Goal: Task Accomplishment & Management: Complete application form

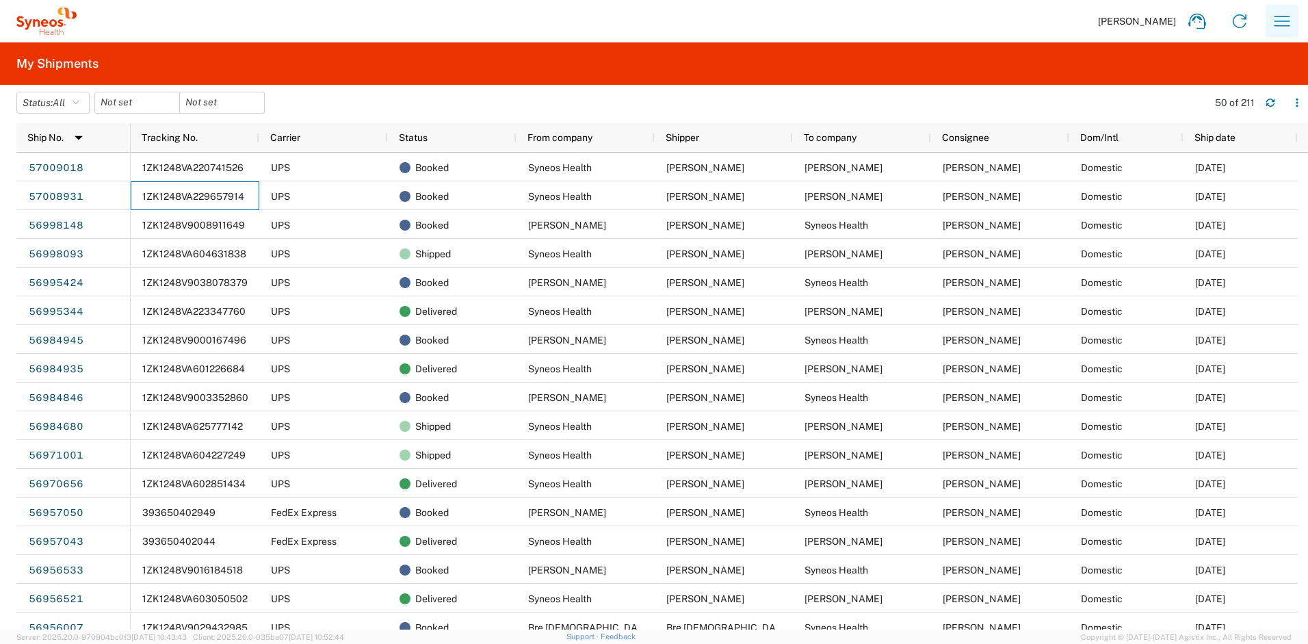
click at [1282, 21] on icon "button" at bounding box center [1283, 21] width 16 height 10
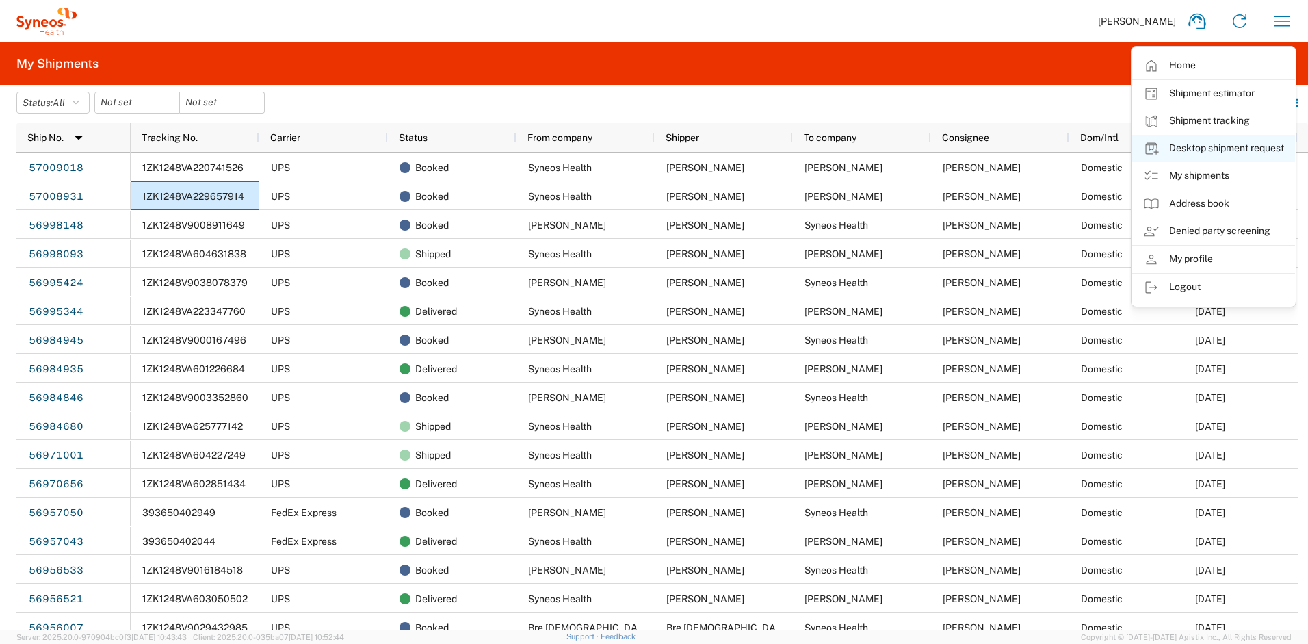
click at [1223, 143] on link "Desktop shipment request" at bounding box center [1213, 148] width 163 height 27
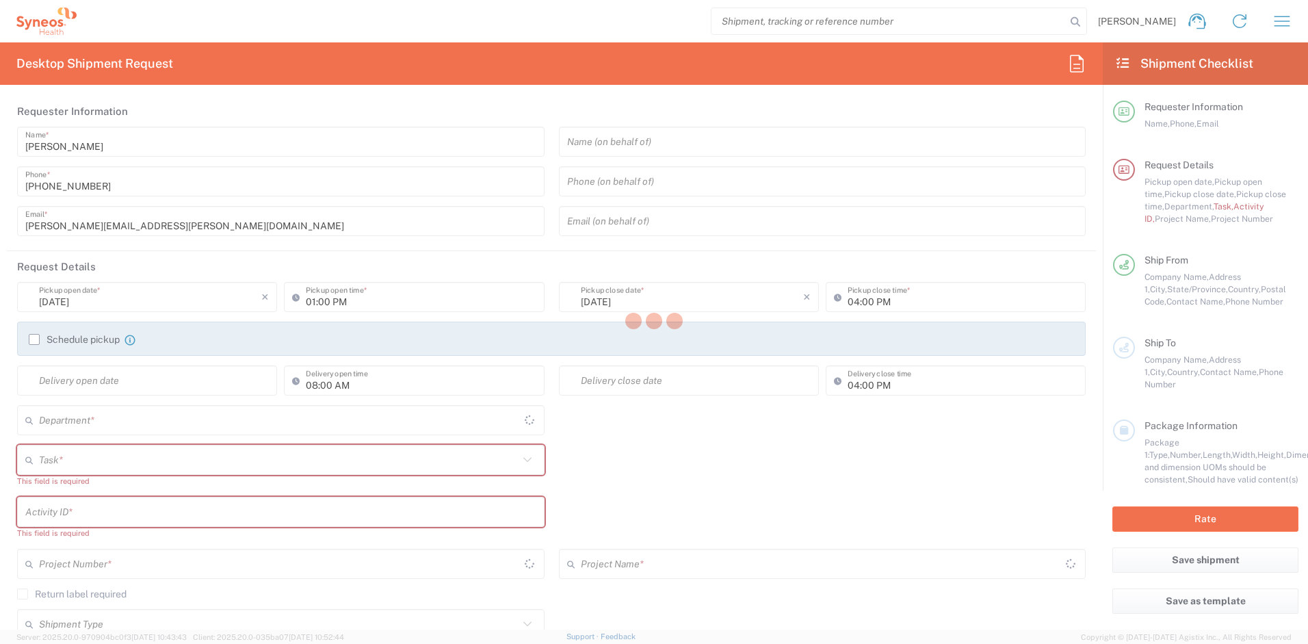
type input "New Jersey"
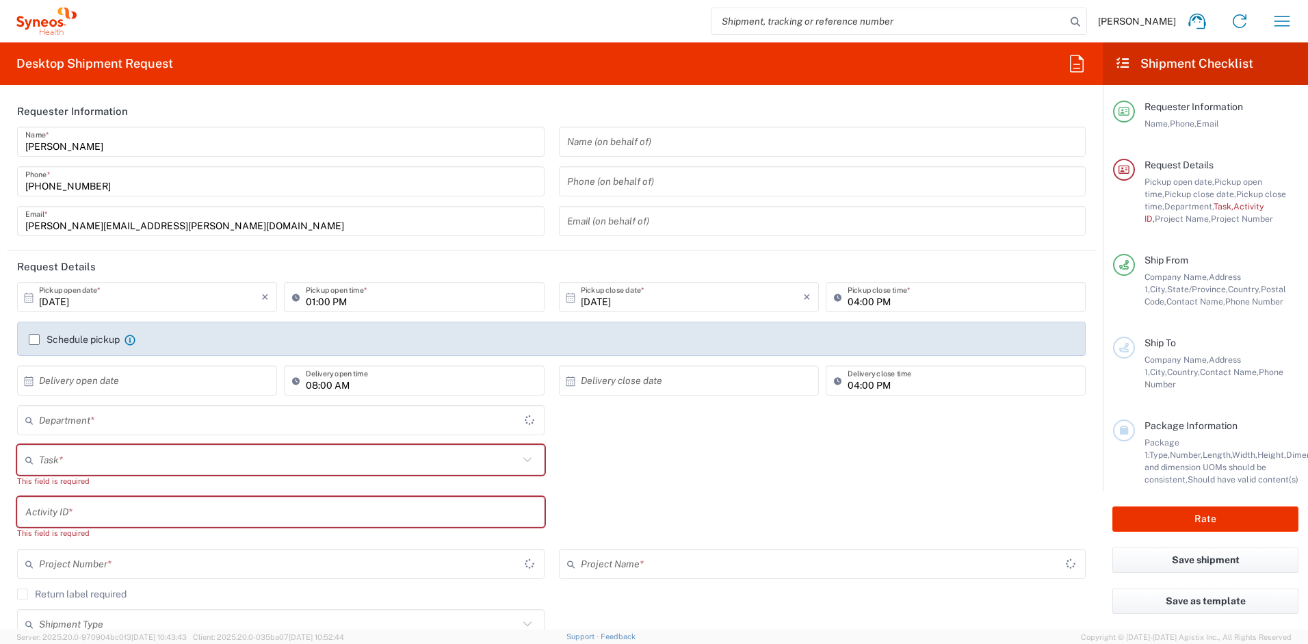
type input "United States"
type input "4510"
type input "Syneos Health, LLC-Morrisville NC US"
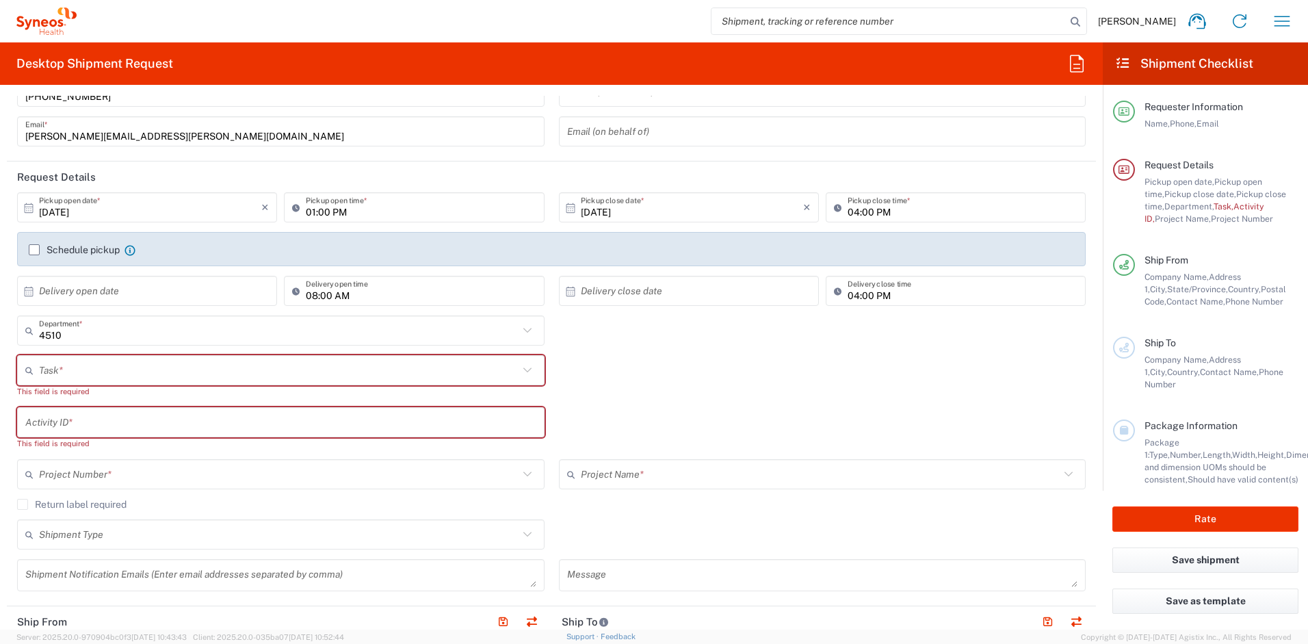
scroll to position [90, 0]
click at [83, 365] on input "text" at bounding box center [279, 370] width 480 height 24
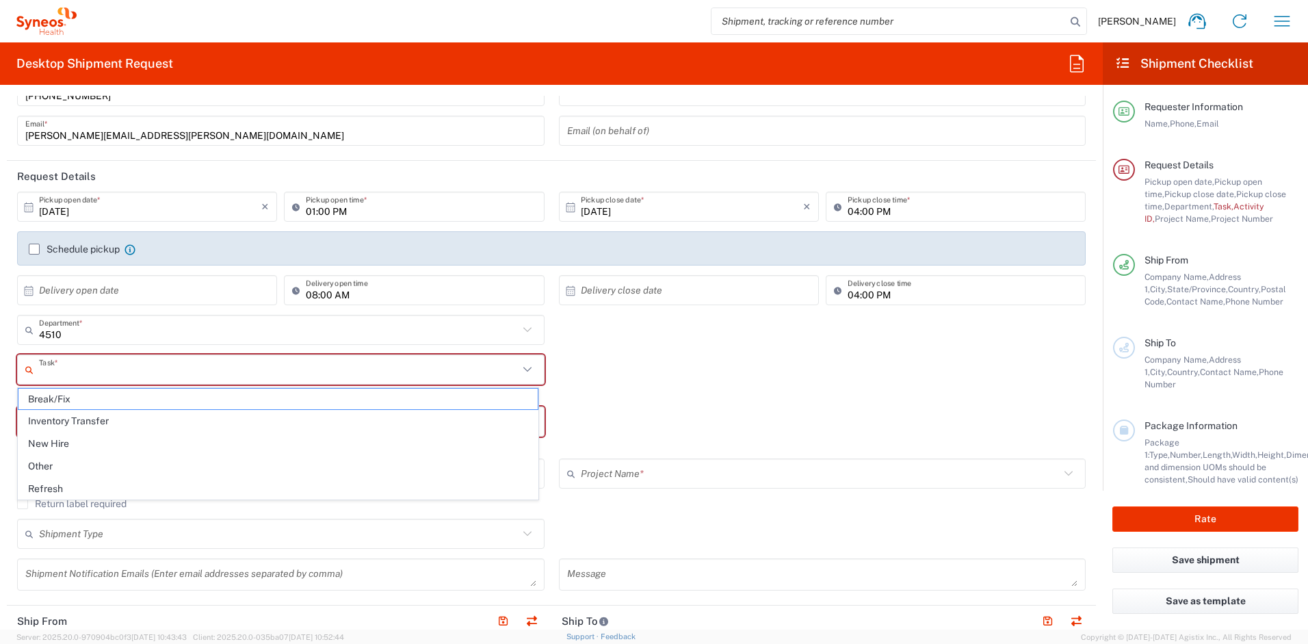
click at [62, 486] on span "Refresh" at bounding box center [277, 488] width 519 height 21
type input "Refresh"
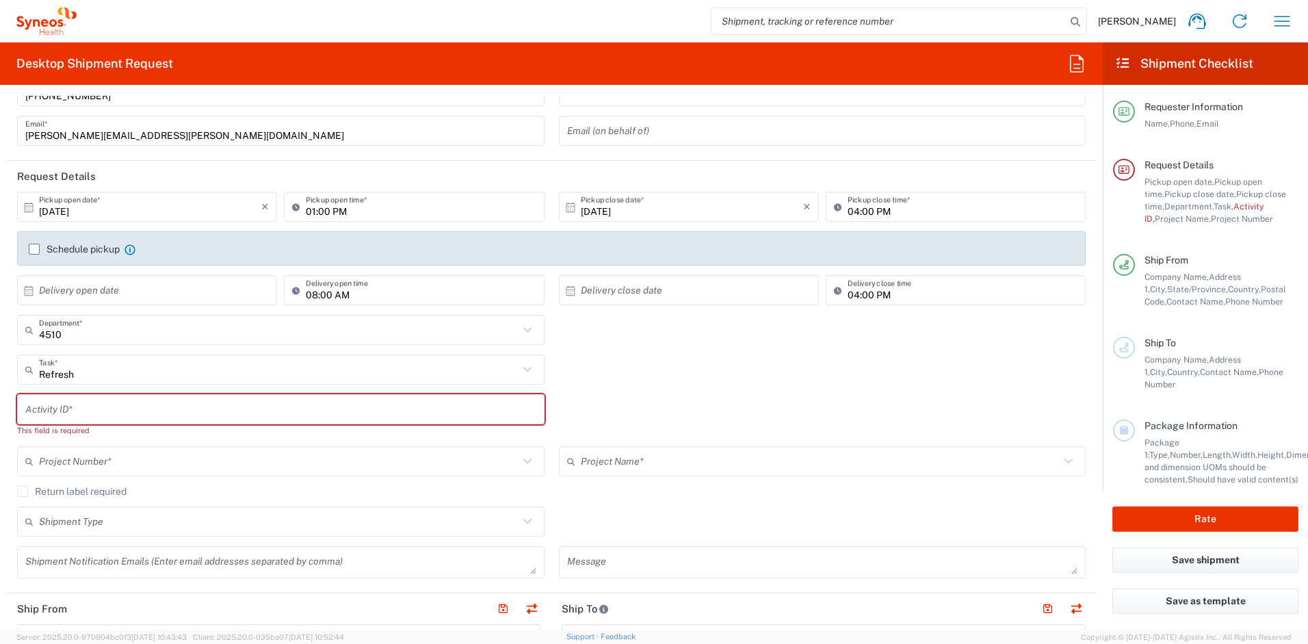
click at [77, 415] on input "text" at bounding box center [280, 410] width 511 height 24
paste input "SCTASK2730151"
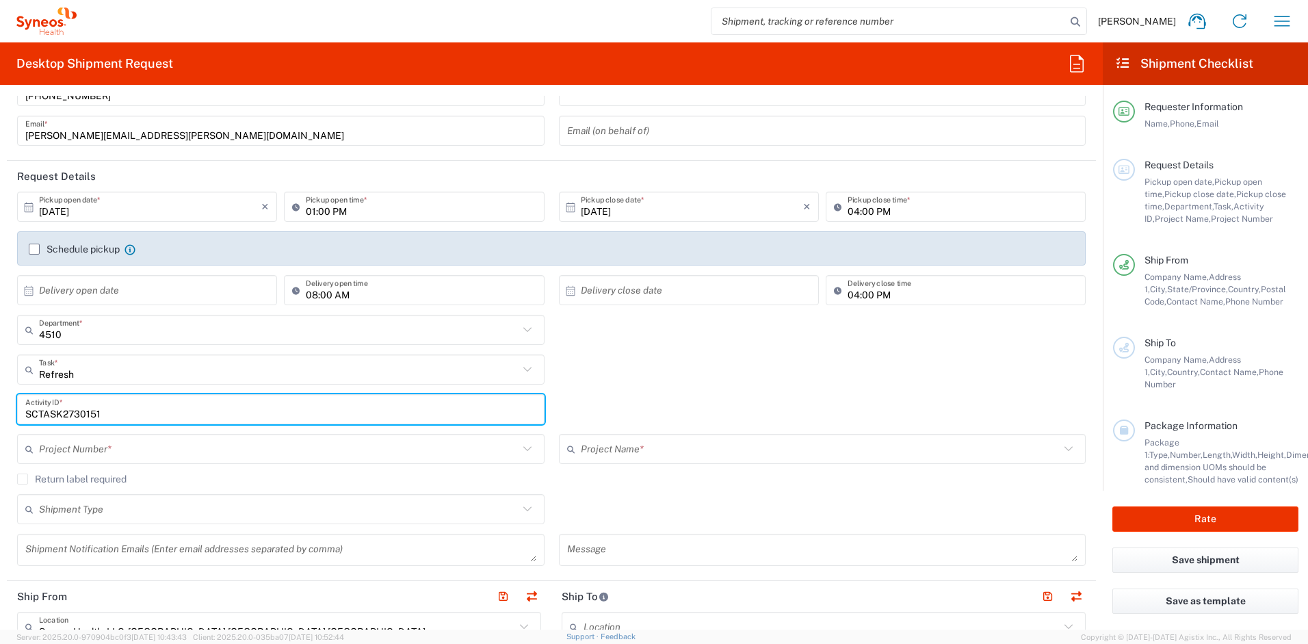
type input "SCTASK2730151"
click at [179, 442] on input "text" at bounding box center [279, 449] width 480 height 24
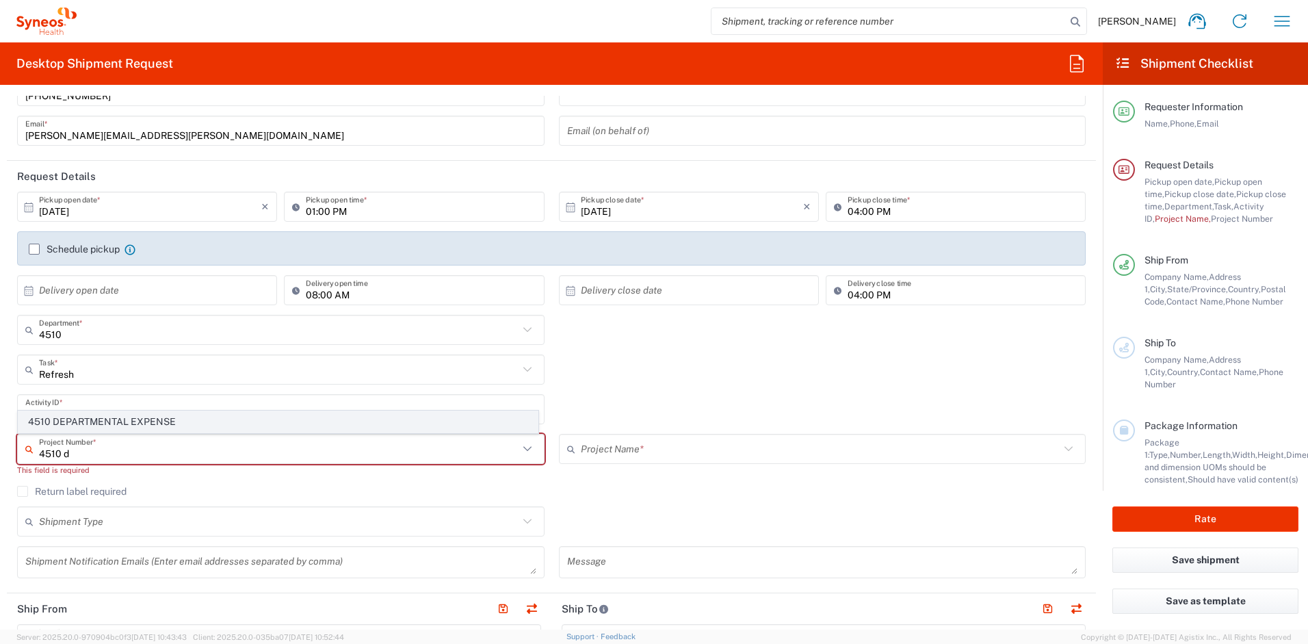
click at [133, 417] on span "4510 DEPARTMENTAL EXPENSE" at bounding box center [277, 421] width 519 height 21
type input "4510 DEPARTMENTAL EXPENSE"
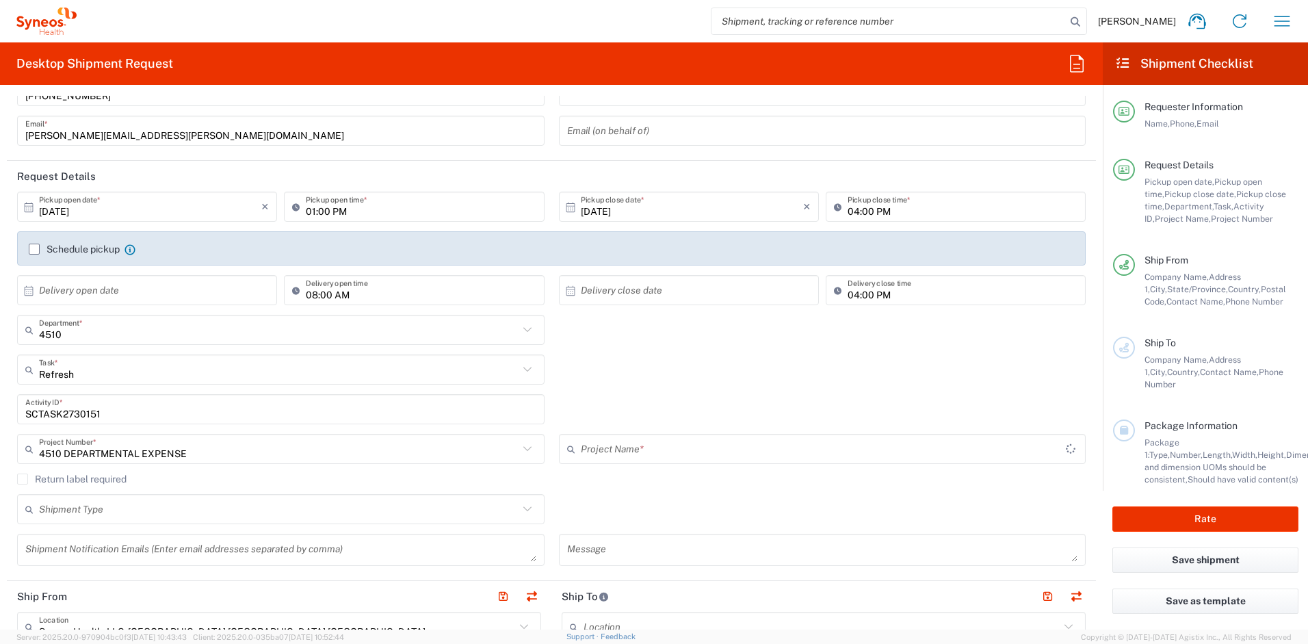
type input "4510 DEPARTMENTAL EXPENSE"
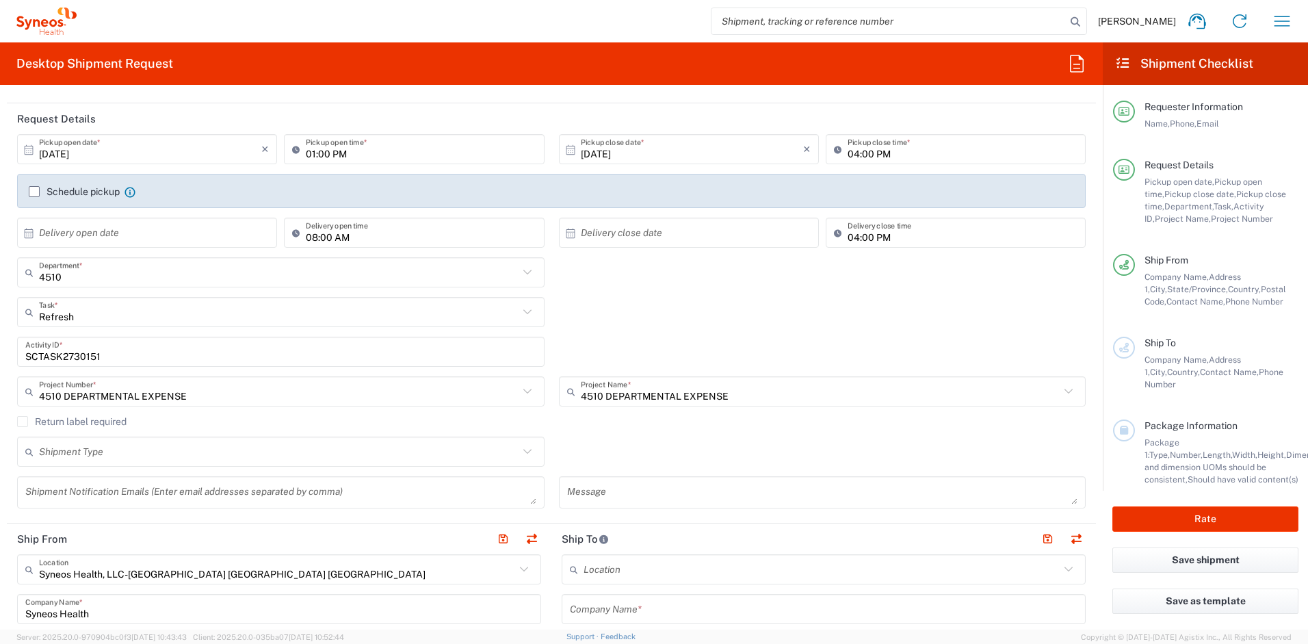
scroll to position [149, 0]
click at [27, 419] on label "Return label required" at bounding box center [71, 420] width 109 height 11
click at [23, 420] on input "Return label required" at bounding box center [23, 420] width 0 height 0
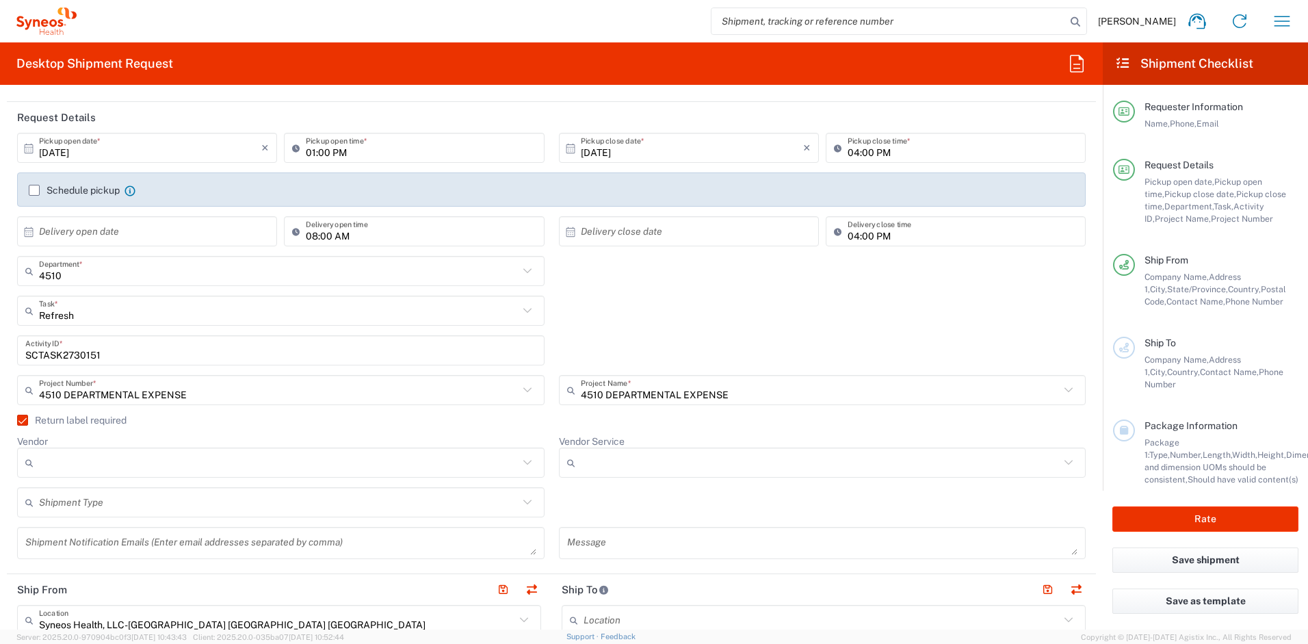
click at [81, 463] on input "Vendor" at bounding box center [279, 463] width 480 height 22
click at [89, 534] on span "UPS" at bounding box center [277, 537] width 519 height 21
type input "UPS"
click at [625, 452] on div at bounding box center [823, 462] width 528 height 30
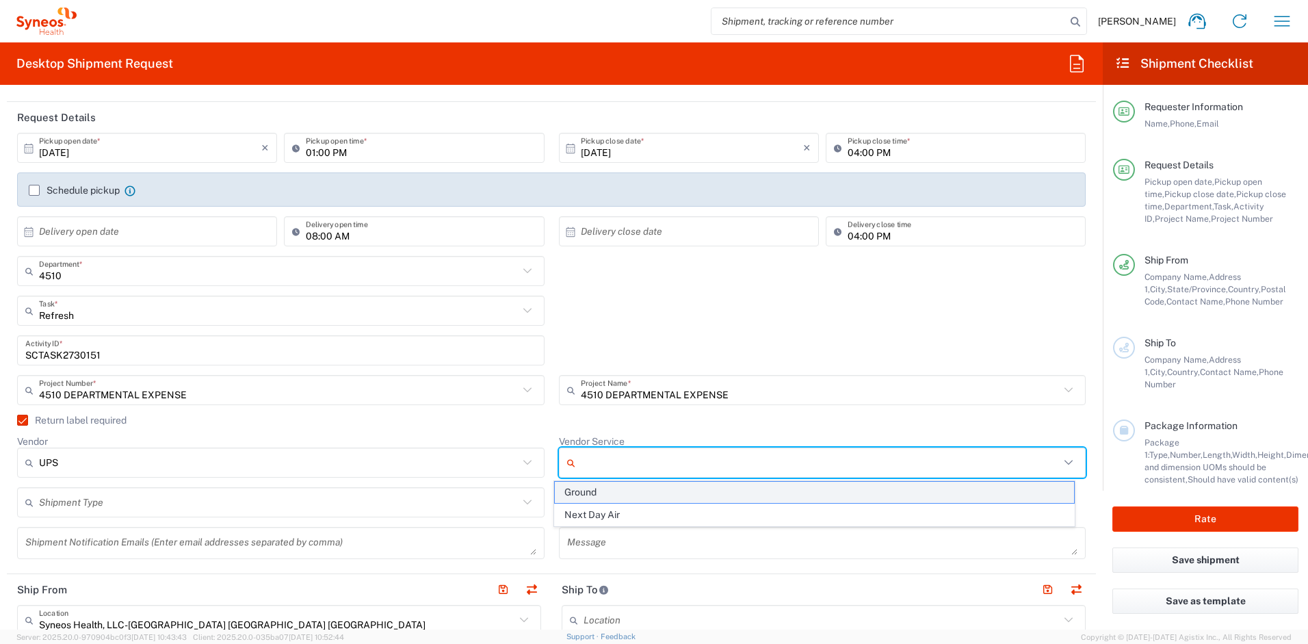
click at [610, 492] on span "Ground" at bounding box center [814, 492] width 519 height 21
type input "Ground"
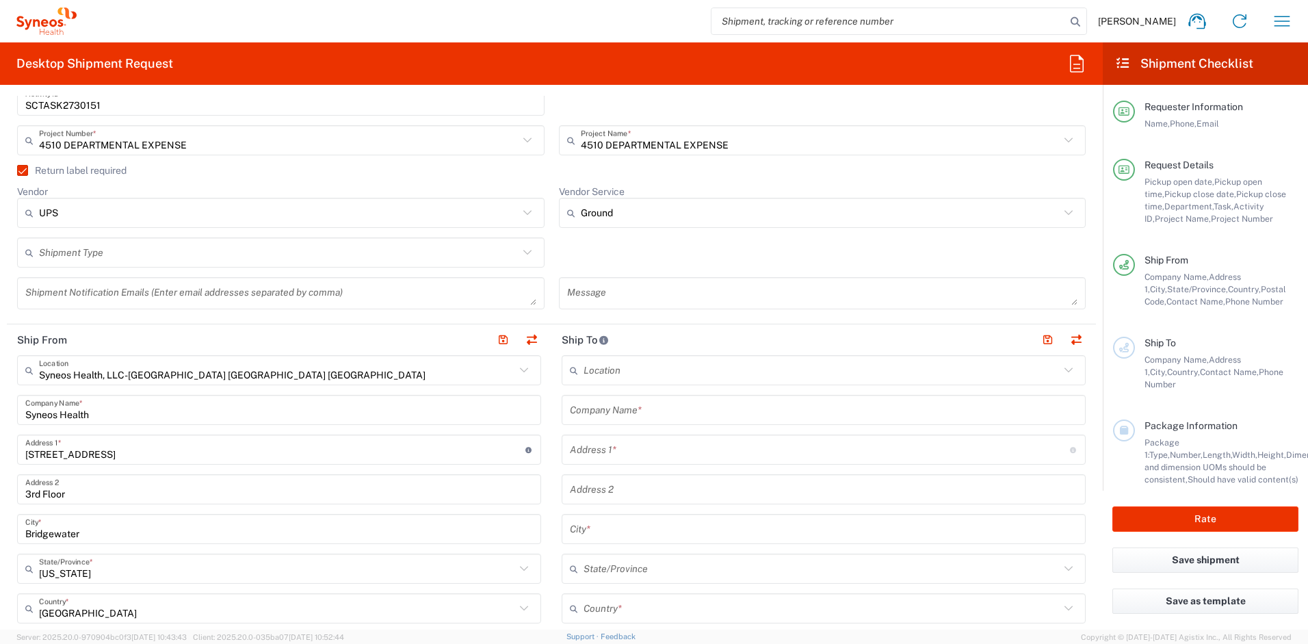
scroll to position [434, 0]
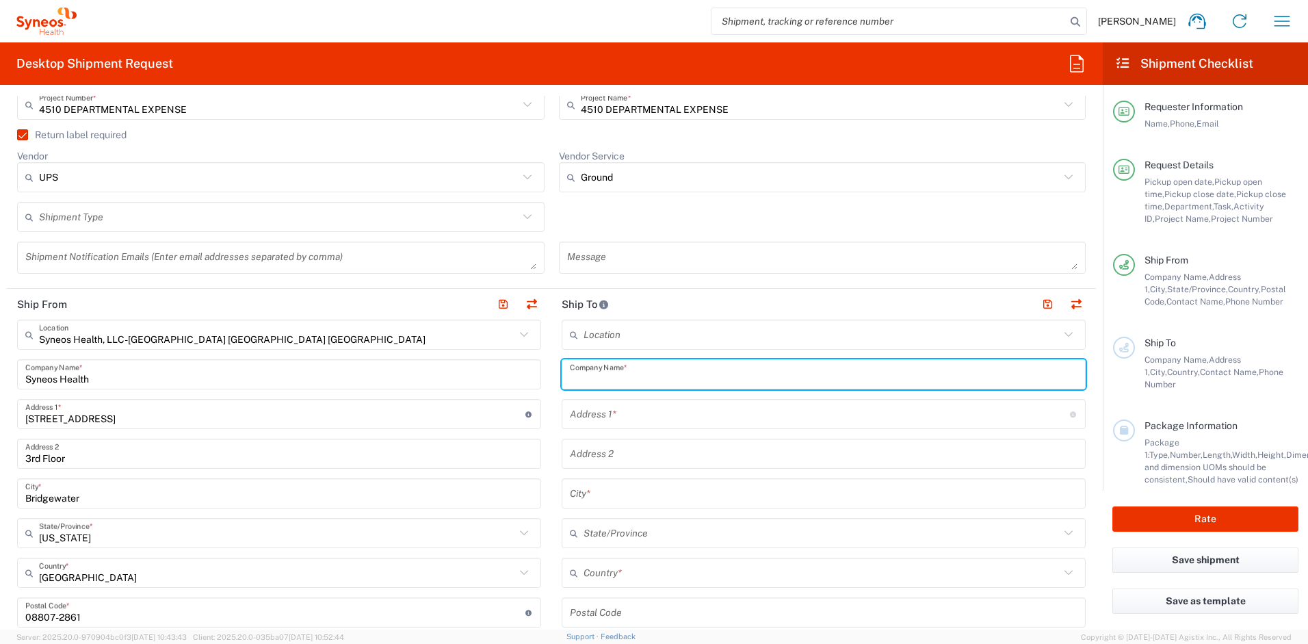
click at [707, 365] on input "text" at bounding box center [824, 375] width 508 height 24
drag, startPoint x: 655, startPoint y: 380, endPoint x: 515, endPoint y: 368, distance: 141.5
click at [515, 368] on div "Ship From Syneos Health, LLC-Morrisville NC US Location Syneos Health, LLC-Morr…" at bounding box center [551, 594] width 1089 height 611
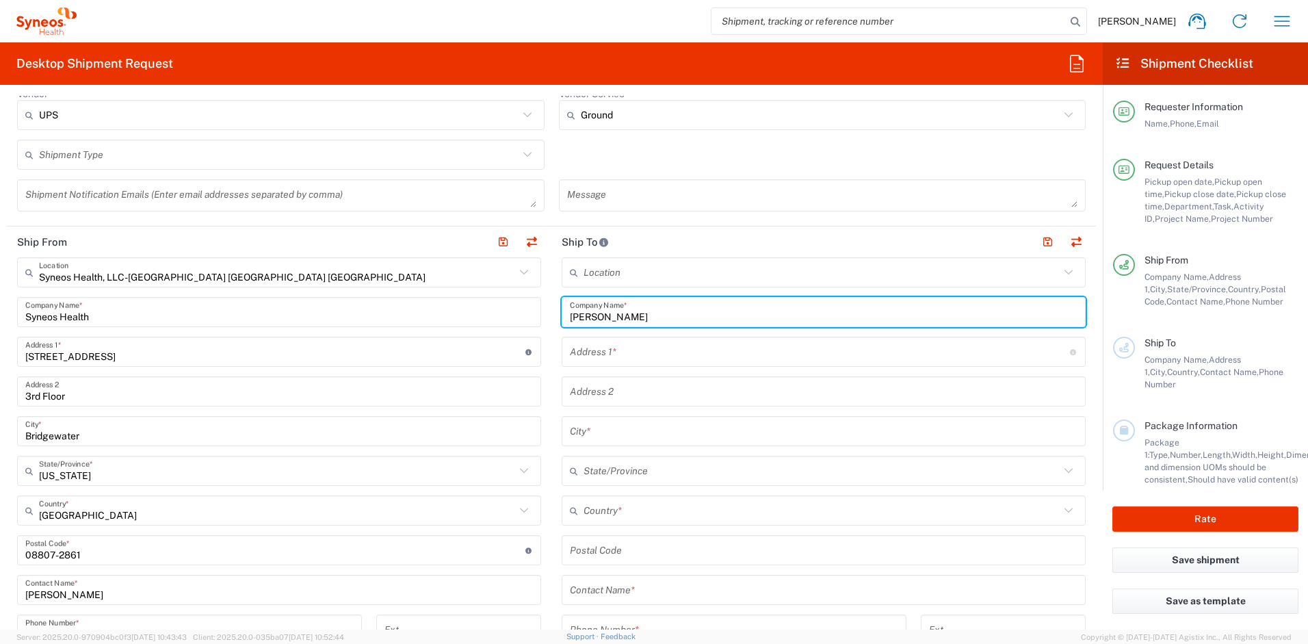
scroll to position [549, 0]
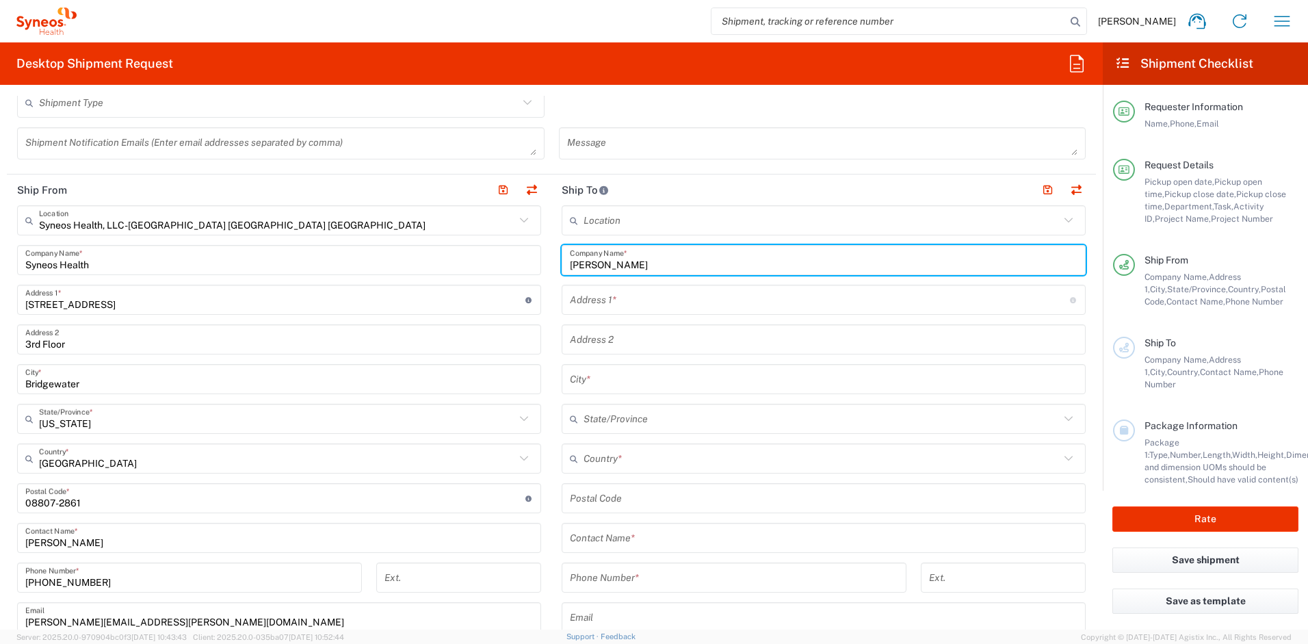
type input "Phillip Brady"
click at [658, 543] on input "text" at bounding box center [824, 538] width 508 height 24
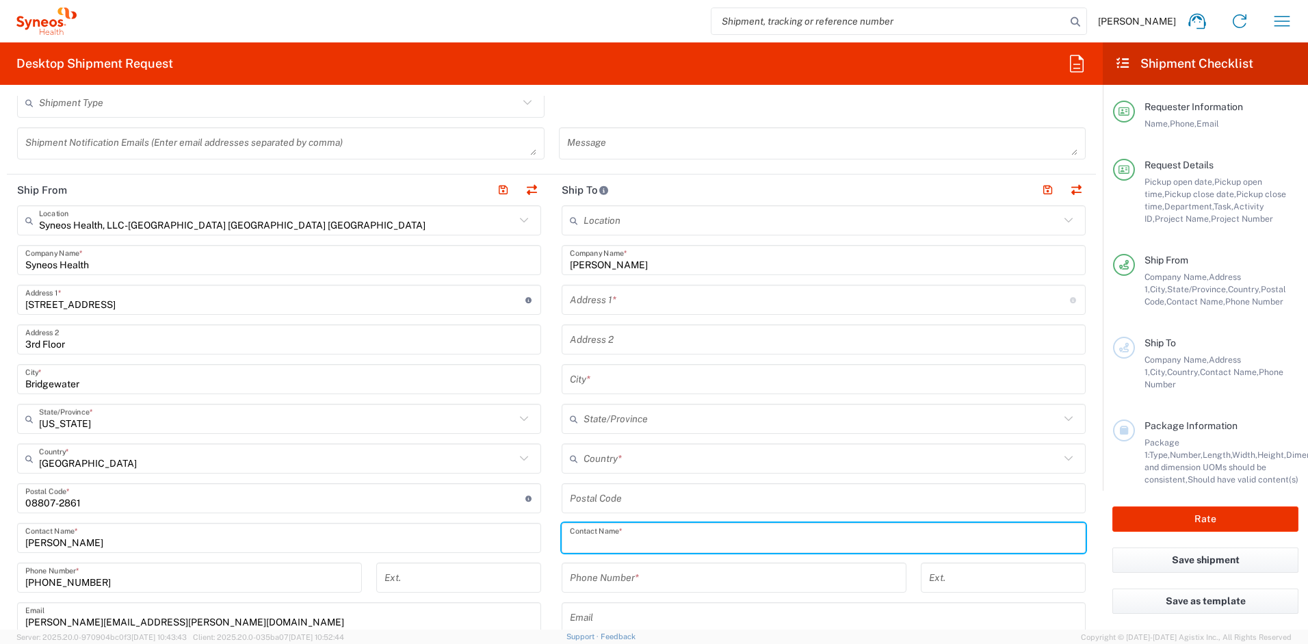
paste input "Phillip Brady"
type input "Phillip Brady"
click at [620, 302] on input "text" at bounding box center [820, 300] width 500 height 24
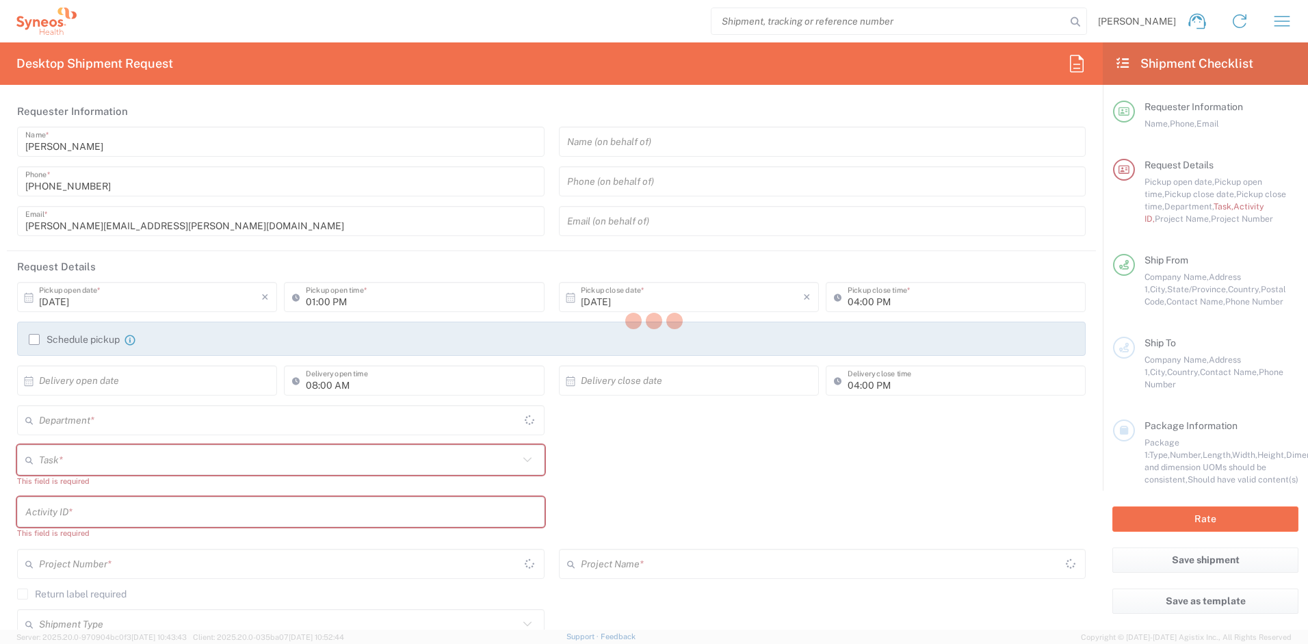
type input "[US_STATE]"
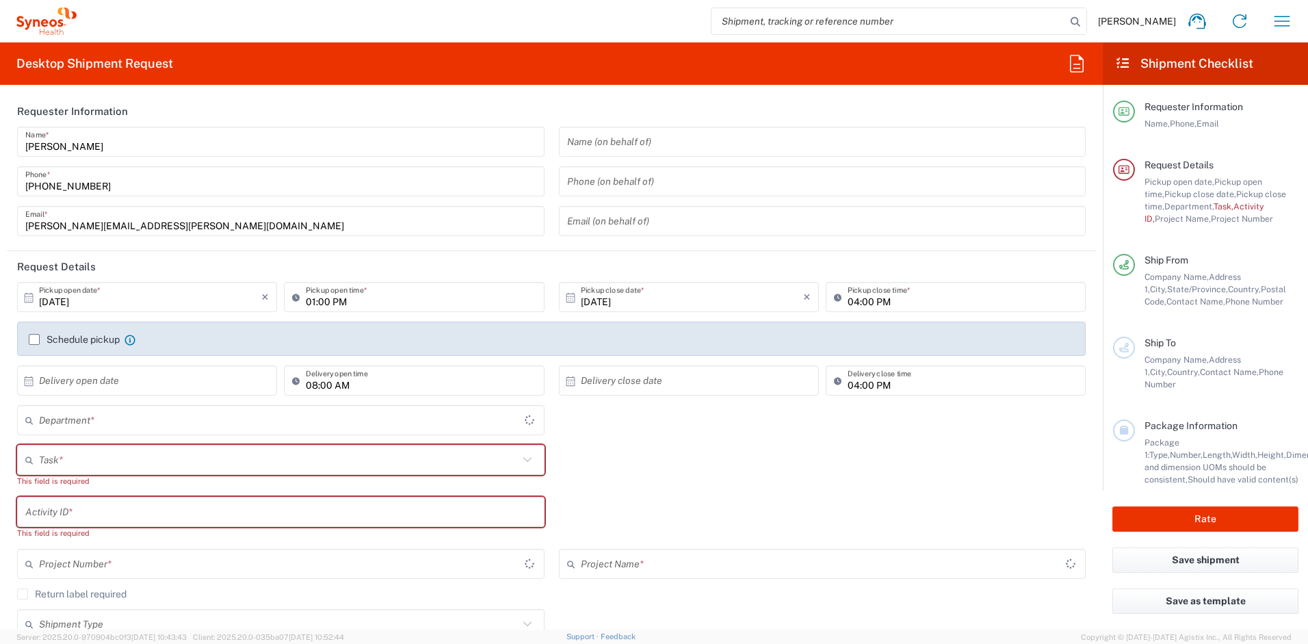
type input "4510"
type input "[GEOGRAPHIC_DATA]"
click at [210, 37] on div "[PERSON_NAME] Home Shipment estimator Shipment tracking Desktop shipment reques…" at bounding box center [690, 21] width 1227 height 33
type input "Syneos Health, LLC-[GEOGRAPHIC_DATA] [GEOGRAPHIC_DATA] [GEOGRAPHIC_DATA]"
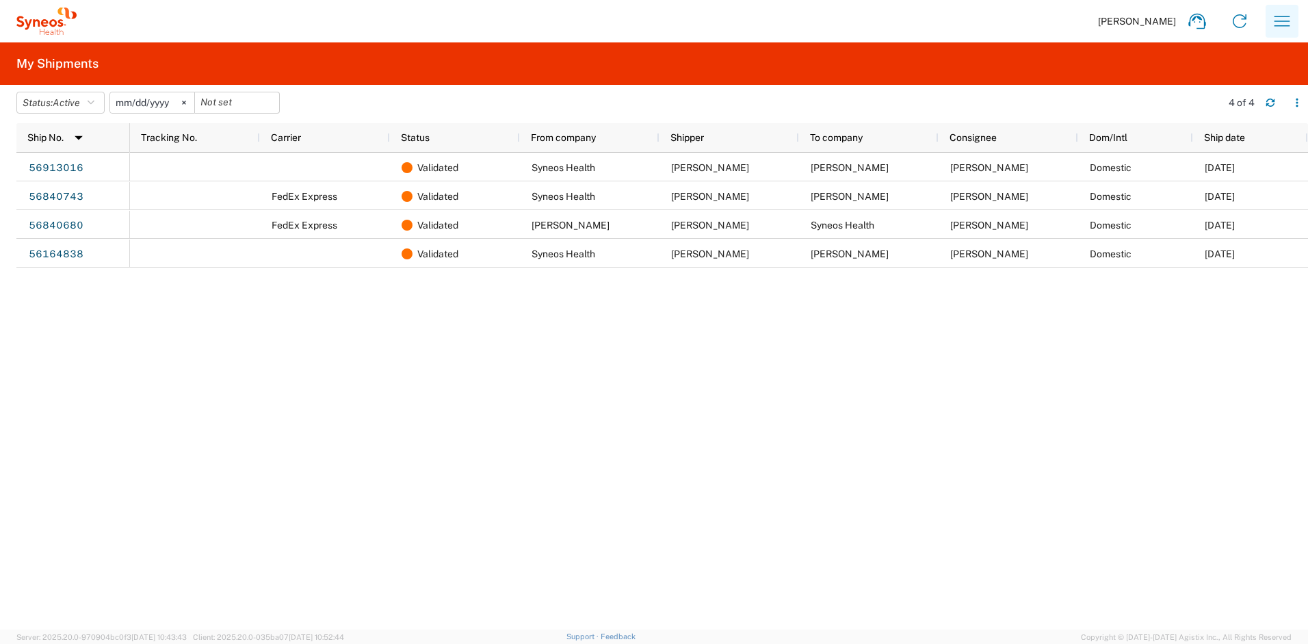
click at [1272, 20] on icon "button" at bounding box center [1282, 21] width 22 height 22
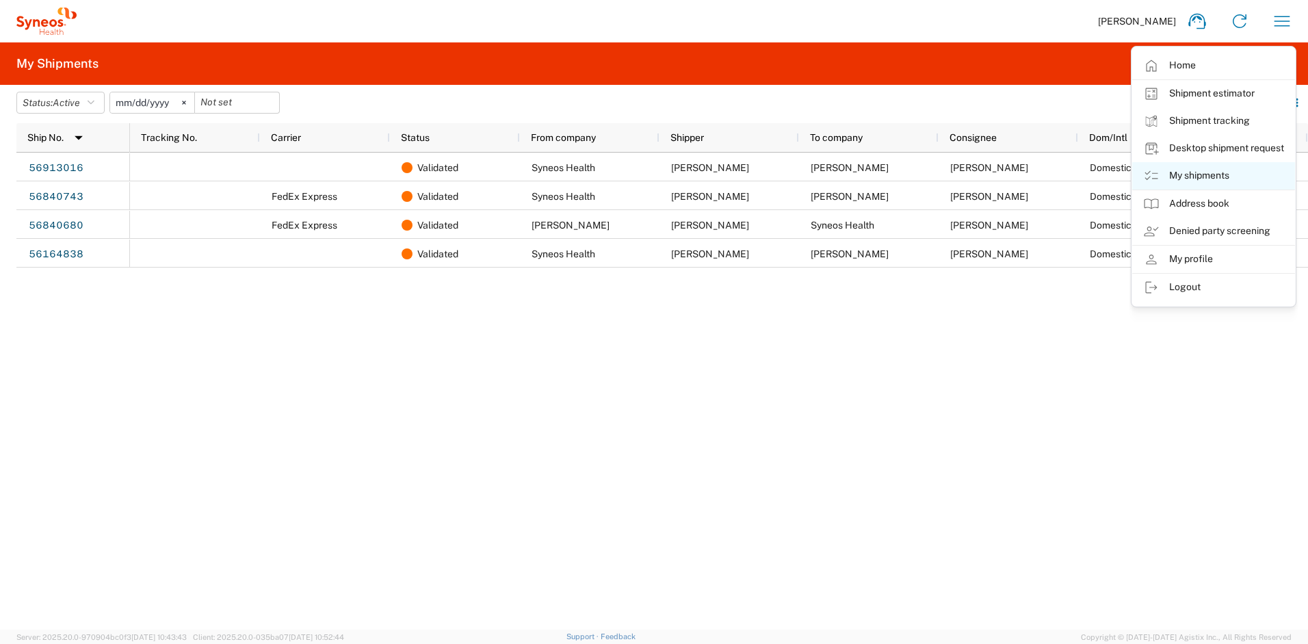
click at [1206, 171] on link "My shipments" at bounding box center [1213, 175] width 163 height 27
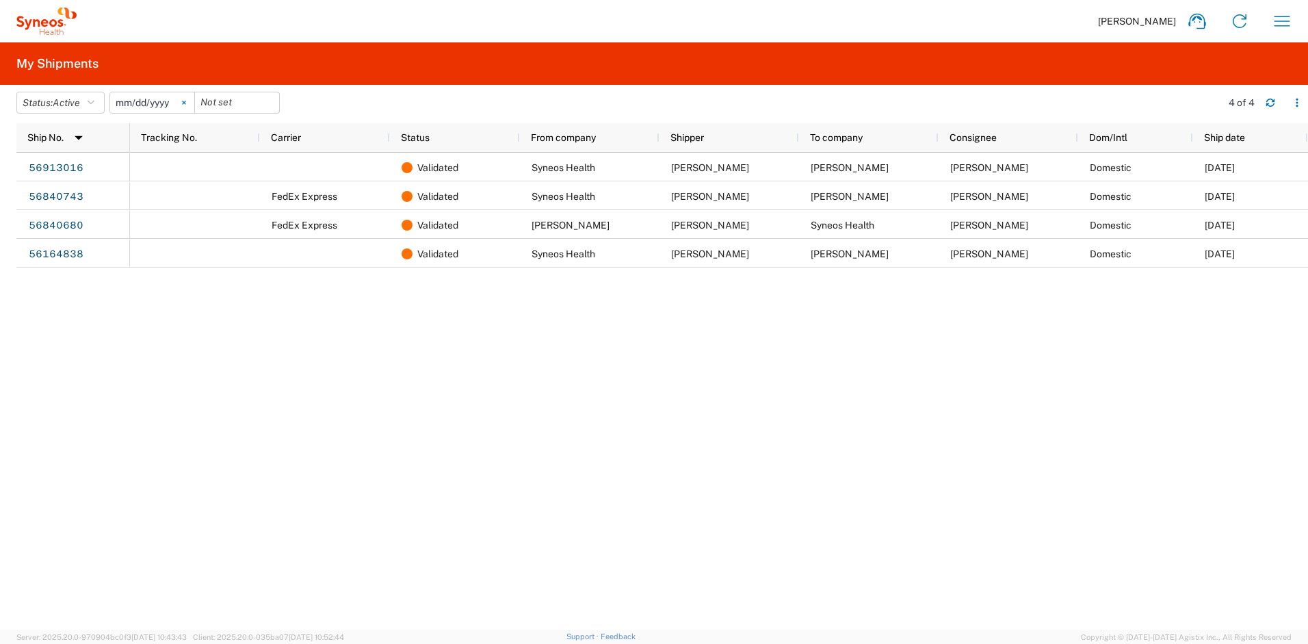
click at [194, 105] on svg-icon at bounding box center [184, 102] width 21 height 21
click at [104, 105] on button "Status: Active" at bounding box center [60, 103] width 88 height 22
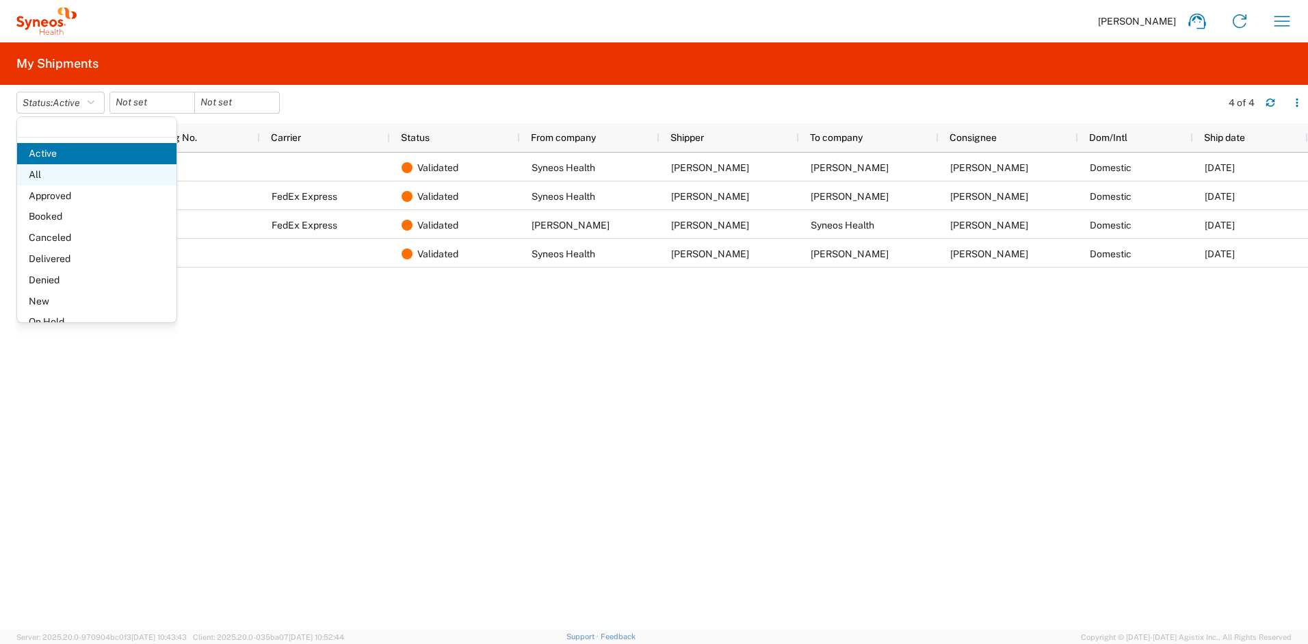
click at [83, 177] on span "All" at bounding box center [96, 174] width 159 height 21
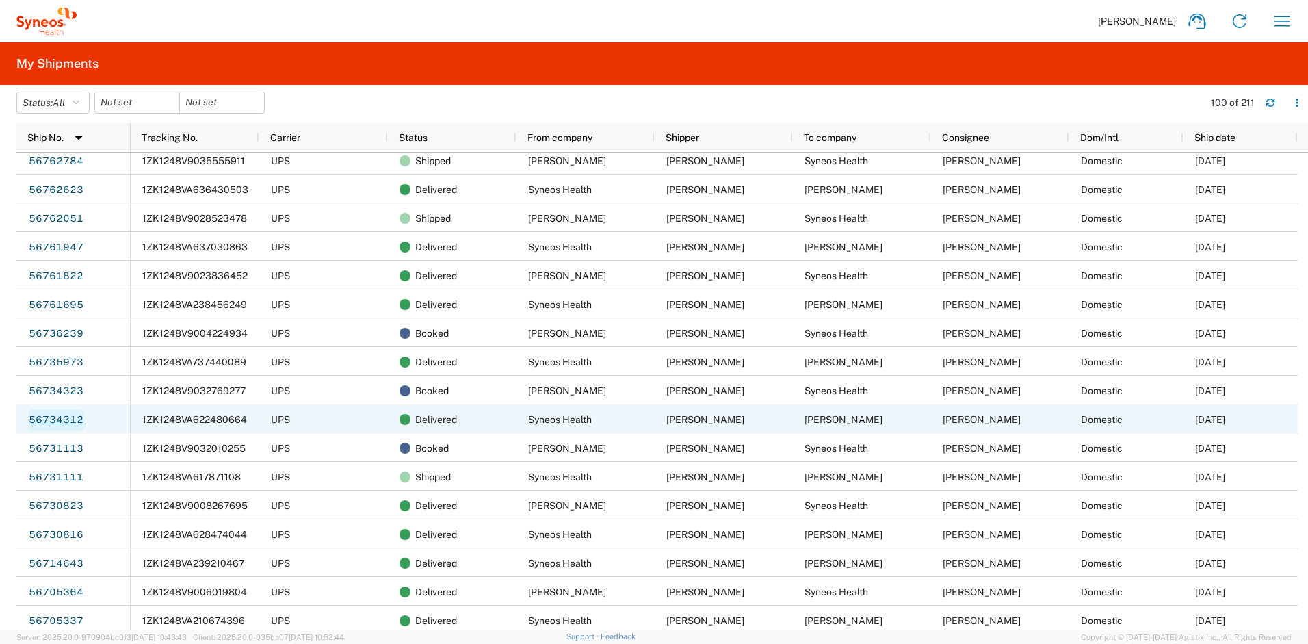
click at [62, 417] on link "56734312" at bounding box center [56, 420] width 56 height 22
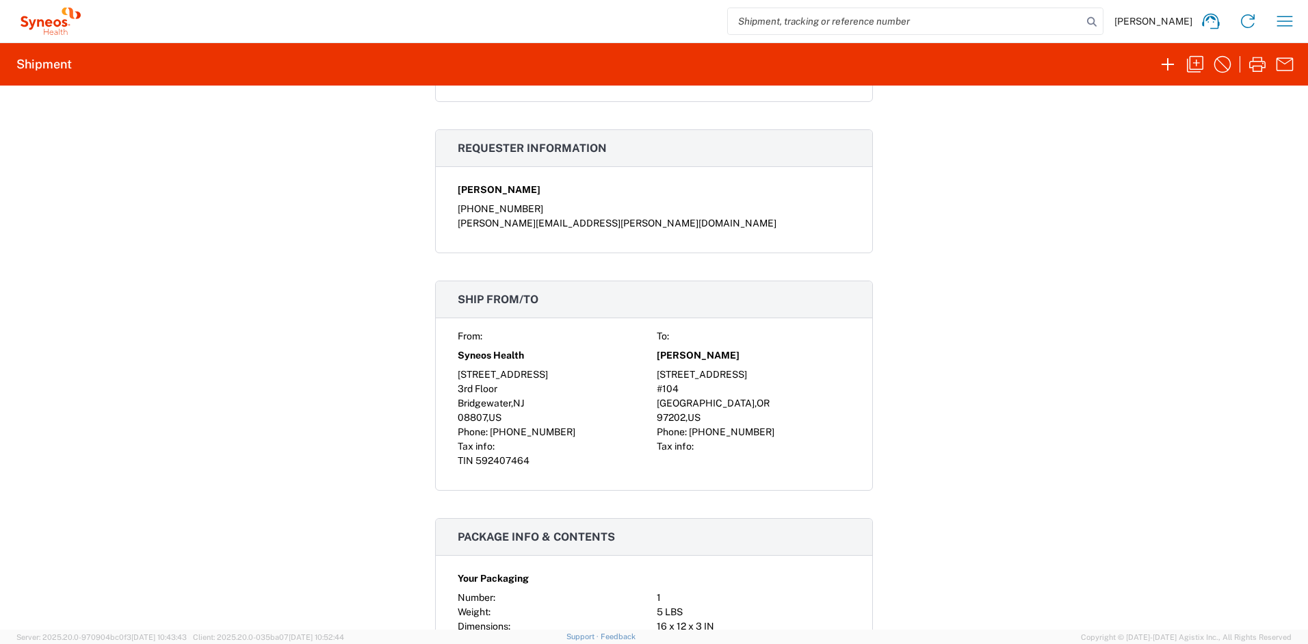
scroll to position [840, 0]
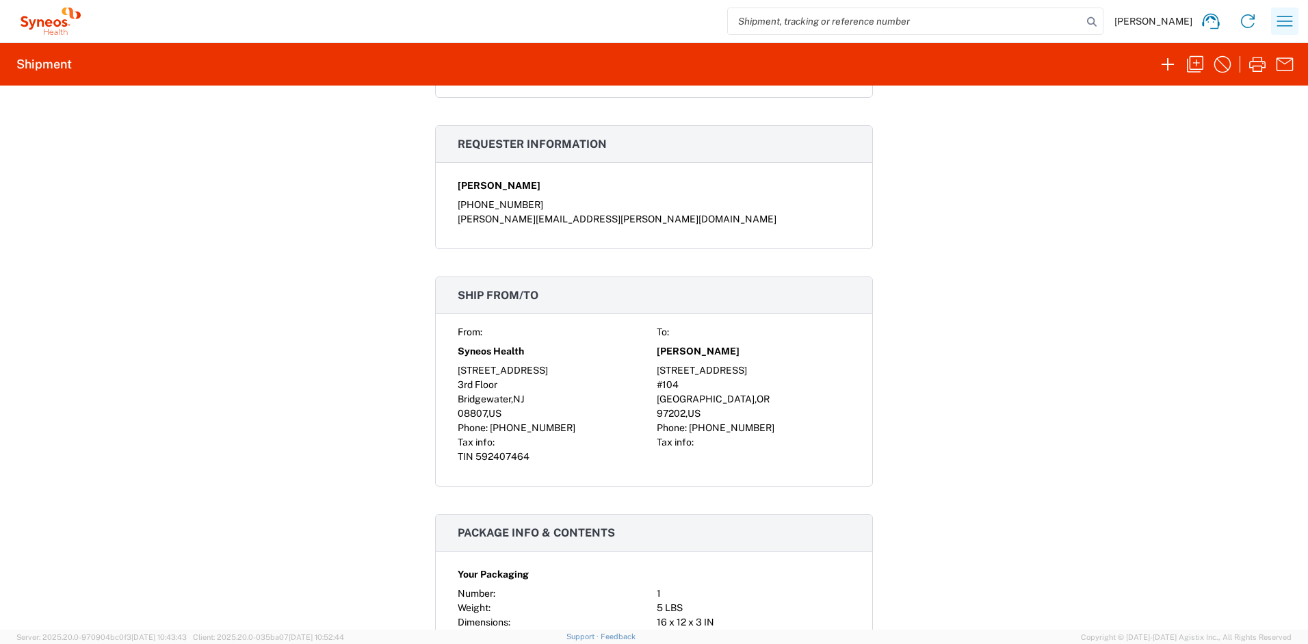
click at [1292, 24] on icon "button" at bounding box center [1285, 21] width 22 height 22
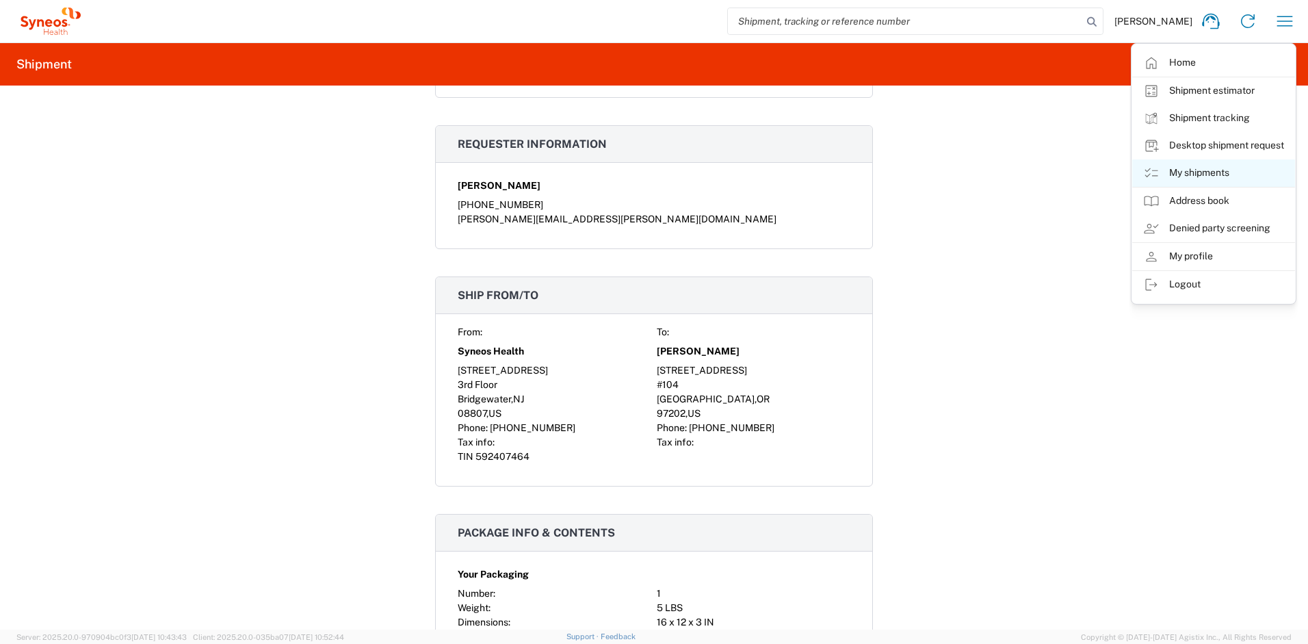
click at [1197, 169] on link "My shipments" at bounding box center [1213, 172] width 163 height 27
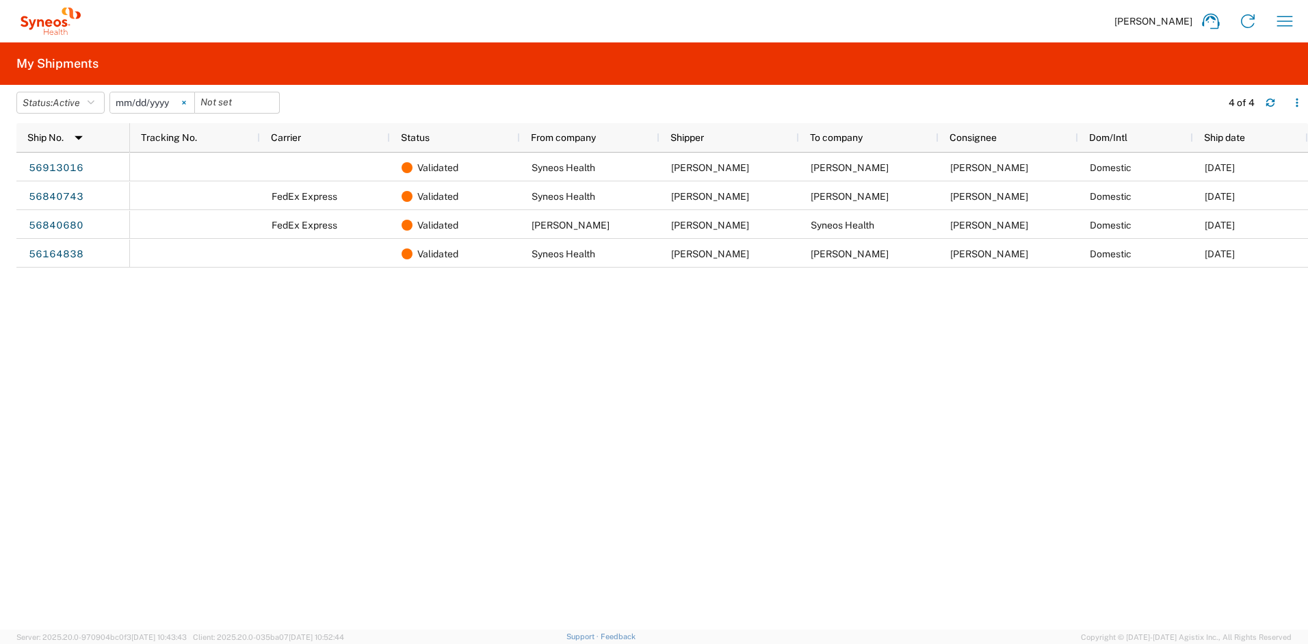
click at [186, 101] on icon at bounding box center [184, 103] width 4 height 4
click at [93, 99] on icon "button" at bounding box center [91, 103] width 7 height 10
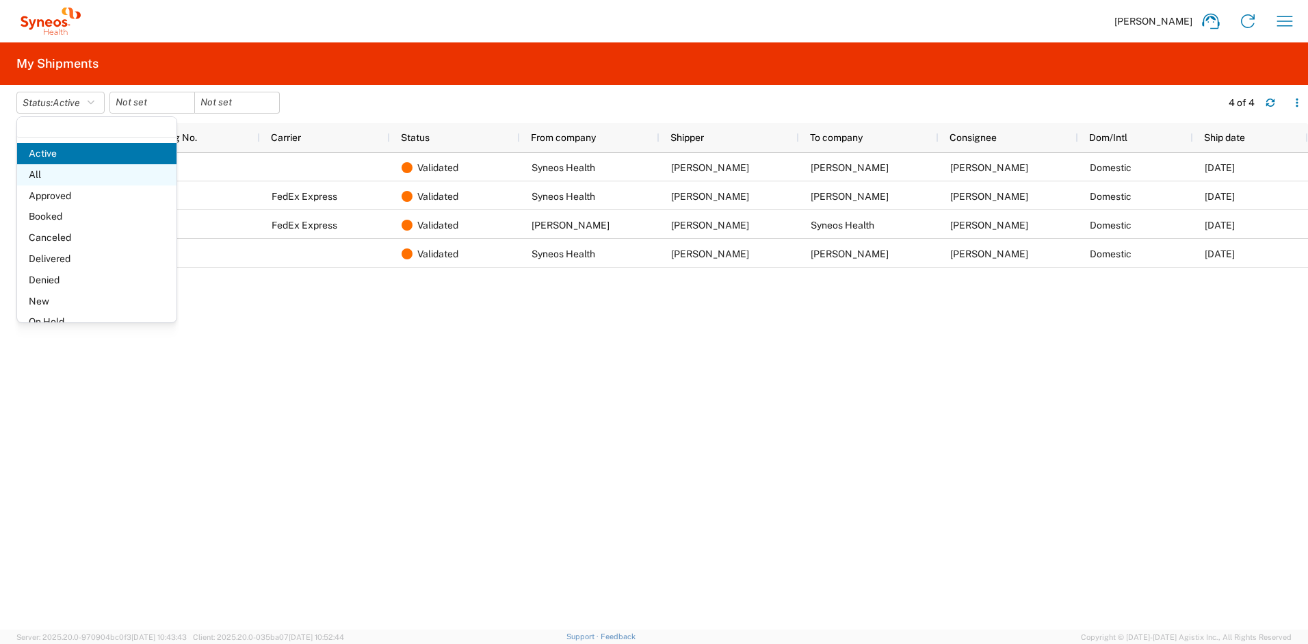
click at [51, 179] on span "All" at bounding box center [96, 174] width 159 height 21
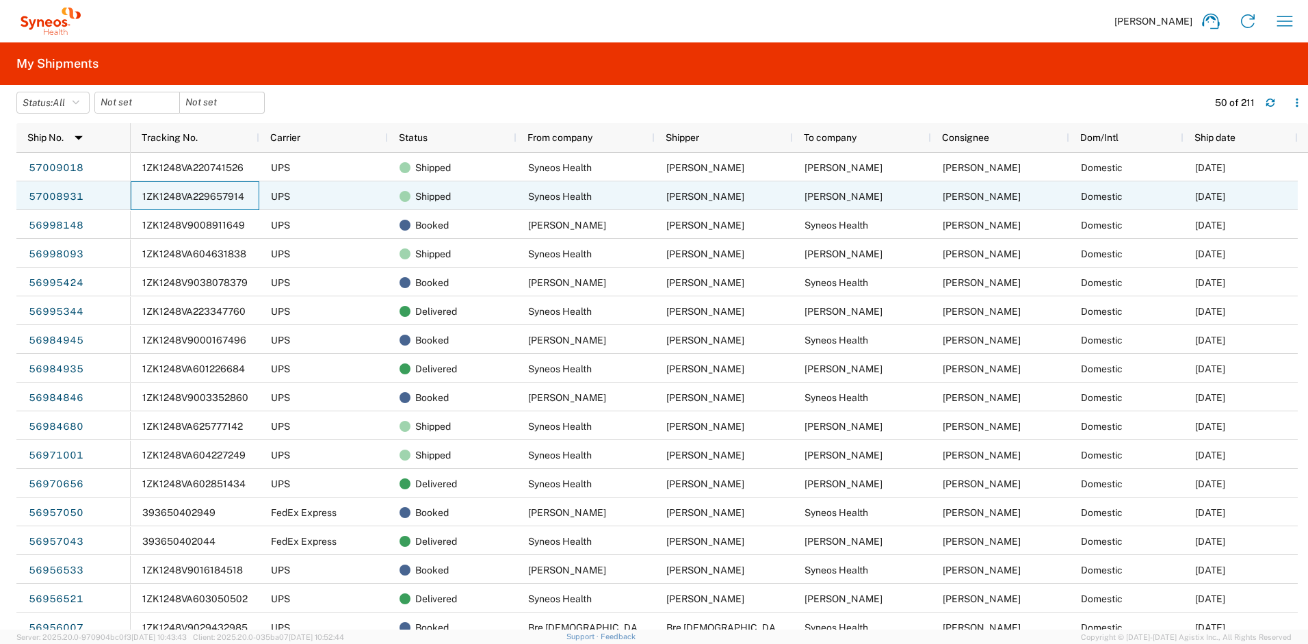
click at [156, 199] on span "1ZK1248VA229657914" at bounding box center [193, 196] width 102 height 11
click at [73, 194] on link "57008931" at bounding box center [56, 197] width 56 height 22
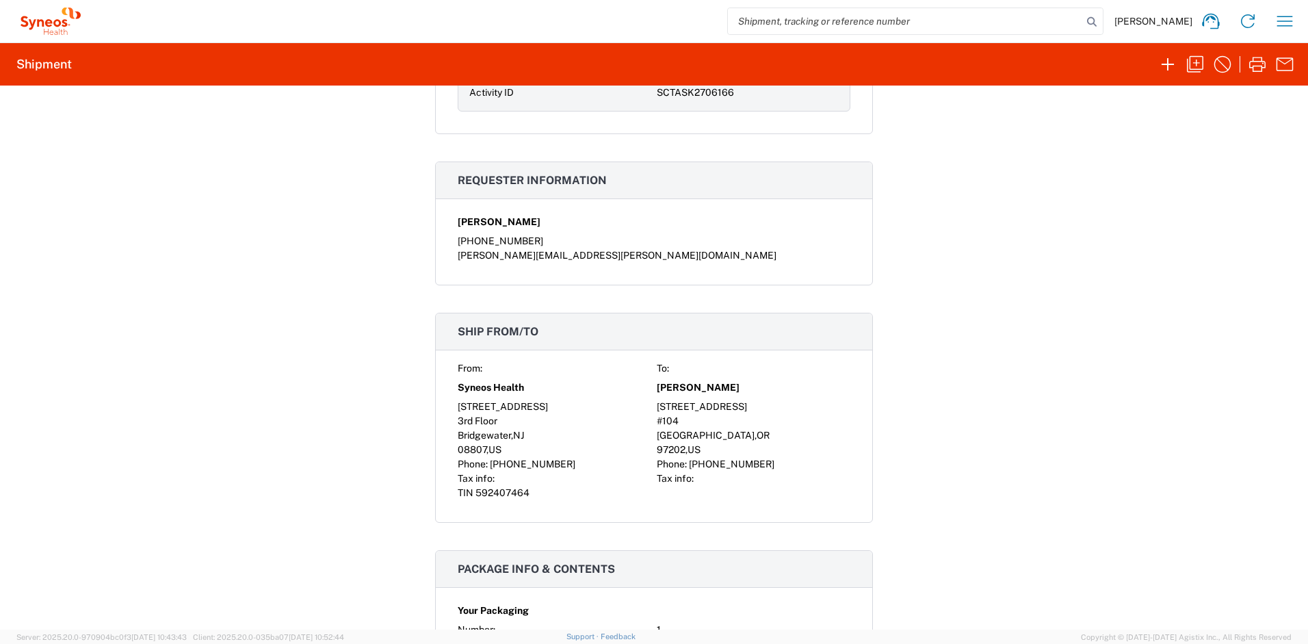
scroll to position [626, 0]
click at [1295, 26] on icon "button" at bounding box center [1285, 21] width 22 height 22
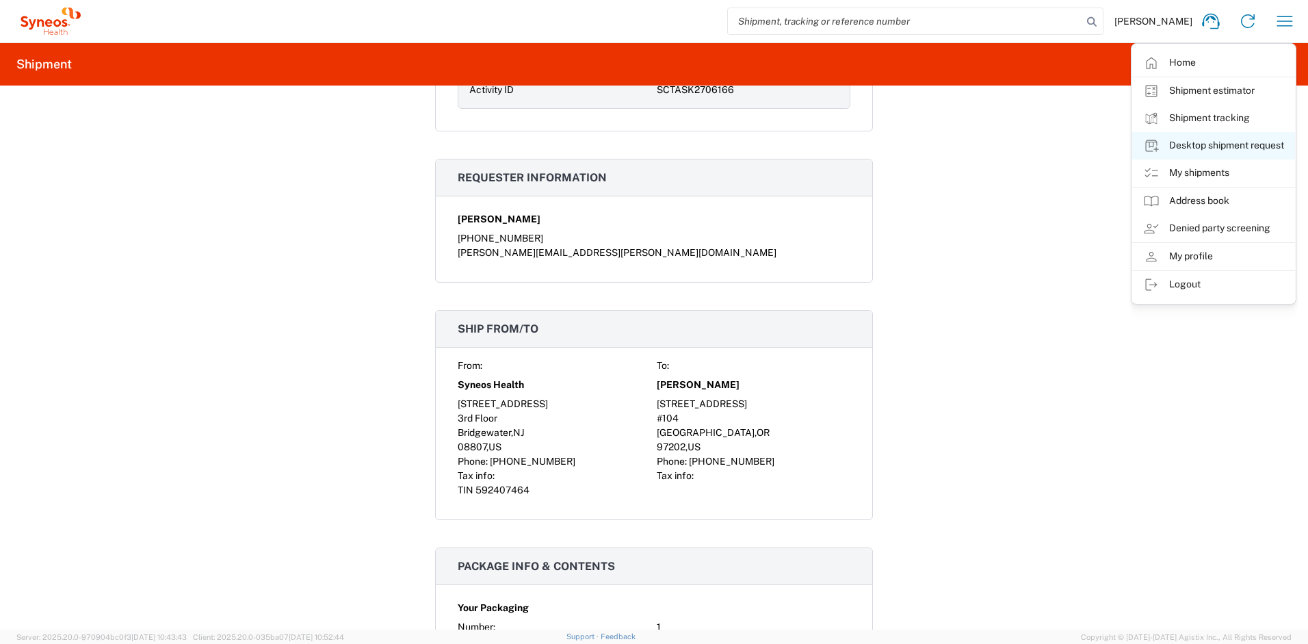
click at [1213, 142] on link "Desktop shipment request" at bounding box center [1213, 145] width 163 height 27
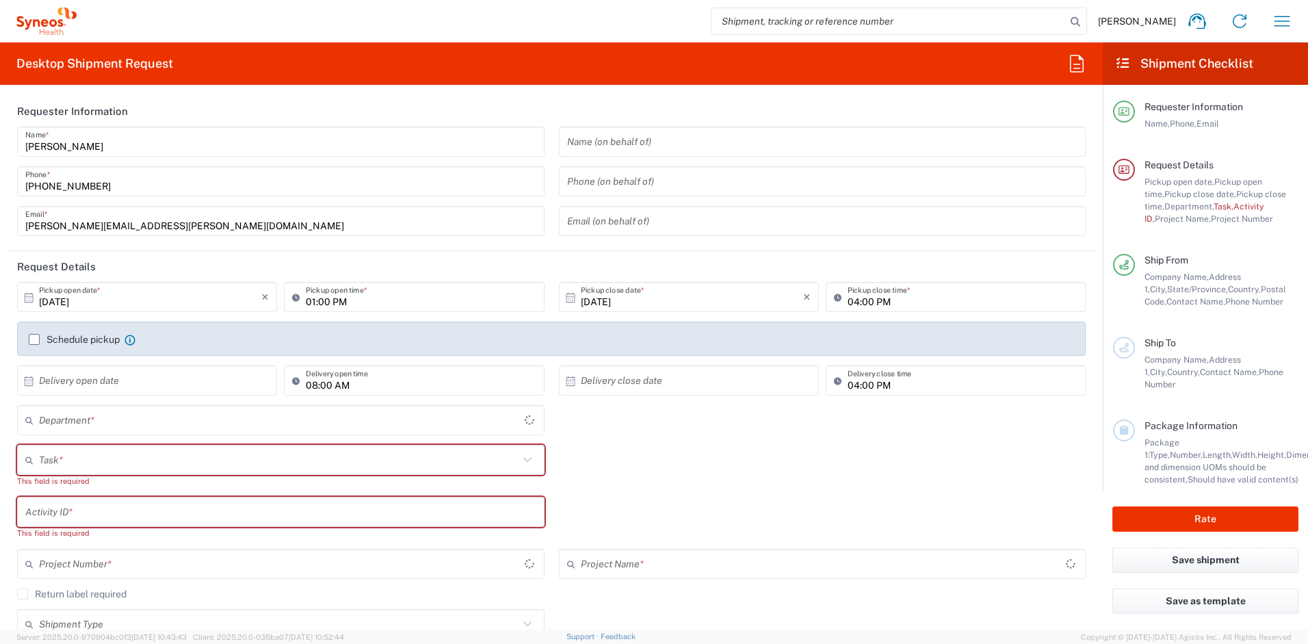
type input "[US_STATE]"
type input "[GEOGRAPHIC_DATA]"
type input "4510"
type input "Syneos Health, LLC-[GEOGRAPHIC_DATA] [GEOGRAPHIC_DATA] [GEOGRAPHIC_DATA]"
click at [71, 456] on input "text" at bounding box center [279, 460] width 480 height 24
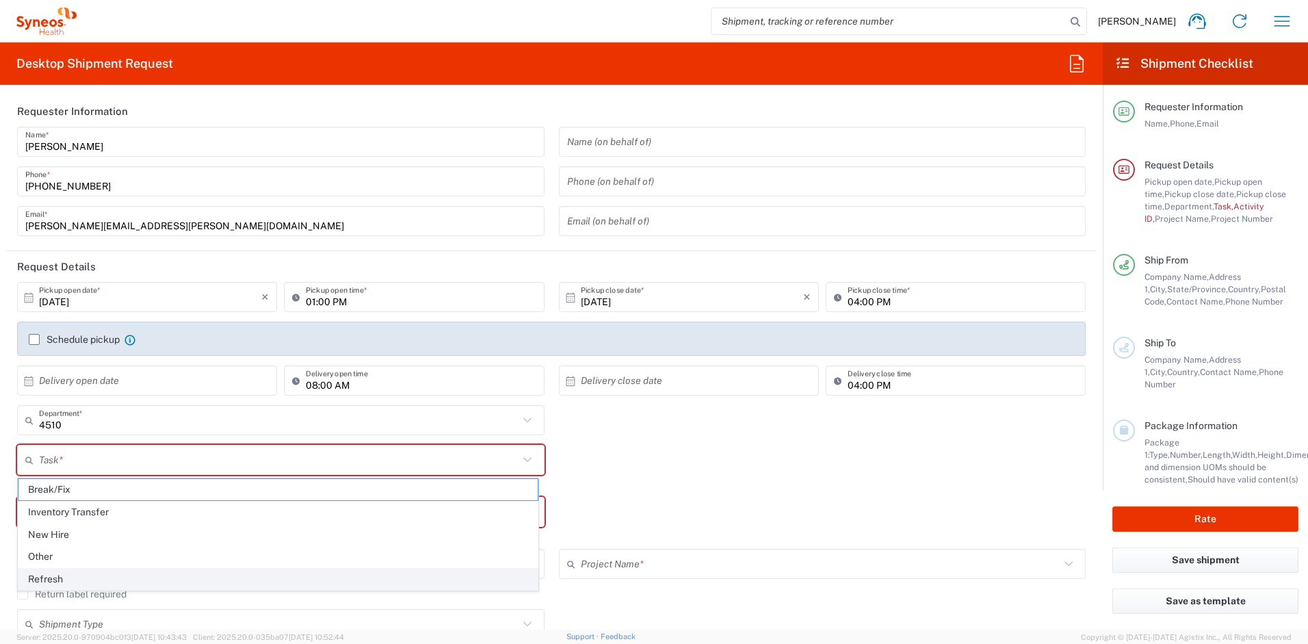
click at [60, 577] on span "Refresh" at bounding box center [277, 579] width 519 height 21
type input "Refresh"
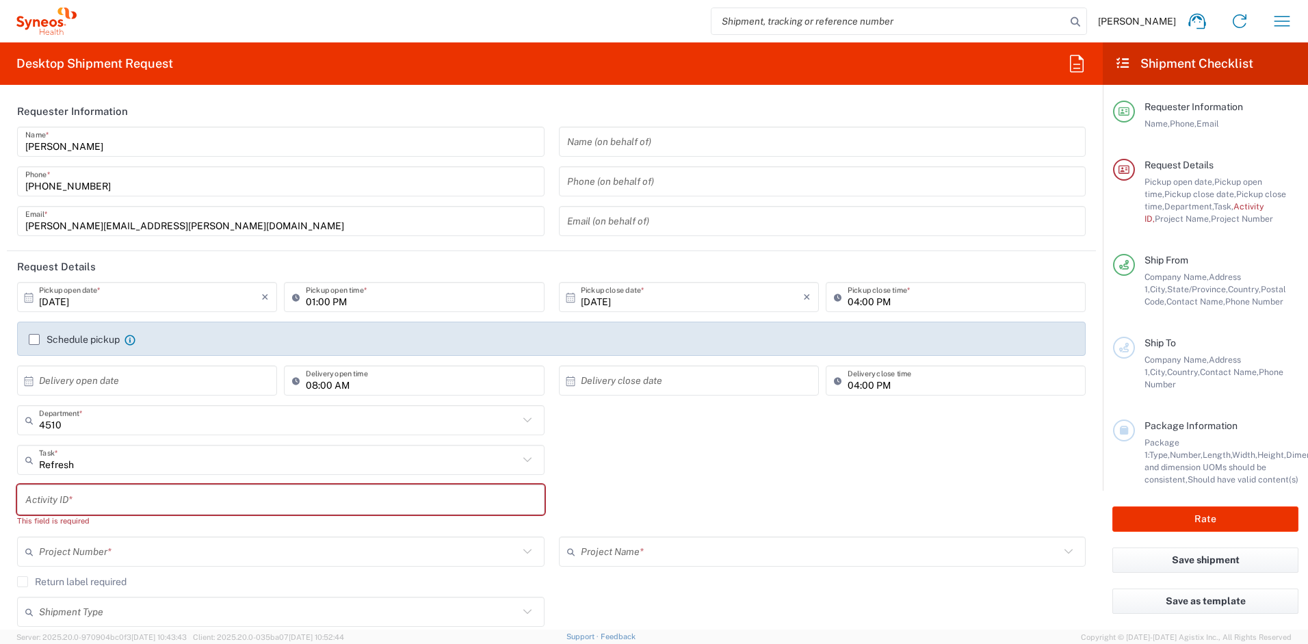
click at [61, 495] on input "text" at bounding box center [280, 500] width 511 height 24
paste input "SCTASK2730151"
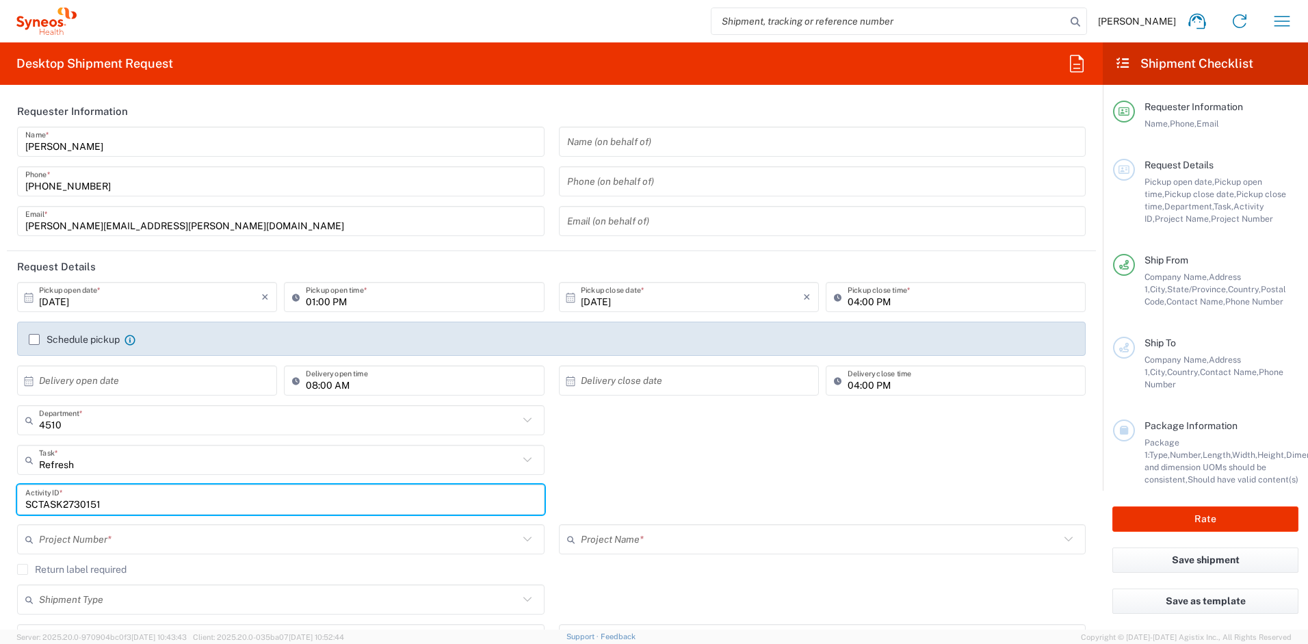
type input "SCTASK2730151"
click at [83, 537] on input "text" at bounding box center [279, 540] width 480 height 24
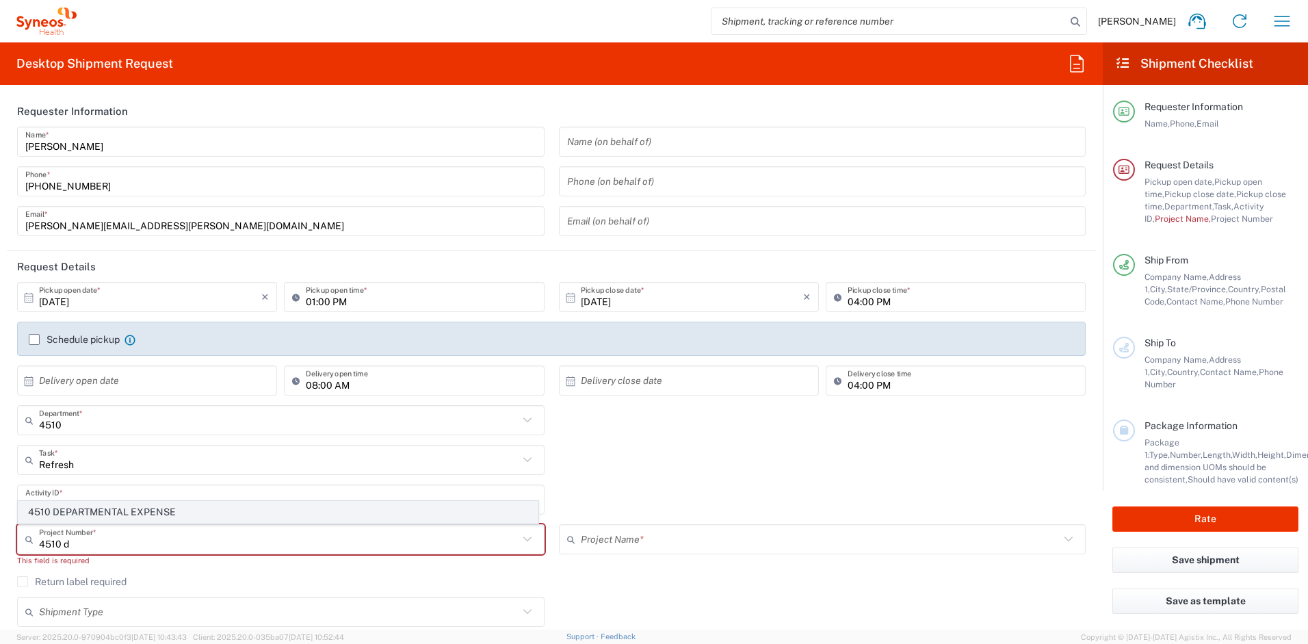
click at [88, 517] on span "4510 DEPARTMENTAL EXPENSE" at bounding box center [277, 512] width 519 height 21
type input "4510 DEPARTMENTAL EXPENSE"
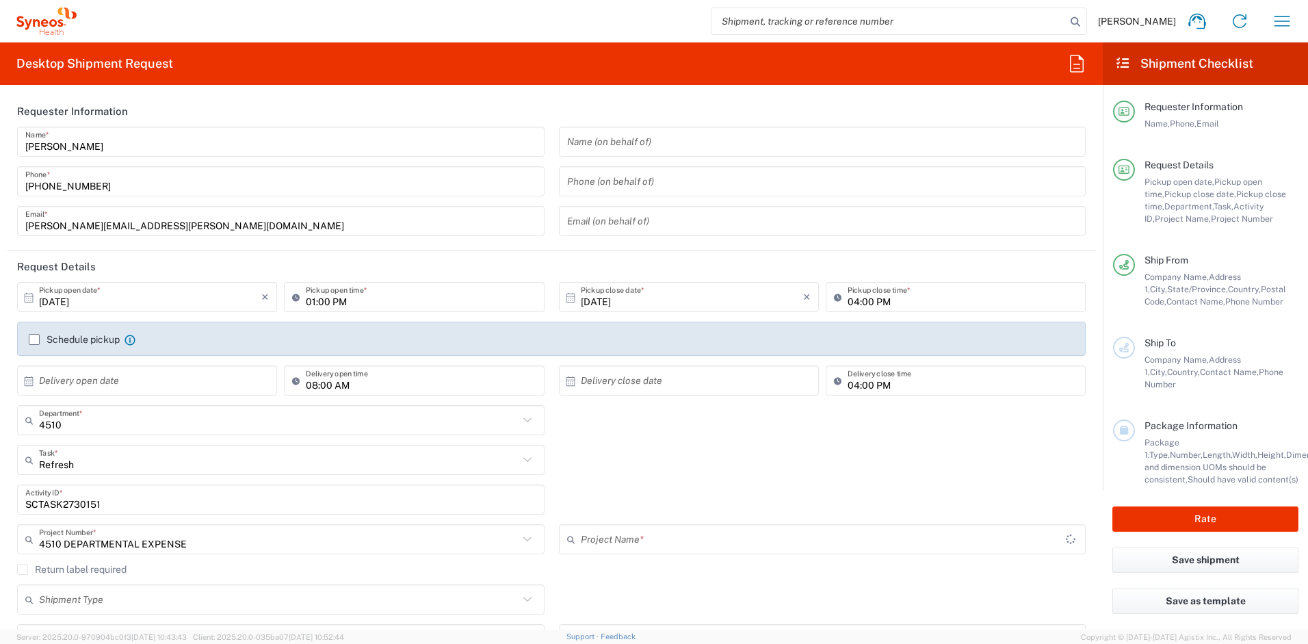
type input "4510 DEPARTMENTAL EXPENSE"
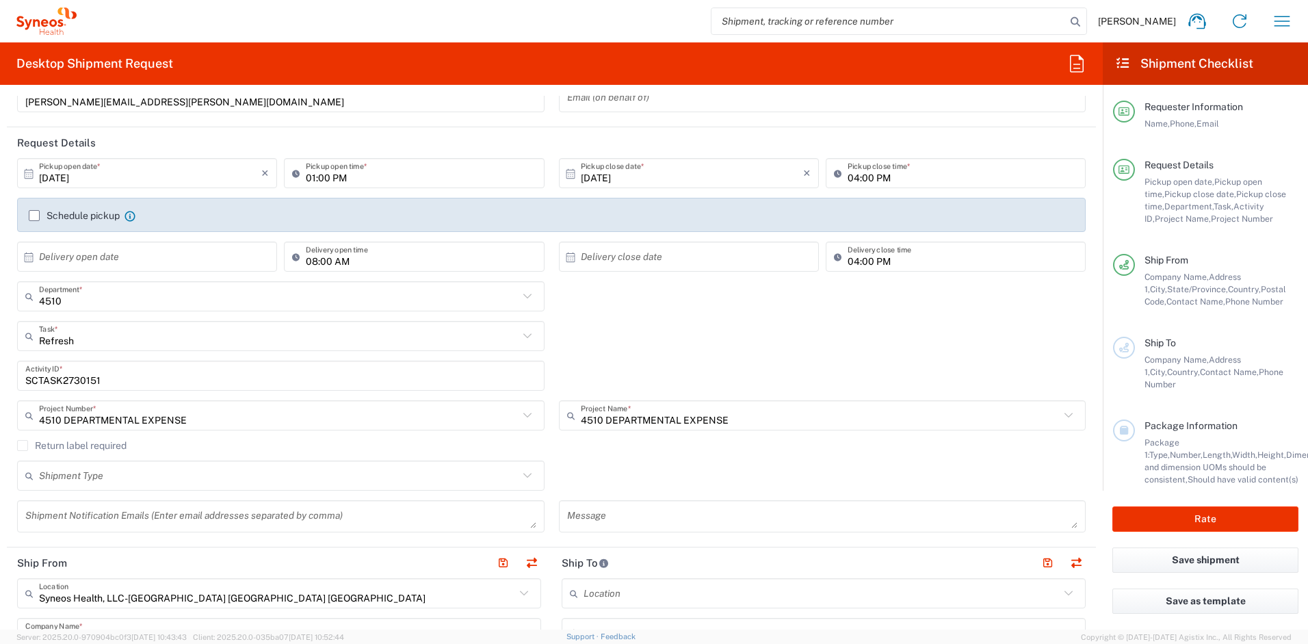
scroll to position [156, 0]
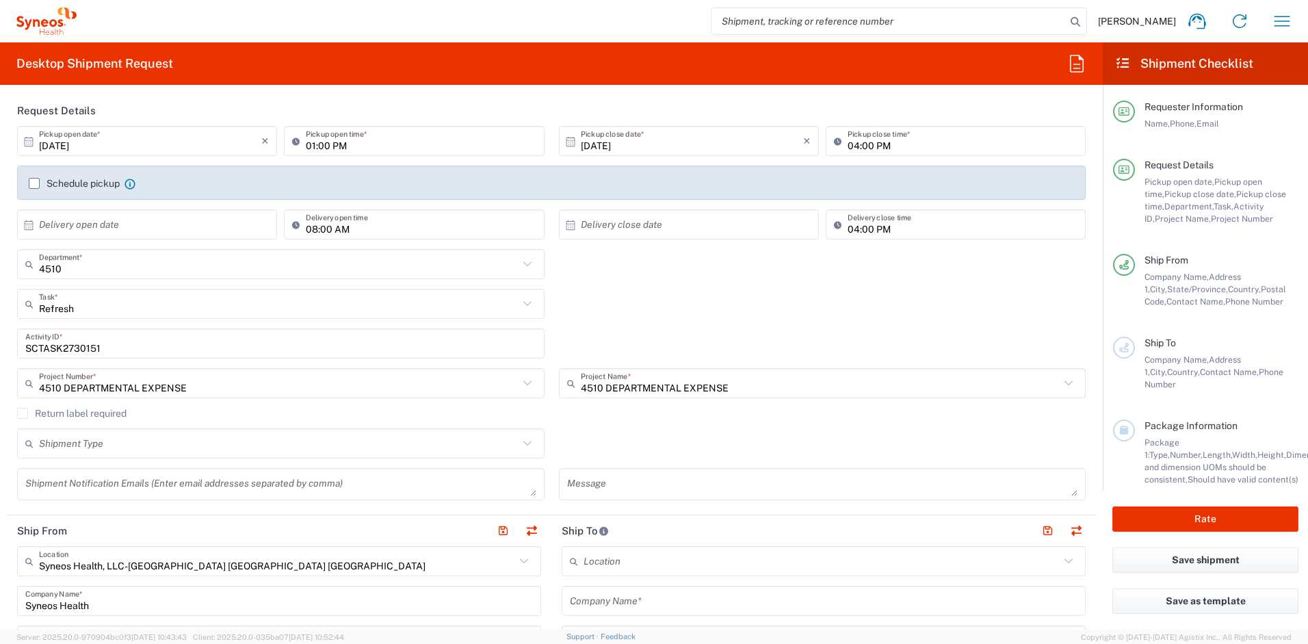
click at [20, 413] on label "Return label required" at bounding box center [71, 413] width 109 height 11
click at [23, 413] on input "Return label required" at bounding box center [23, 413] width 0 height 0
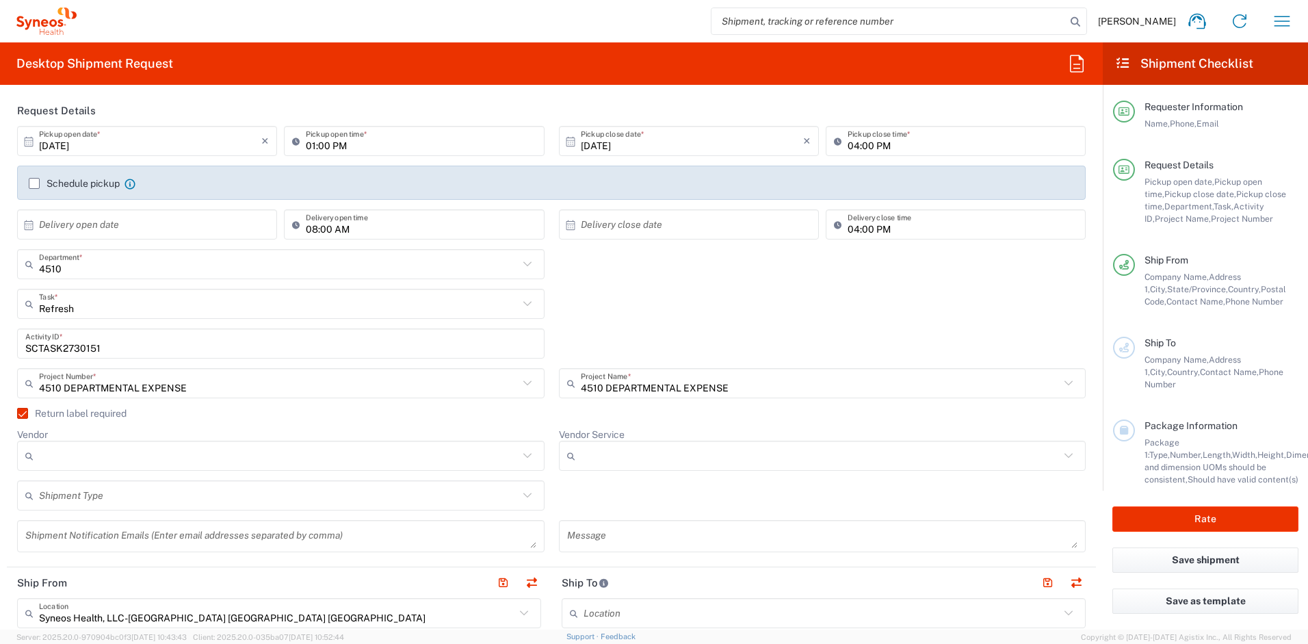
click at [99, 451] on input "Vendor" at bounding box center [279, 456] width 480 height 22
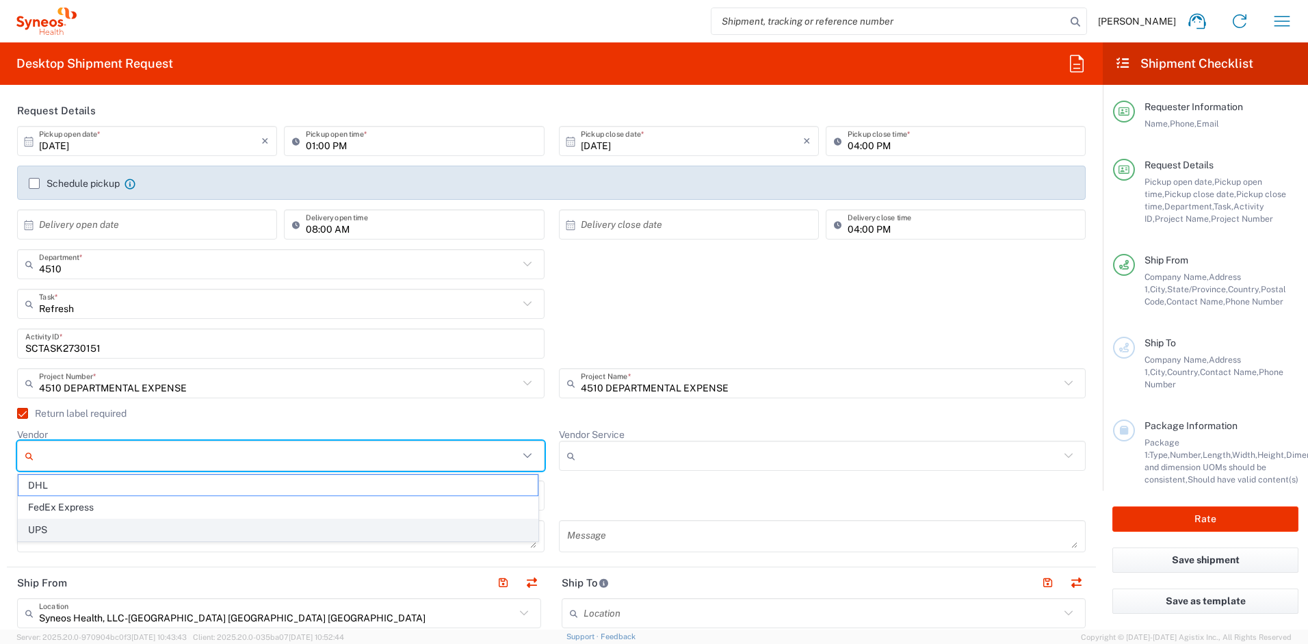
click at [70, 526] on span "UPS" at bounding box center [277, 529] width 519 height 21
type input "UPS"
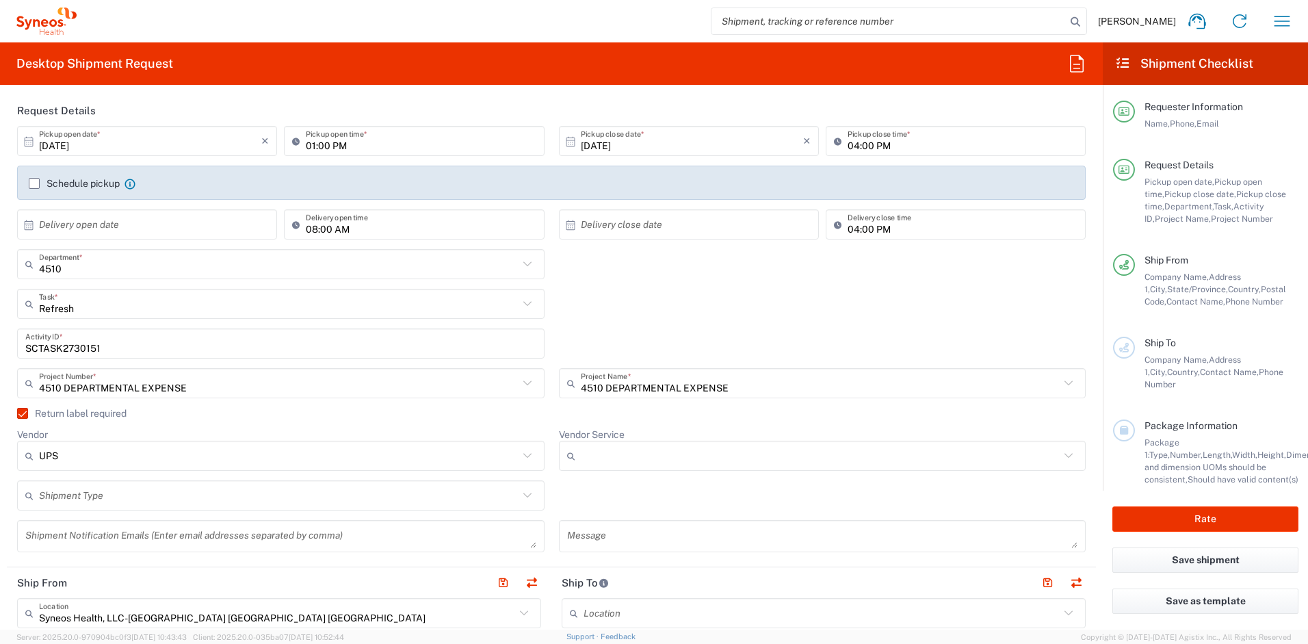
click at [611, 460] on input "Vendor Service" at bounding box center [821, 456] width 480 height 22
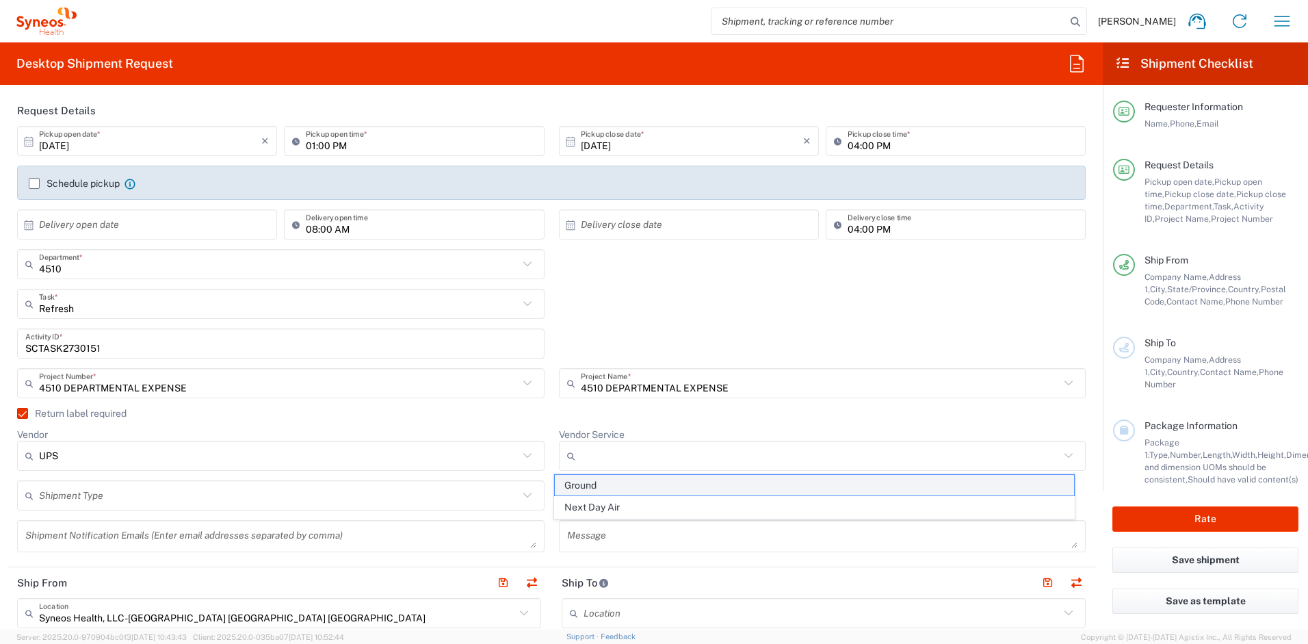
click at [604, 484] on span "Ground" at bounding box center [814, 485] width 519 height 21
type input "Ground"
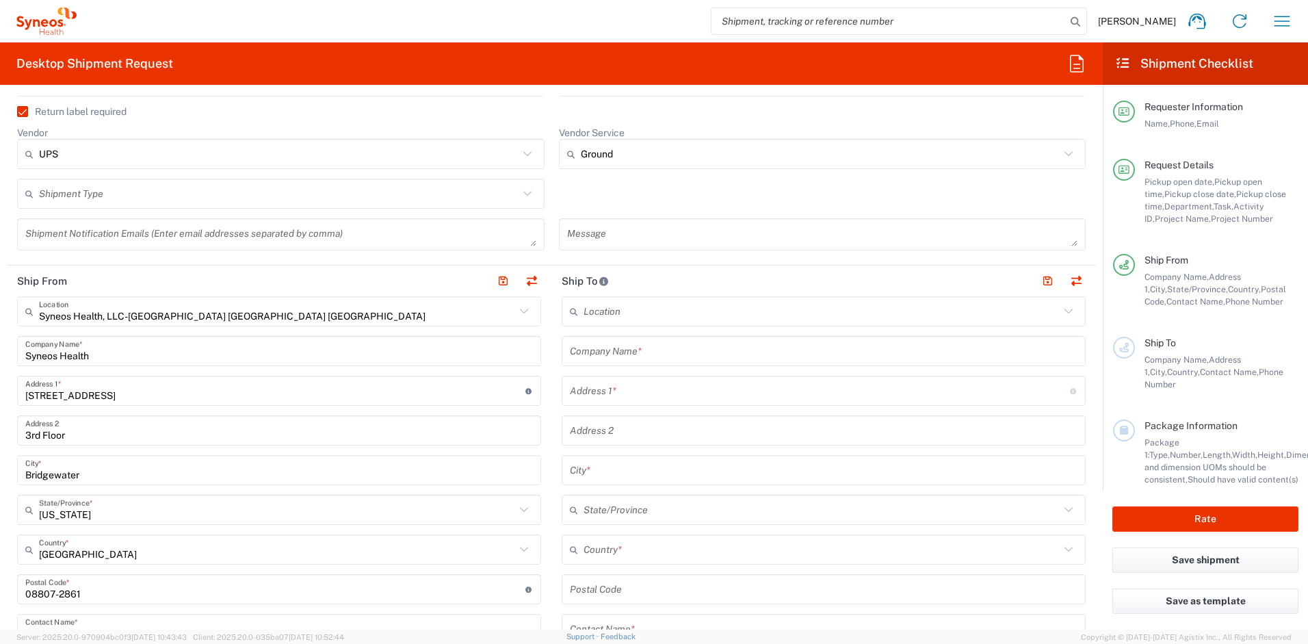
scroll to position [467, 0]
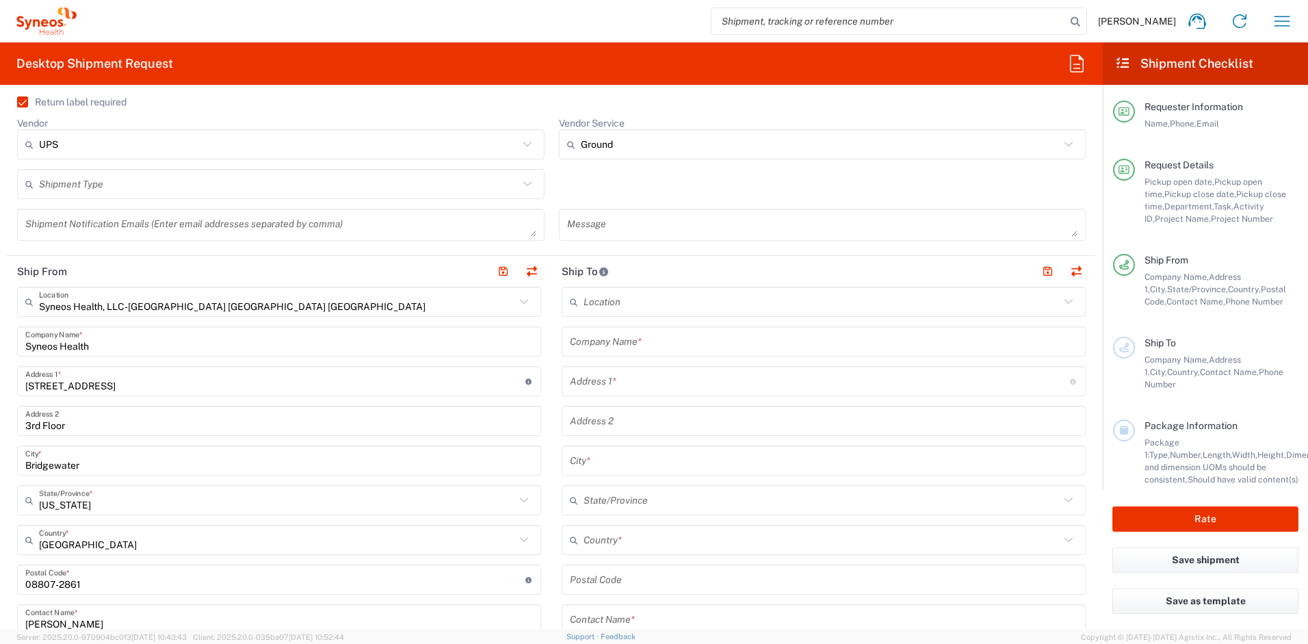
click at [629, 544] on input "text" at bounding box center [822, 540] width 476 height 24
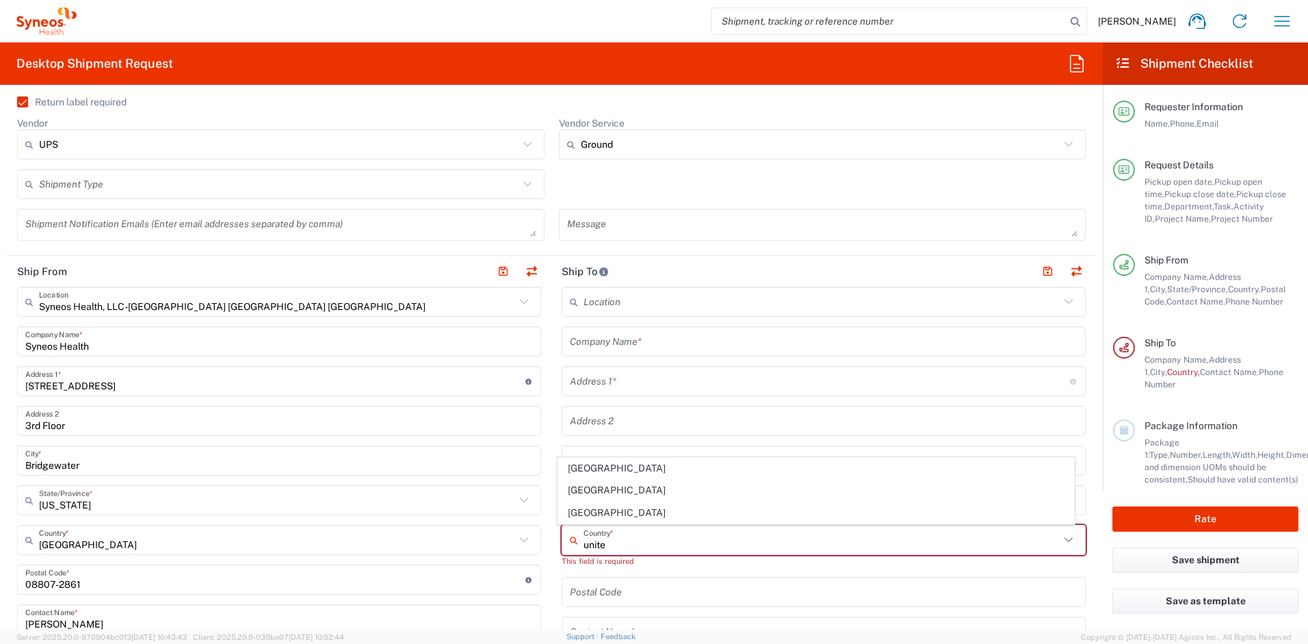
click at [601, 510] on span "[GEOGRAPHIC_DATA]" at bounding box center [816, 512] width 517 height 21
type input "[GEOGRAPHIC_DATA]"
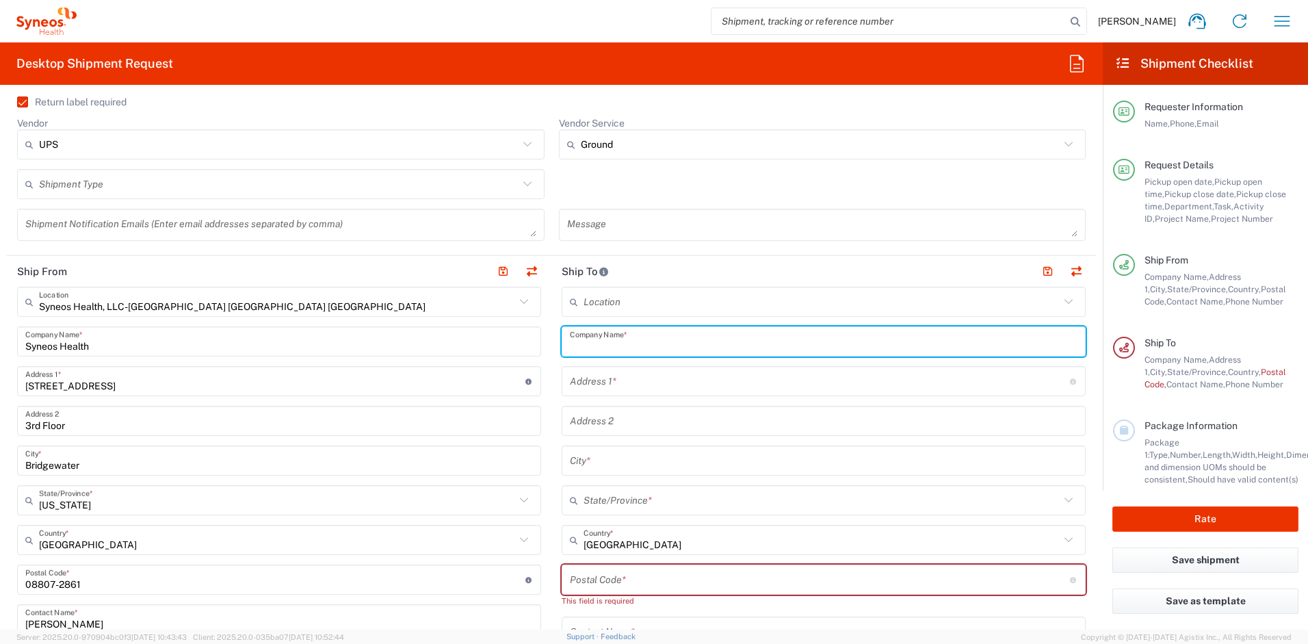
click at [610, 347] on input "text" at bounding box center [824, 342] width 508 height 24
drag, startPoint x: 645, startPoint y: 346, endPoint x: 532, endPoint y: 347, distance: 113.6
click at [532, 347] on div "Ship From Syneos Health, LLC-Morrisville NC US Location Syneos Health, LLC-Morr…" at bounding box center [551, 567] width 1089 height 623
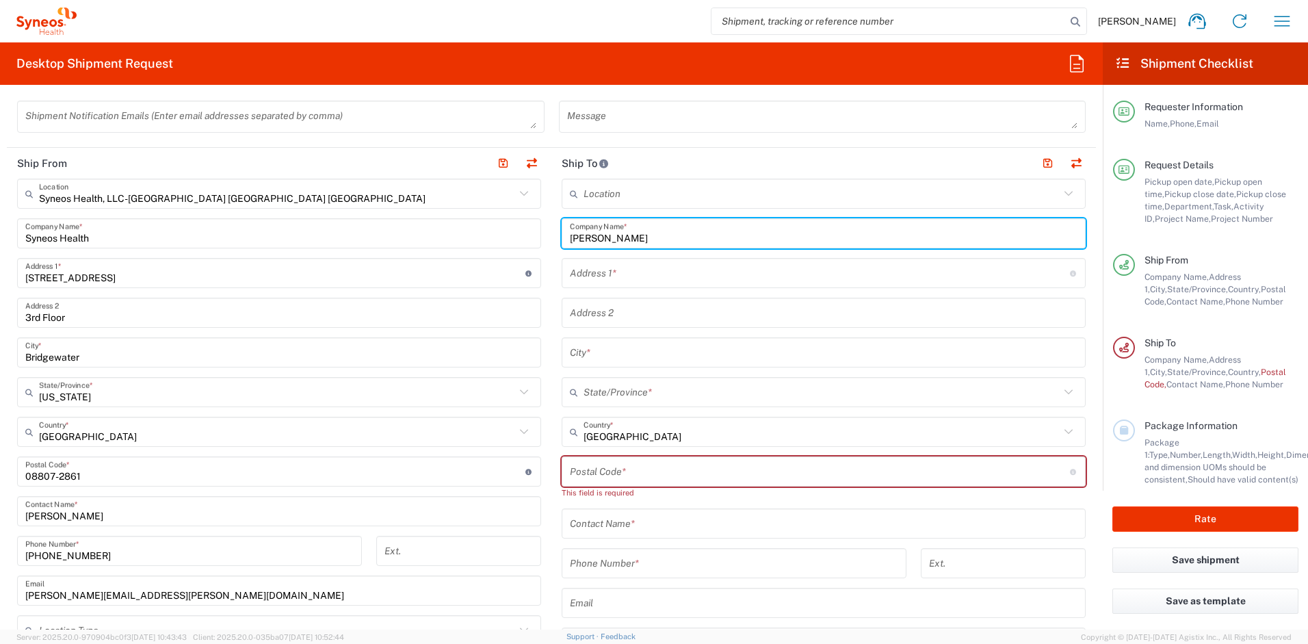
scroll to position [614, 0]
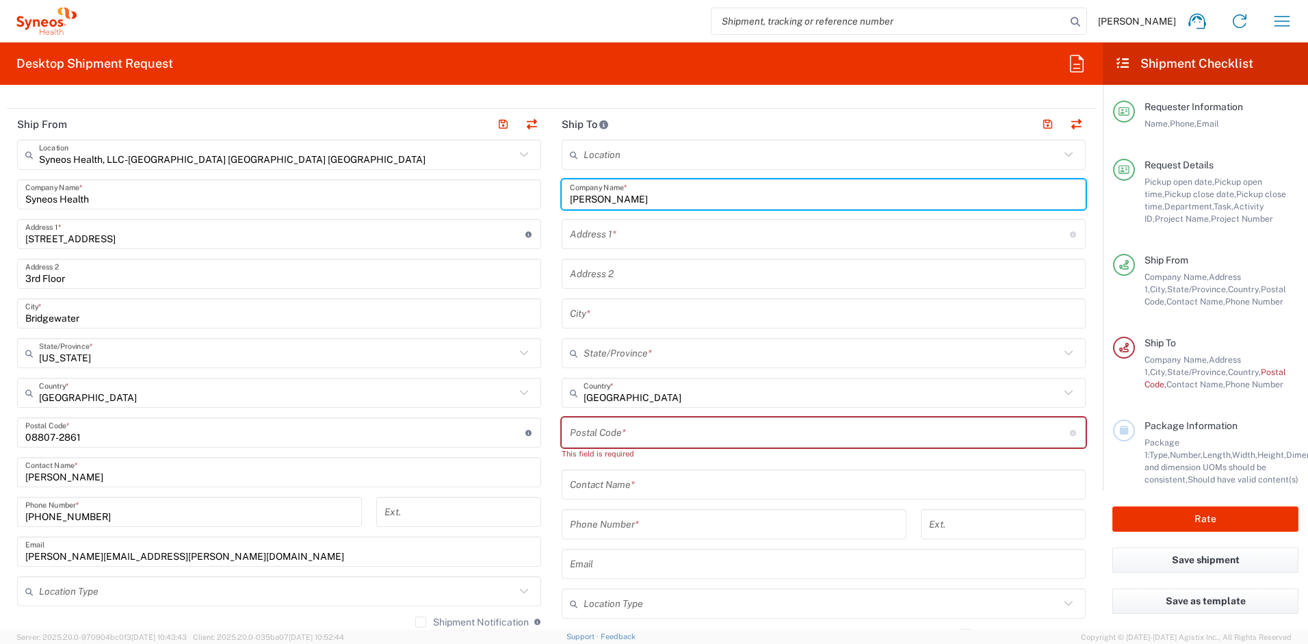
type input "Phillip Brady"
click at [606, 486] on input "text" at bounding box center [824, 485] width 508 height 24
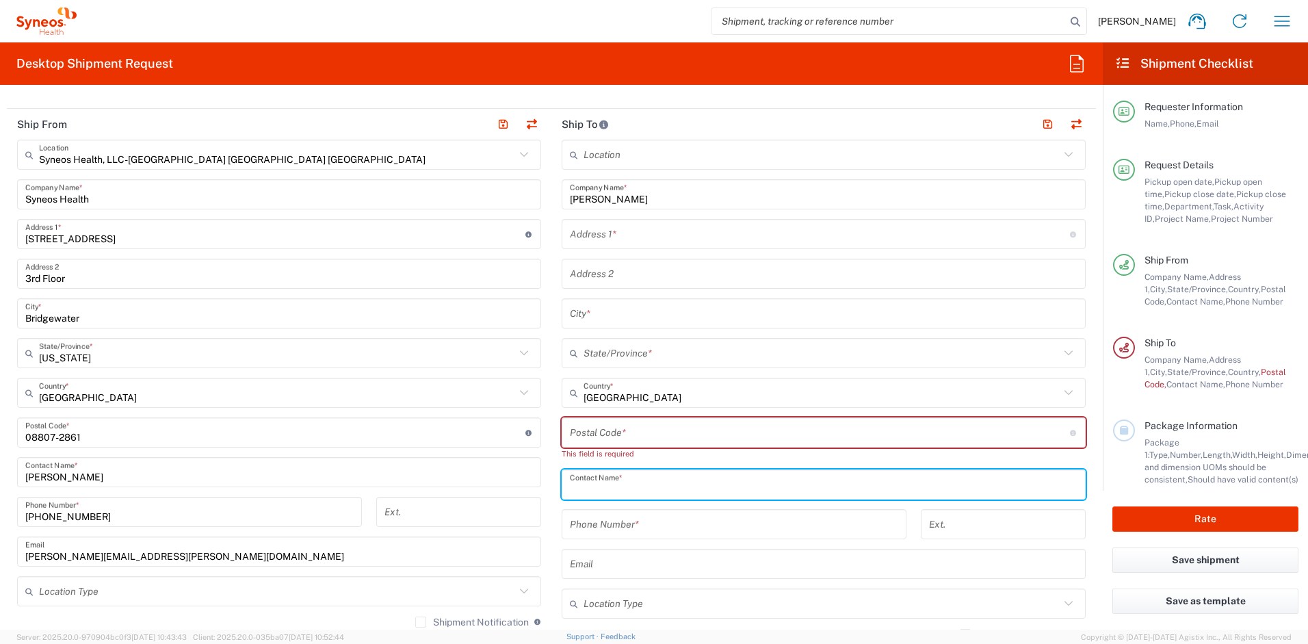
paste input "Phillip Brady"
type input "Phillip Brady"
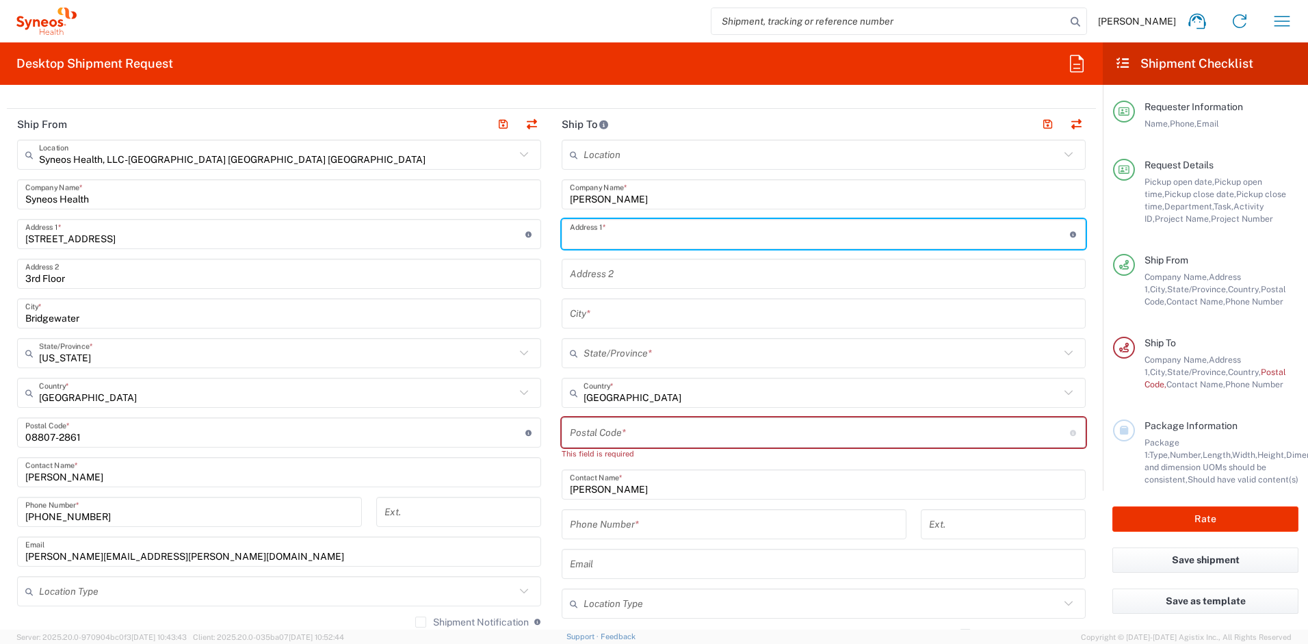
click at [623, 242] on input "text" at bounding box center [820, 234] width 500 height 24
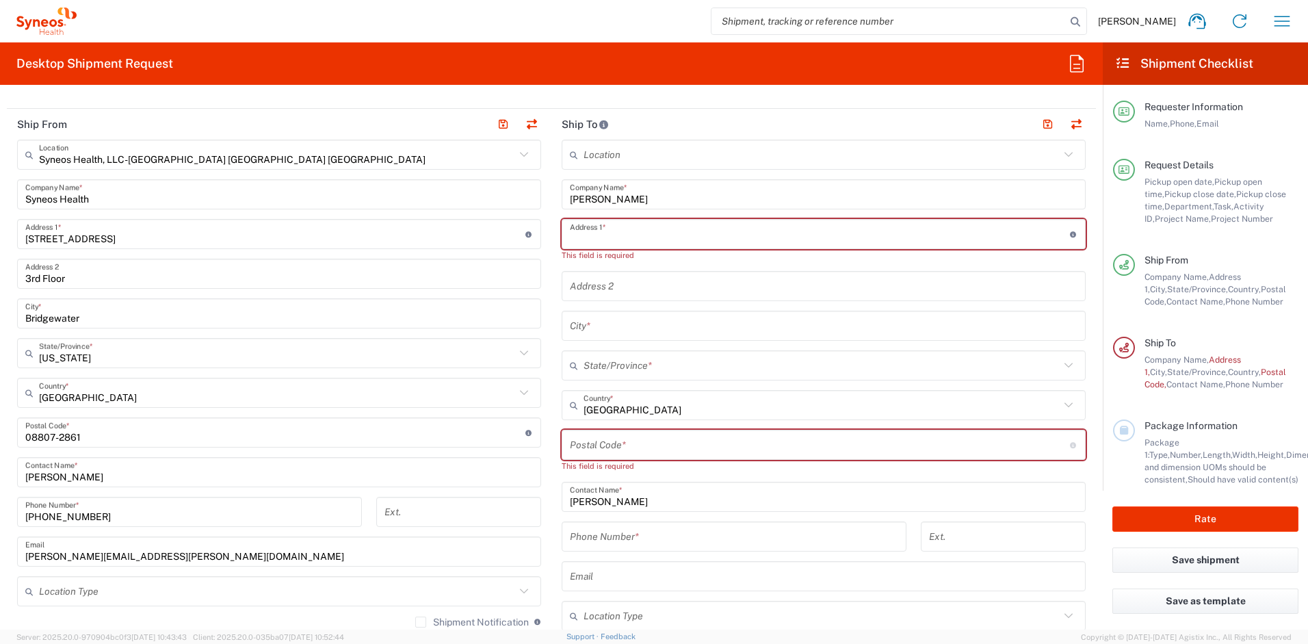
click at [624, 237] on input "text" at bounding box center [820, 234] width 500 height 24
paste input "4860 Waves Pointe"
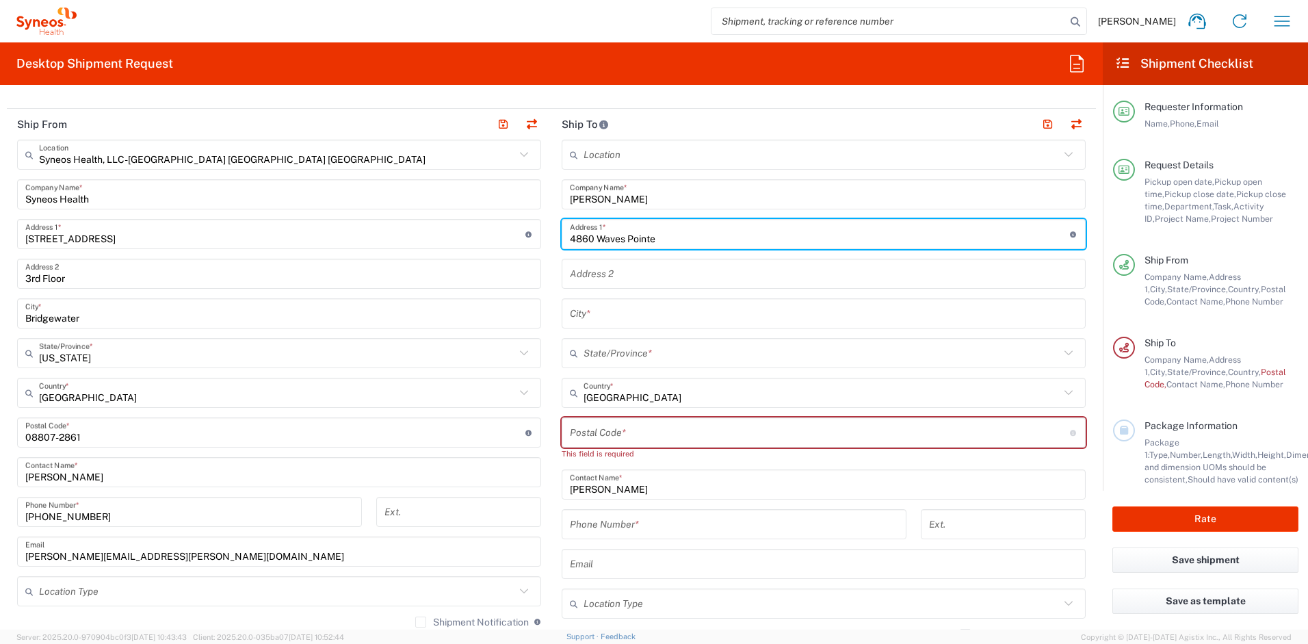
type input "4860 Waves Pointe"
click at [606, 312] on input "text" at bounding box center [824, 314] width 508 height 24
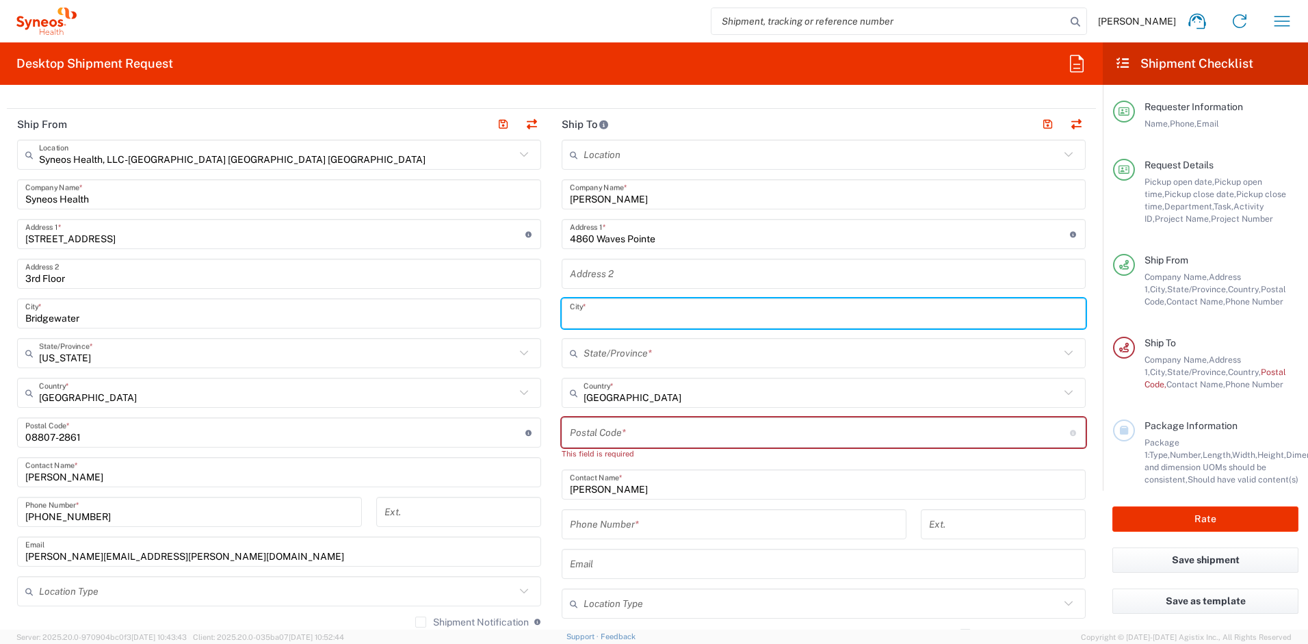
paste input "Wilmington"
type input "Wilmington"
click at [616, 356] on input "text" at bounding box center [822, 353] width 476 height 24
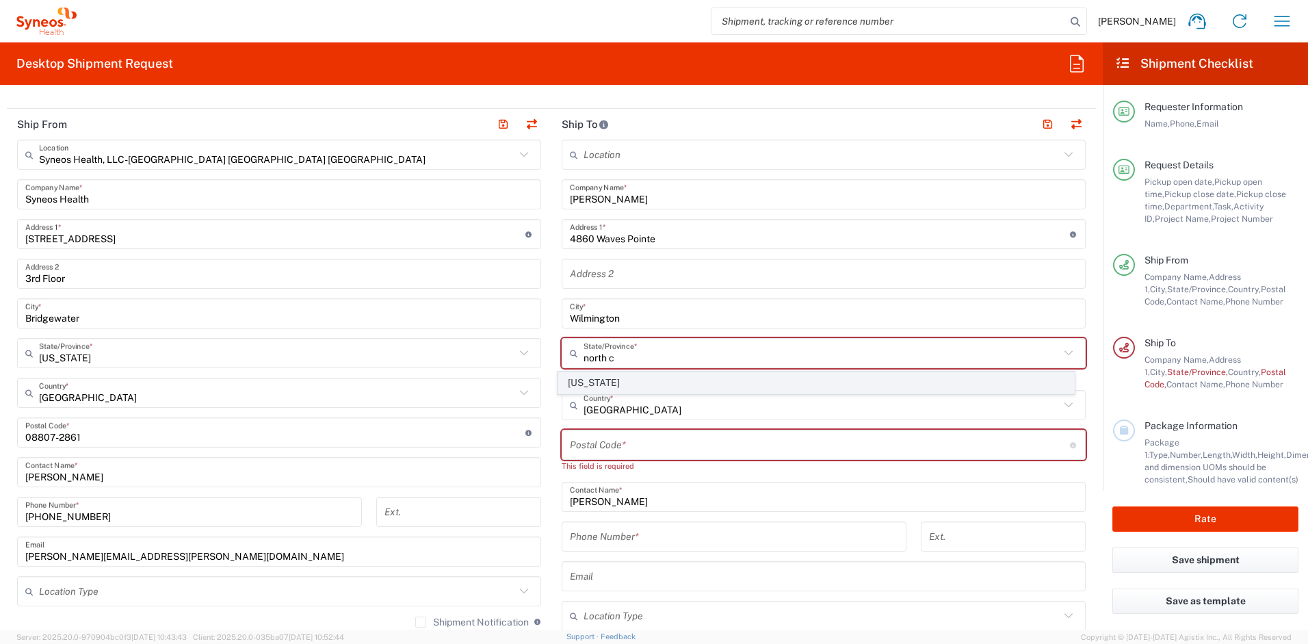
click at [586, 380] on span "[US_STATE]" at bounding box center [816, 382] width 517 height 21
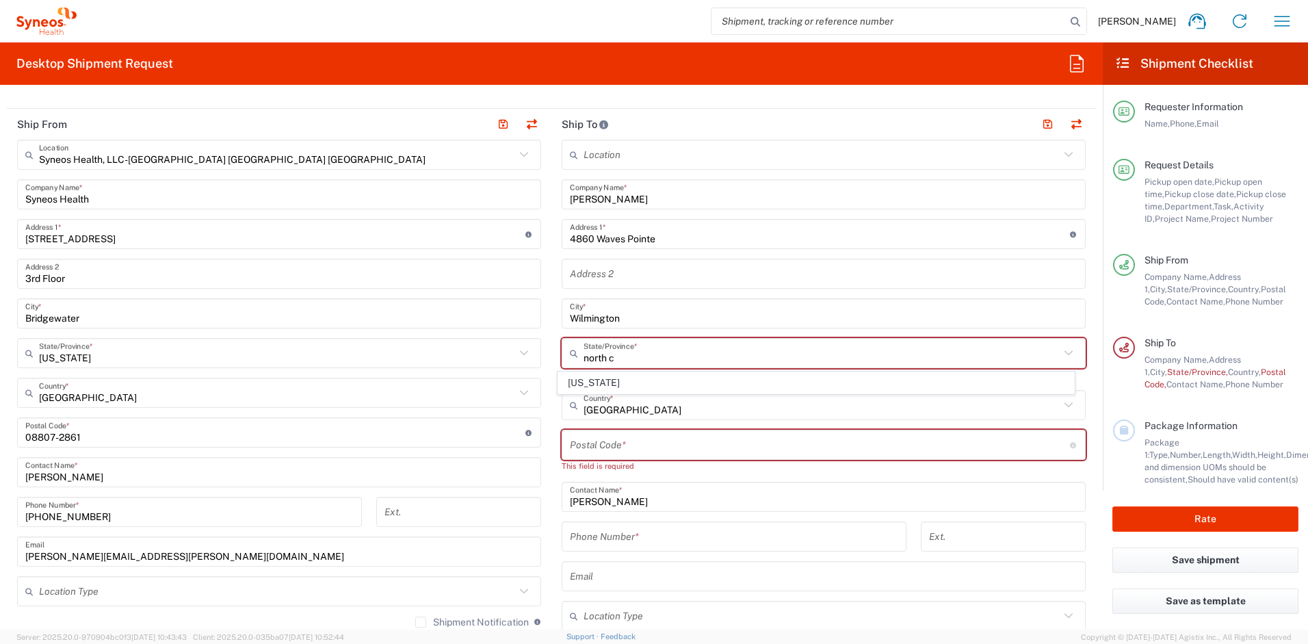
type input "[US_STATE]"
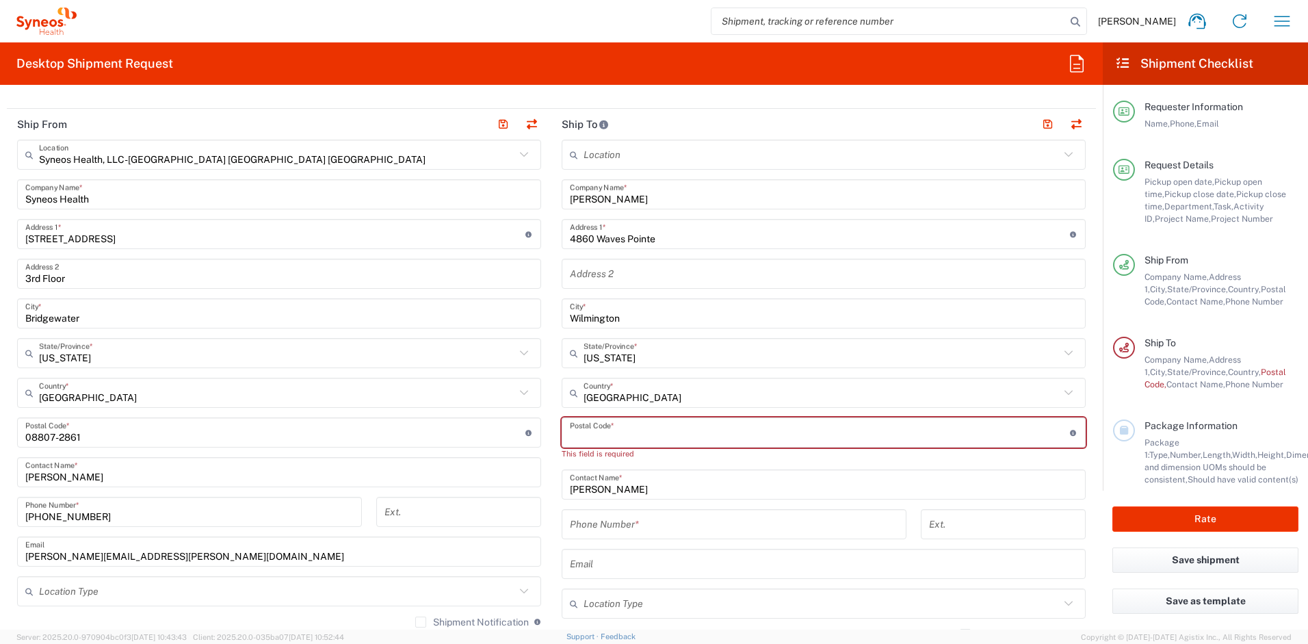
click at [614, 430] on input "undefined" at bounding box center [820, 433] width 500 height 24
click at [597, 430] on input "undefined" at bounding box center [820, 433] width 500 height 24
paste input "28412"
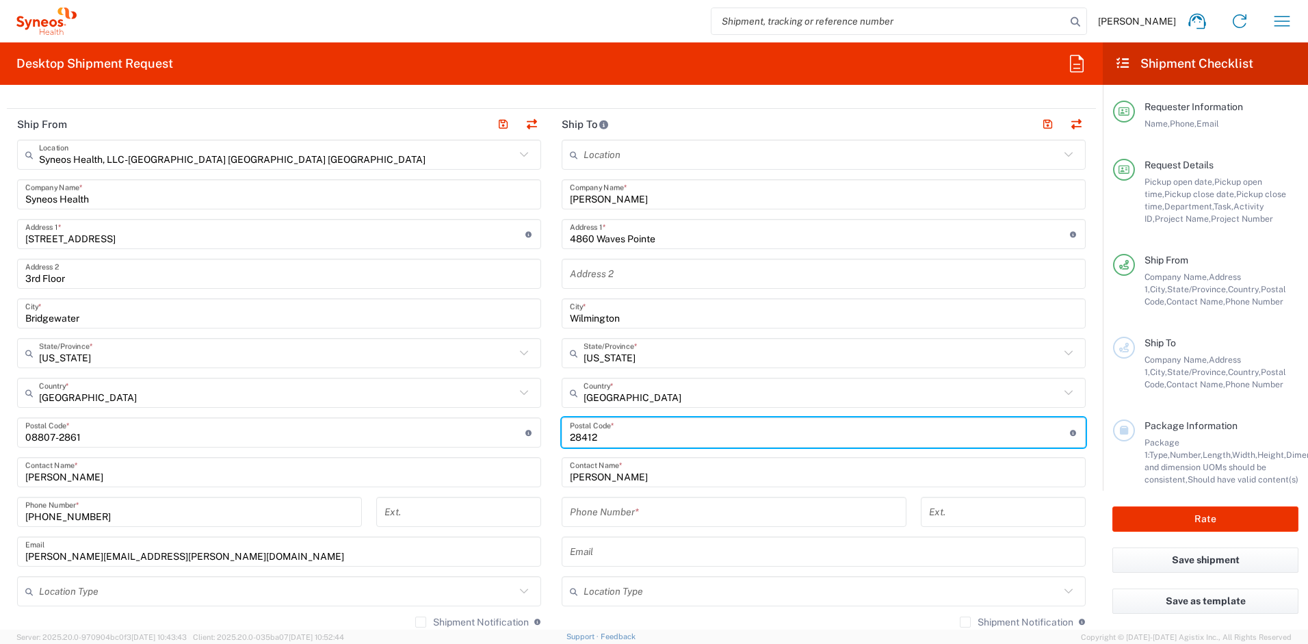
type input "28412"
click at [606, 515] on input "tel" at bounding box center [734, 512] width 328 height 24
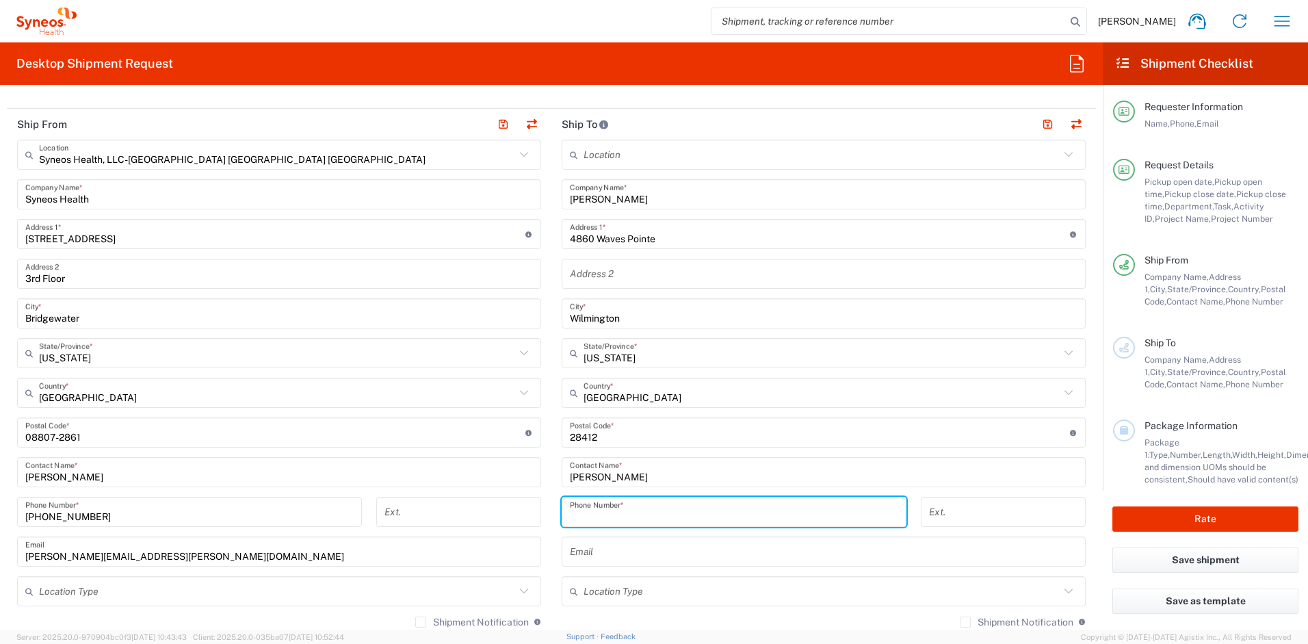
paste input "+1 (910) 5094880"
click at [577, 519] on input "+1 (910) 5094880" at bounding box center [734, 512] width 328 height 24
type input "(910) 5094880"
click at [582, 556] on input "text" at bounding box center [824, 552] width 508 height 24
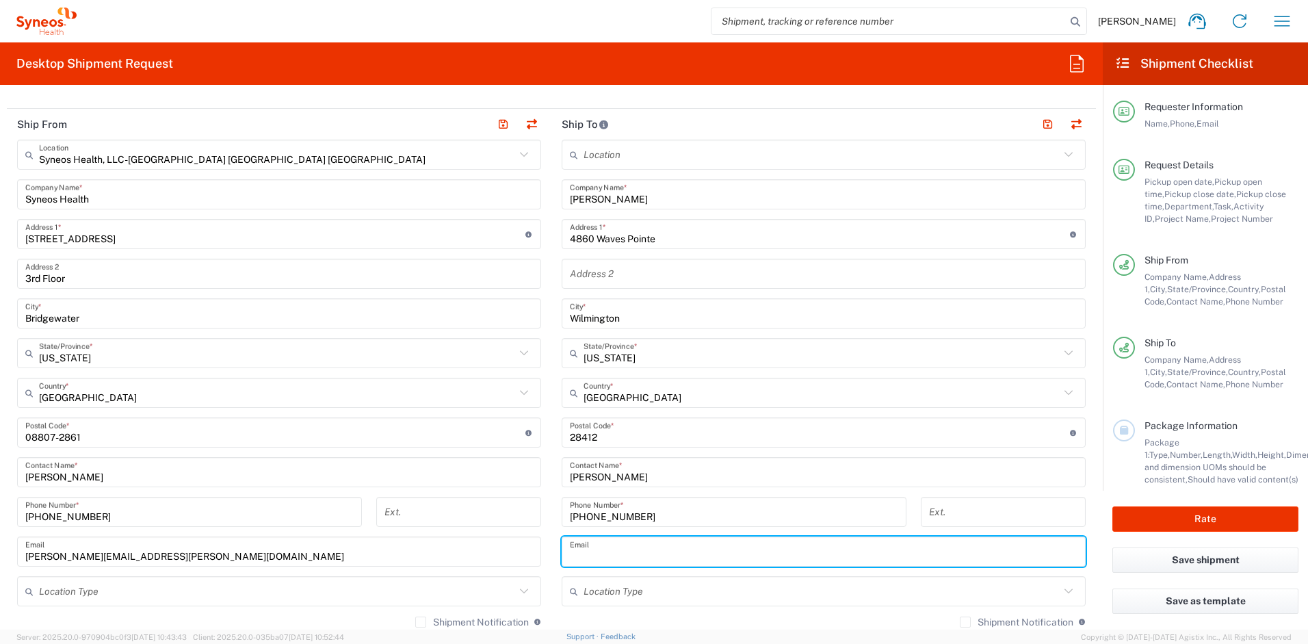
paste input "phillip.brady@syneoshealth.com"
type input "phillip.brady@syneoshealth.com"
click at [960, 621] on label "Shipment Notification" at bounding box center [1017, 621] width 114 height 11
click at [965, 622] on input "Shipment Notification" at bounding box center [965, 622] width 0 height 0
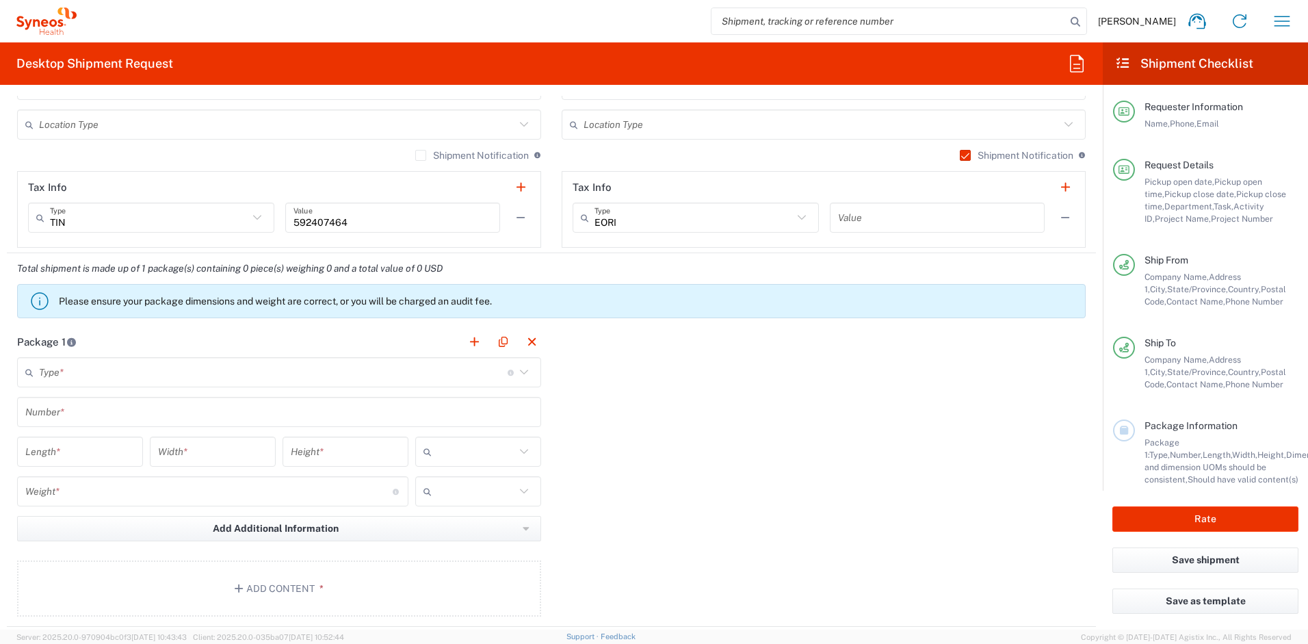
scroll to position [1095, 0]
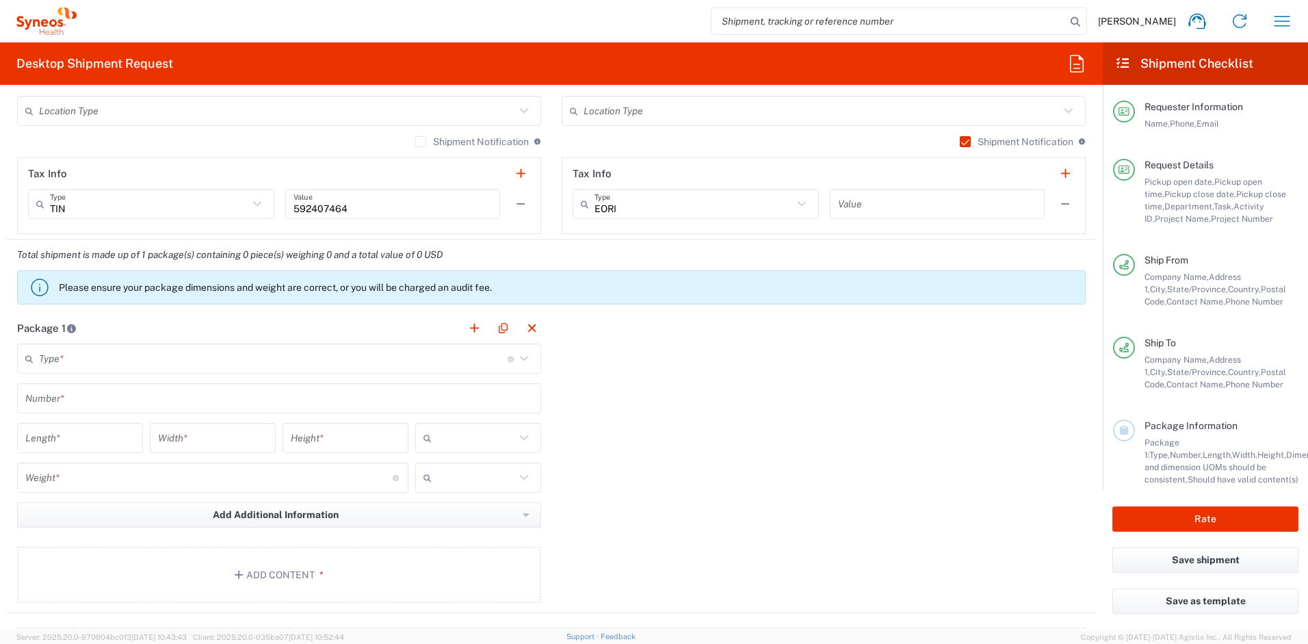
click at [100, 359] on input "text" at bounding box center [273, 359] width 469 height 24
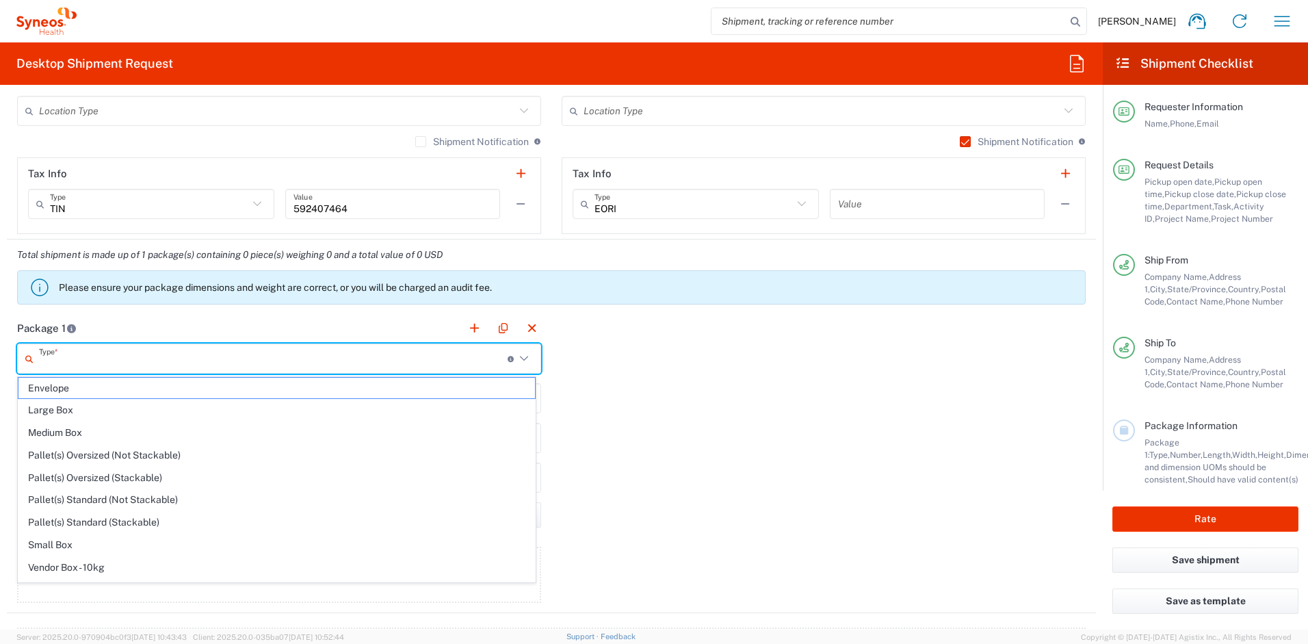
scroll to position [42, 0]
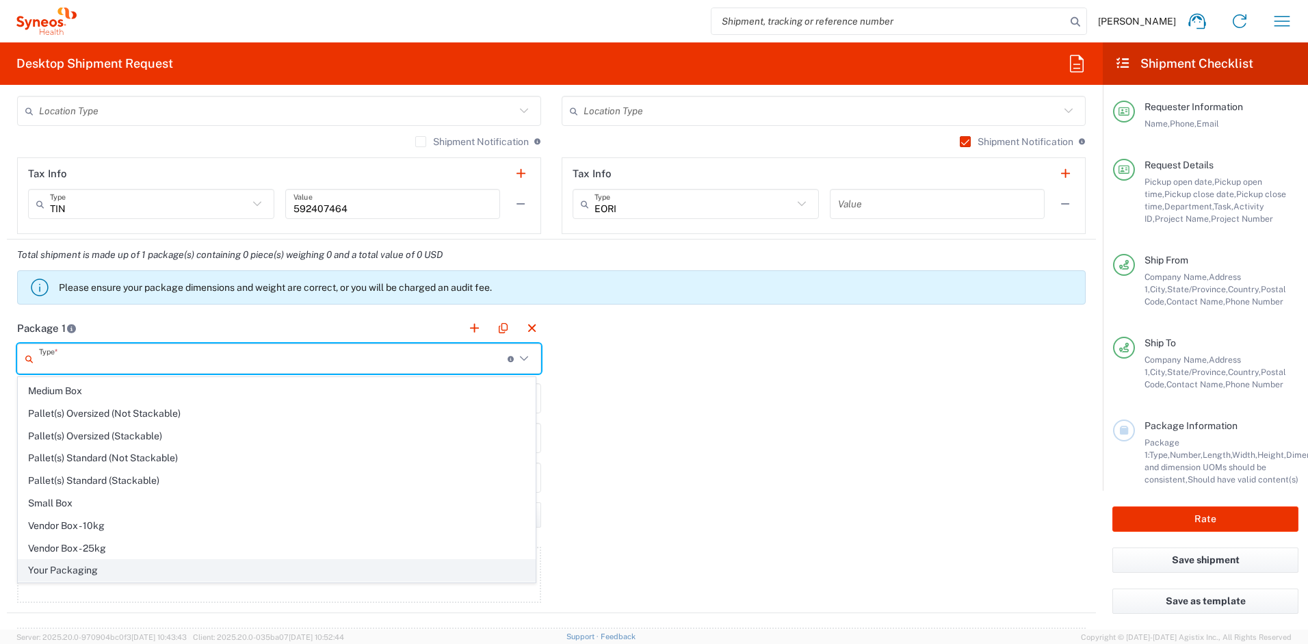
click at [133, 573] on span "Your Packaging" at bounding box center [276, 570] width 517 height 21
type input "Your Packaging"
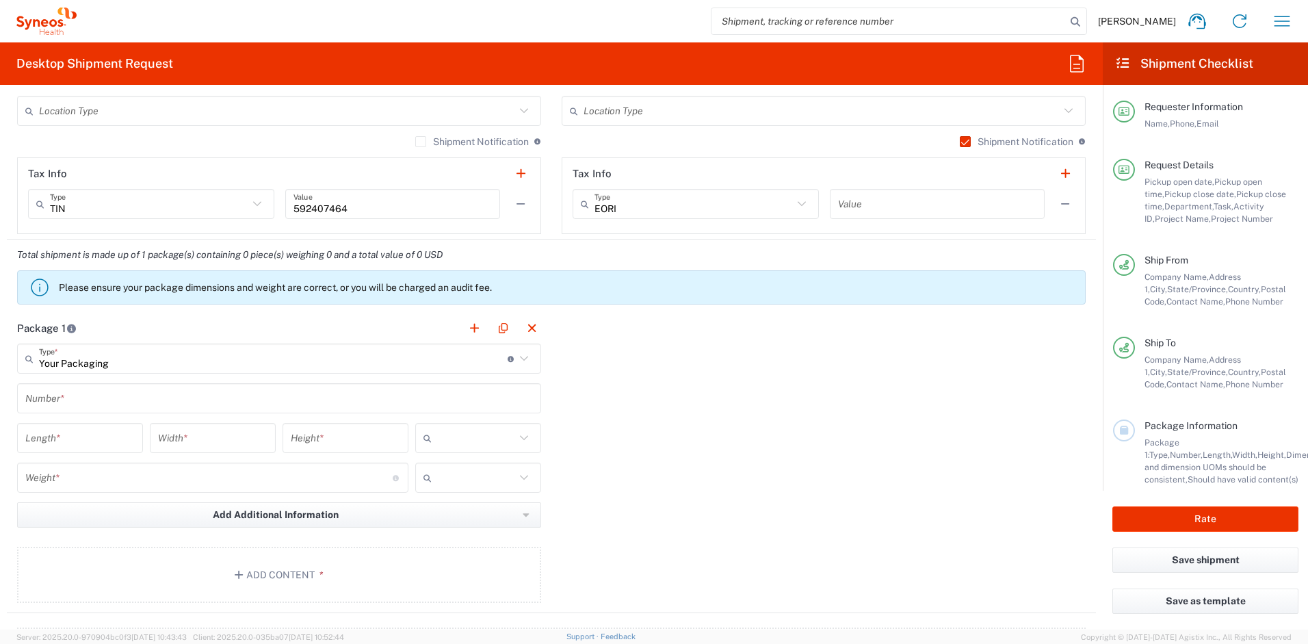
click at [67, 403] on input "text" at bounding box center [279, 399] width 508 height 24
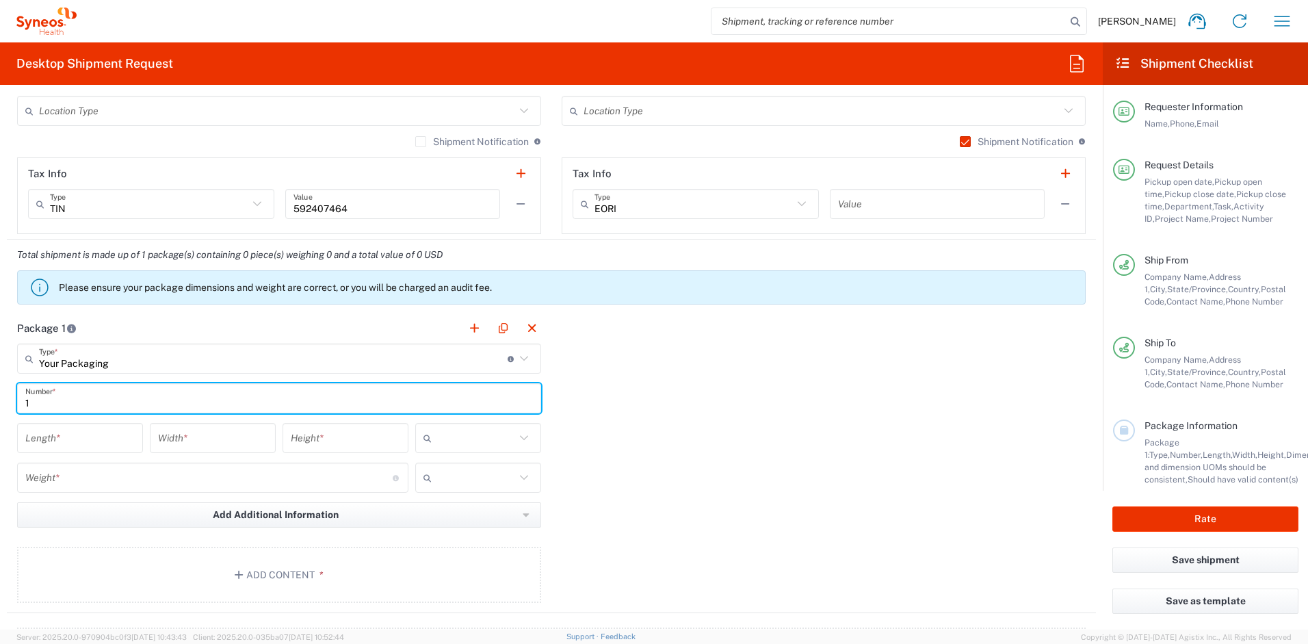
type input "1"
click at [63, 441] on input "number" at bounding box center [79, 438] width 109 height 24
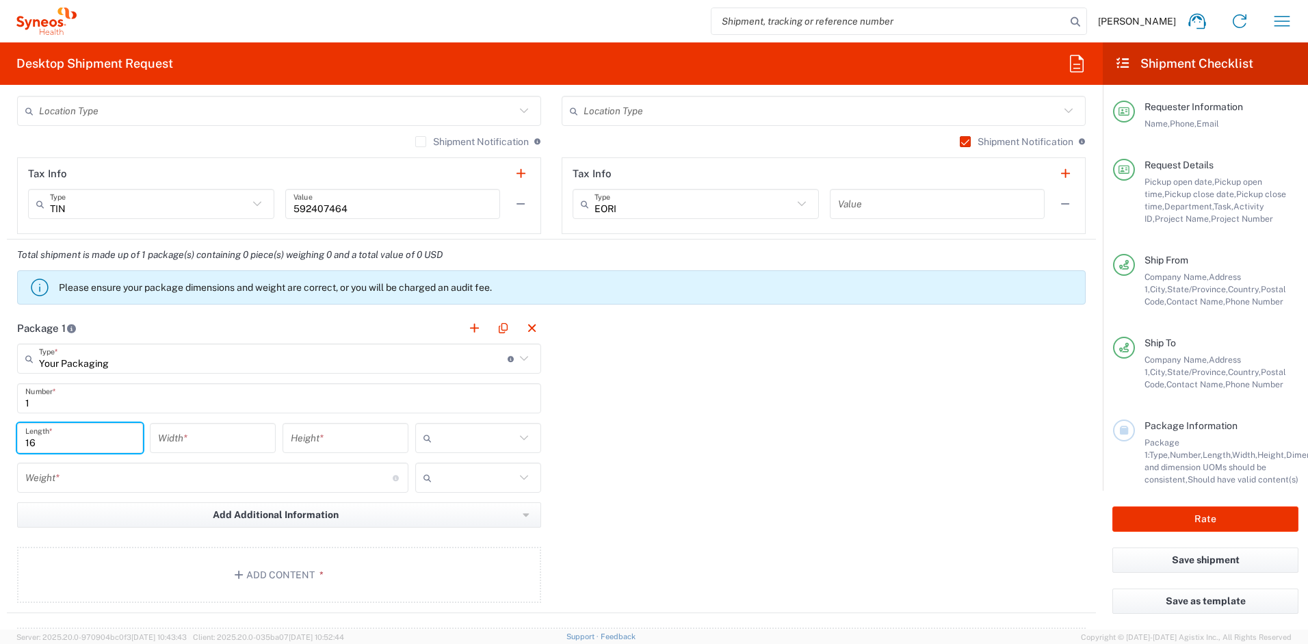
type input "16"
type input "12"
type input "3"
click at [47, 471] on input "number" at bounding box center [208, 478] width 367 height 24
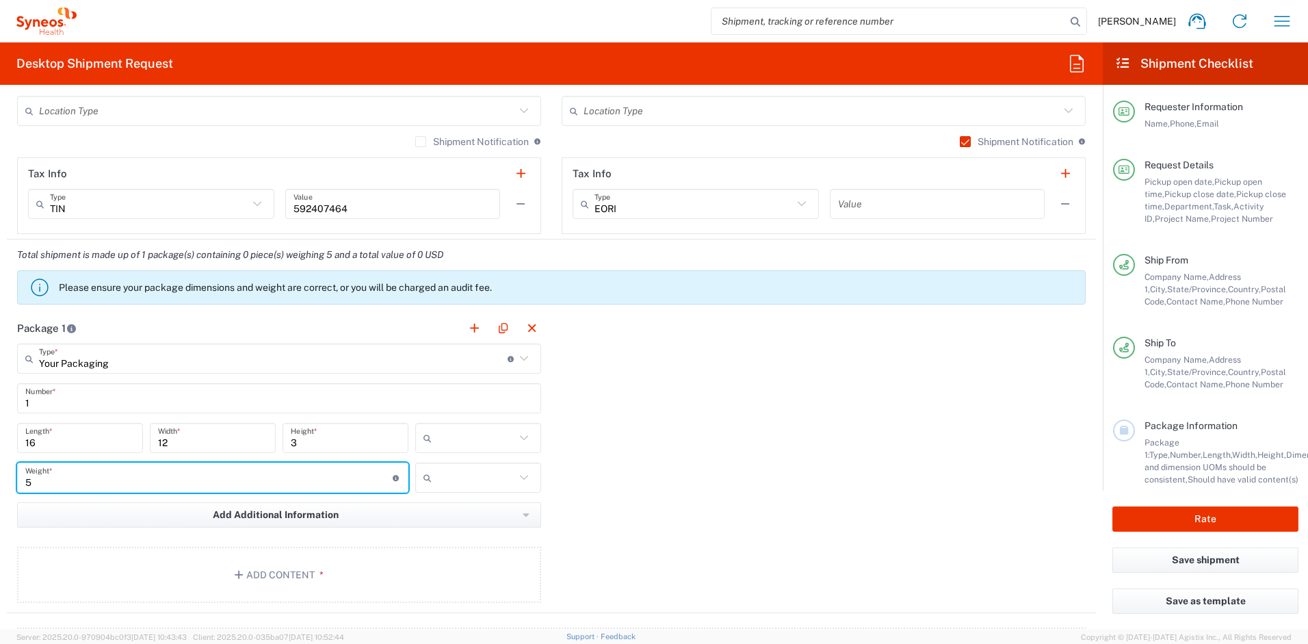
type input "5"
click at [458, 438] on input "text" at bounding box center [476, 438] width 78 height 22
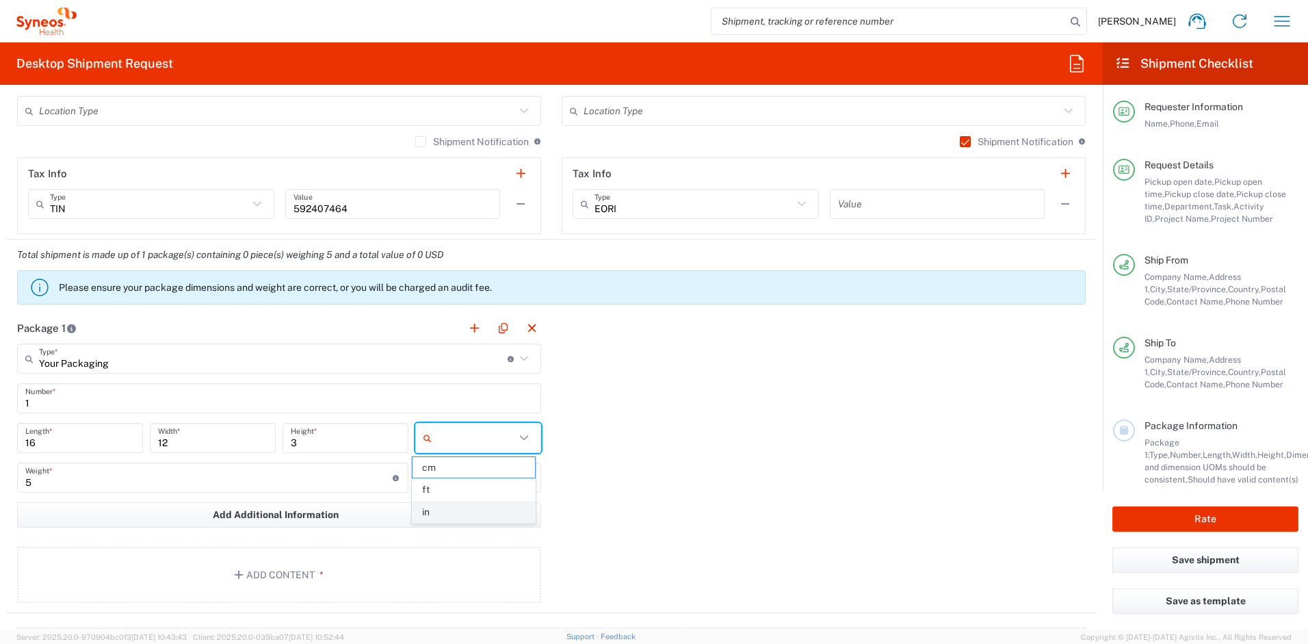
click at [463, 505] on span "in" at bounding box center [474, 512] width 122 height 21
type input "in"
click at [463, 478] on input "text" at bounding box center [476, 478] width 78 height 22
click at [464, 521] on span "lbs" at bounding box center [474, 529] width 122 height 21
type input "lbs"
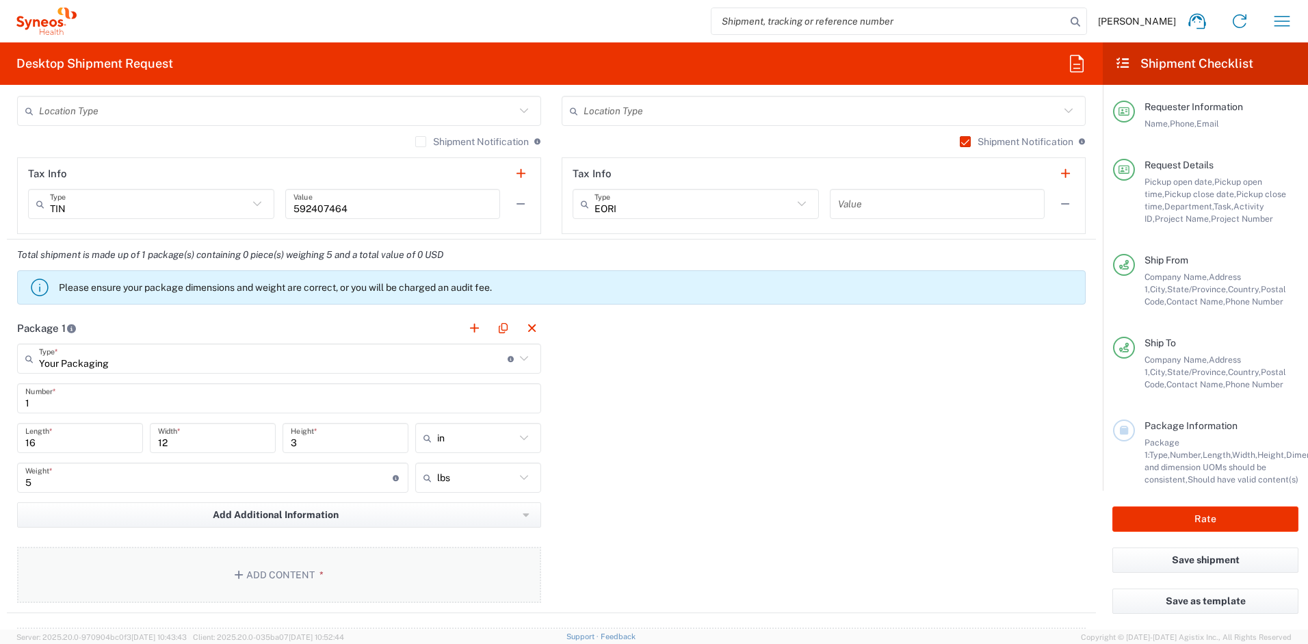
click at [341, 572] on button "Add Content *" at bounding box center [279, 575] width 524 height 56
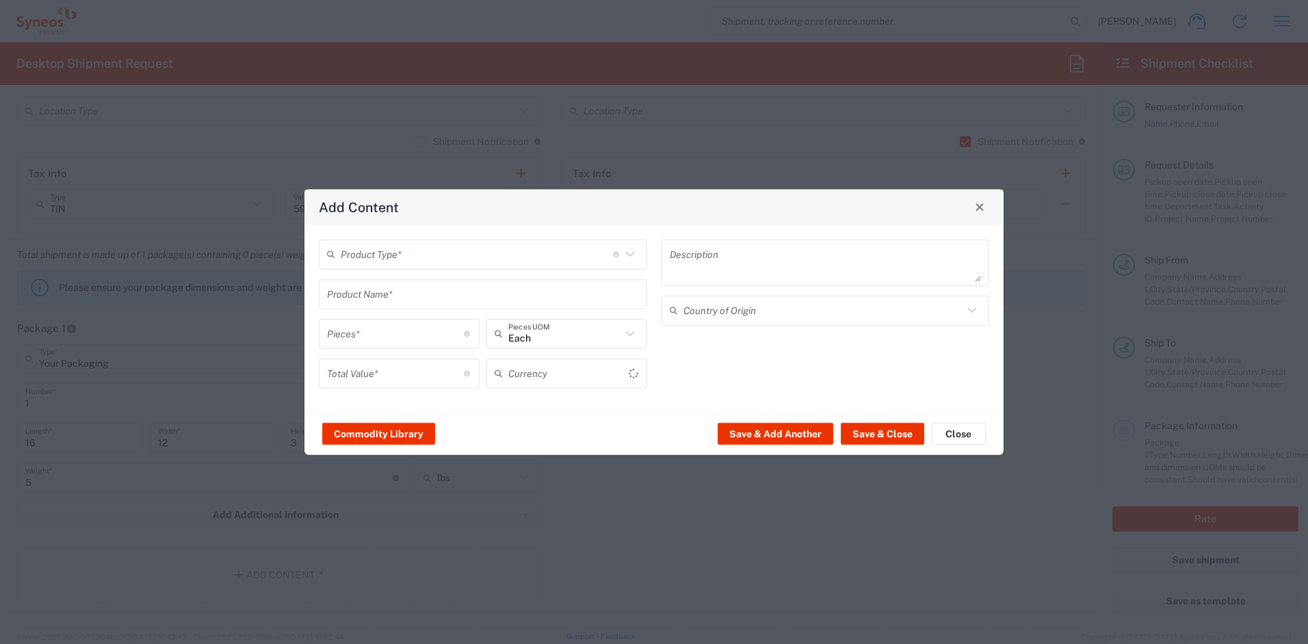
type input "US Dollar"
click at [451, 255] on input "text" at bounding box center [477, 254] width 272 height 24
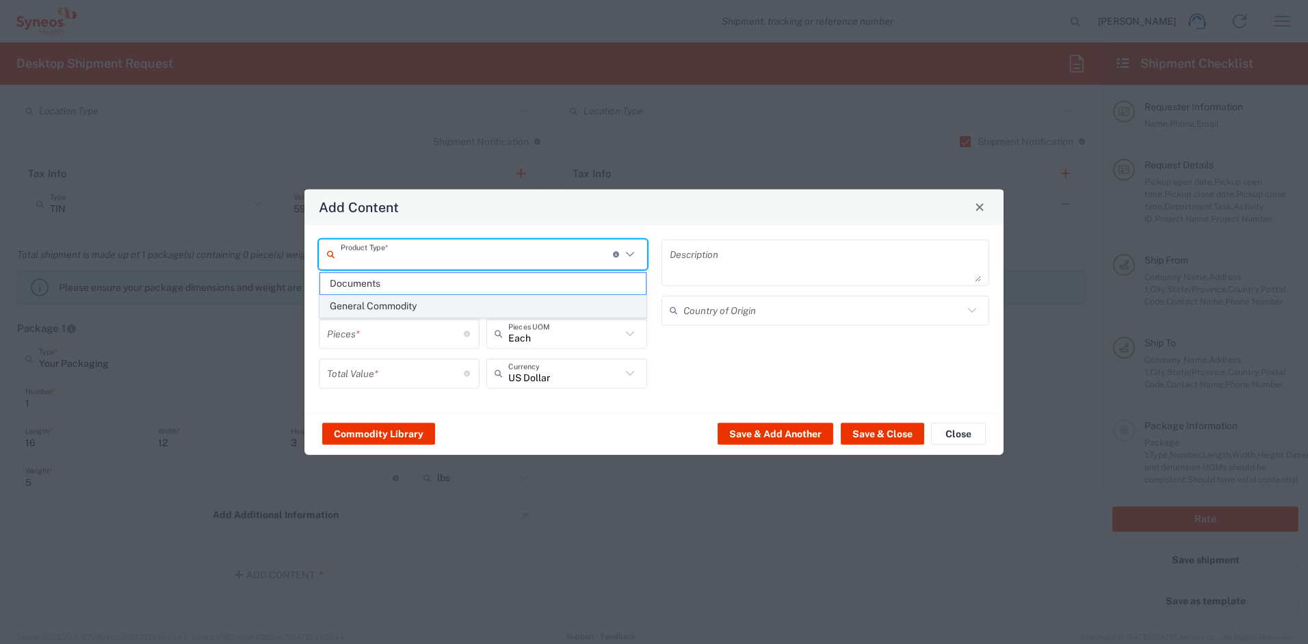
click at [405, 309] on span "General Commodity" at bounding box center [483, 306] width 326 height 21
type input "General Commodity"
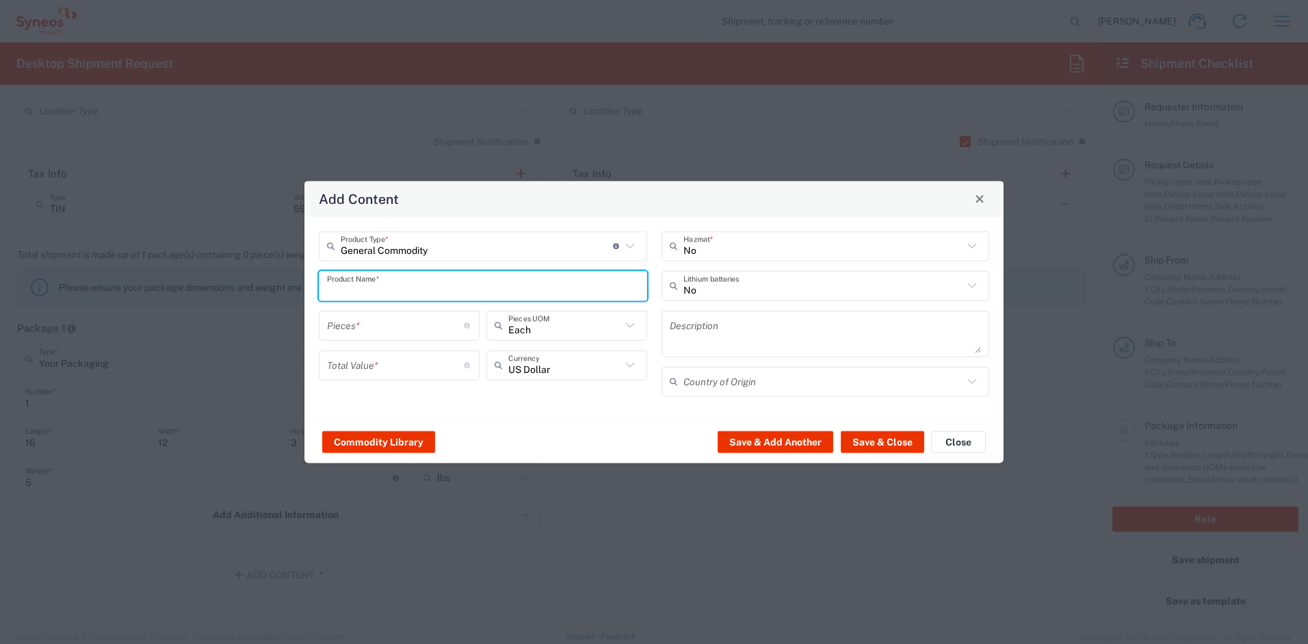
click at [398, 288] on input "text" at bounding box center [483, 286] width 312 height 24
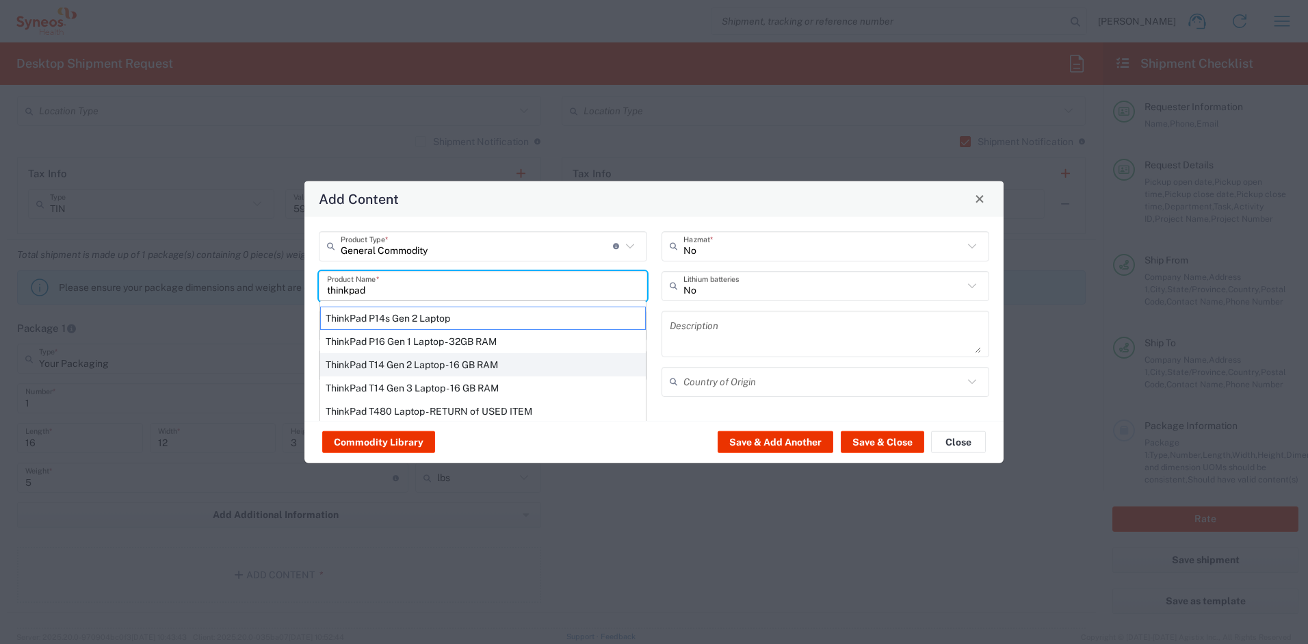
click at [377, 362] on div "ThinkPad T14 Gen 2 Laptop - 16 GB RAM" at bounding box center [483, 363] width 326 height 23
type input "ThinkPad T14 Gen 2 Laptop - 16 GB RAM"
type input "1"
type textarea "Intel Core i7-1156G7 vProÂ® Processor - 14"- 16 GB RAM - 512 GB SSD"
type input "[GEOGRAPHIC_DATA]"
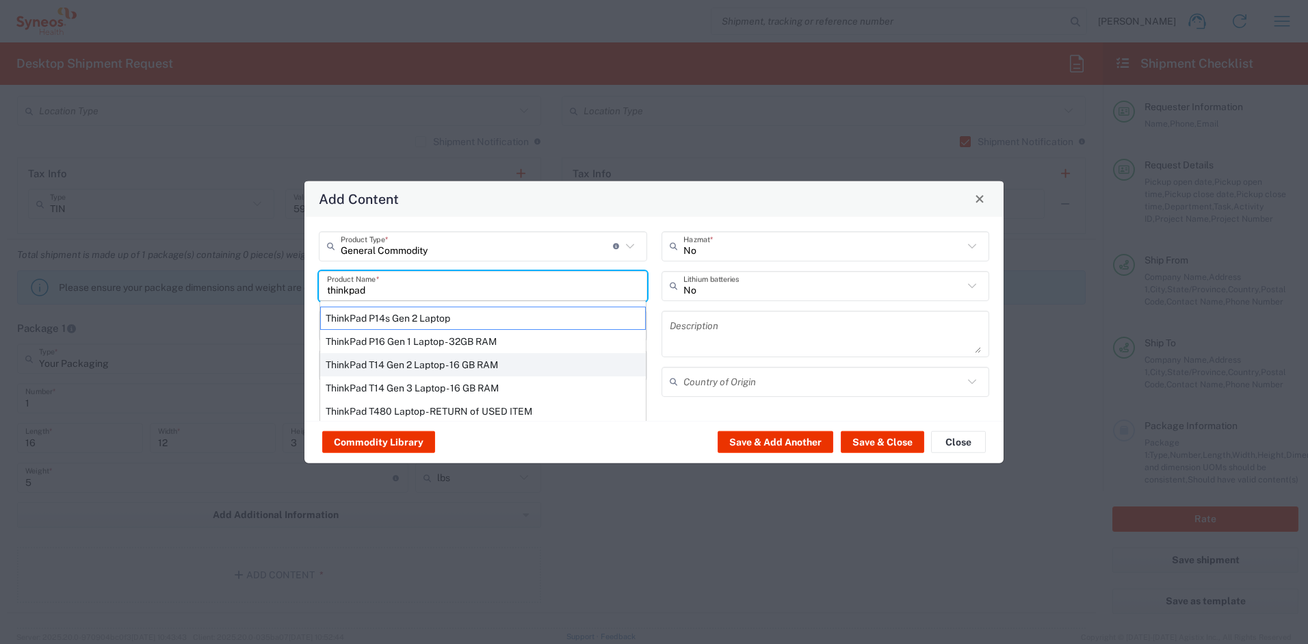
type input "Yes"
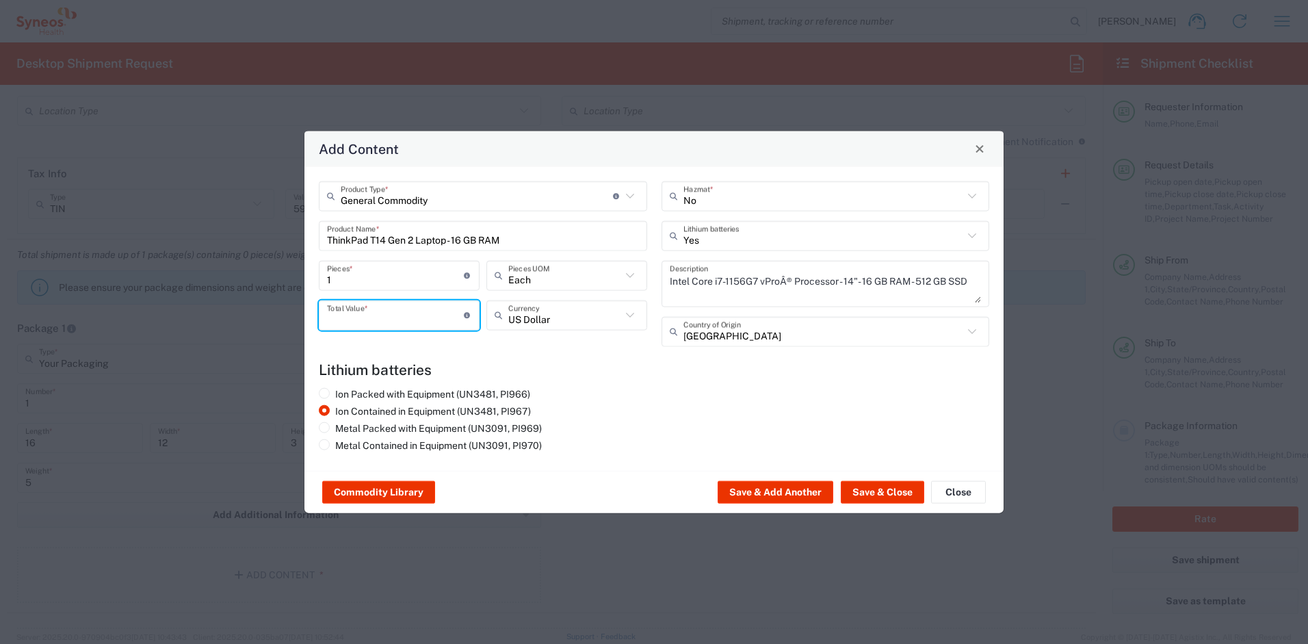
click at [391, 314] on input "number" at bounding box center [395, 315] width 137 height 24
type input "1000"
click at [853, 486] on button "Save & Close" at bounding box center [882, 492] width 83 height 22
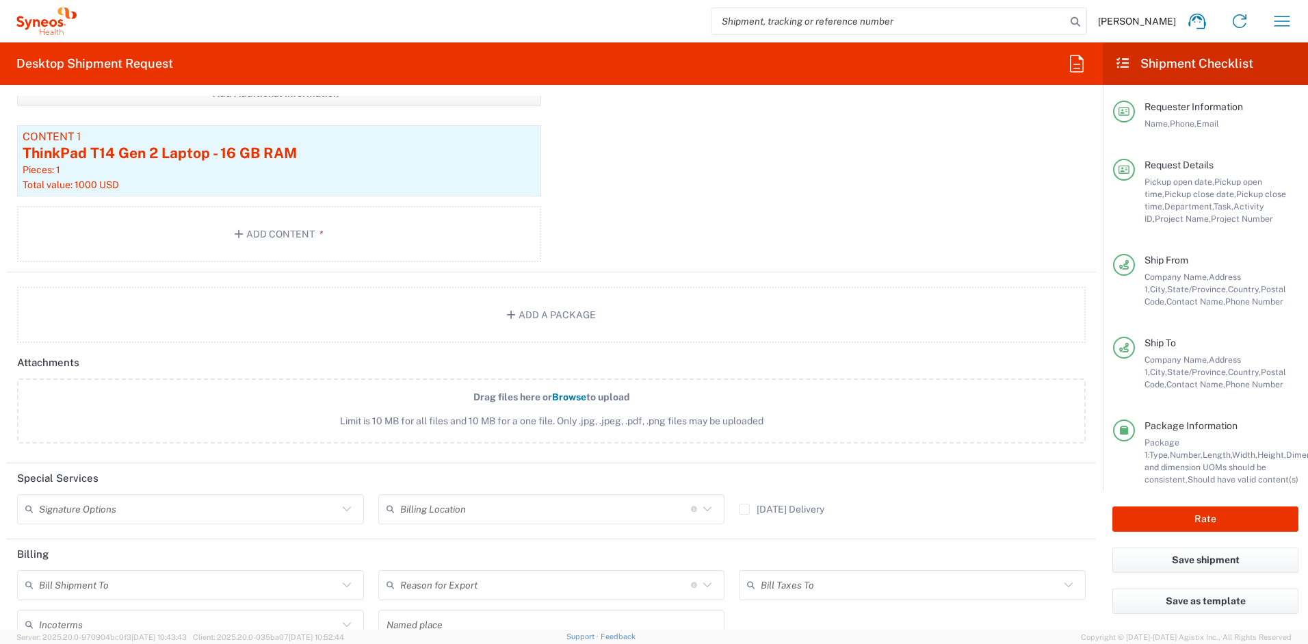
scroll to position [1579, 0]
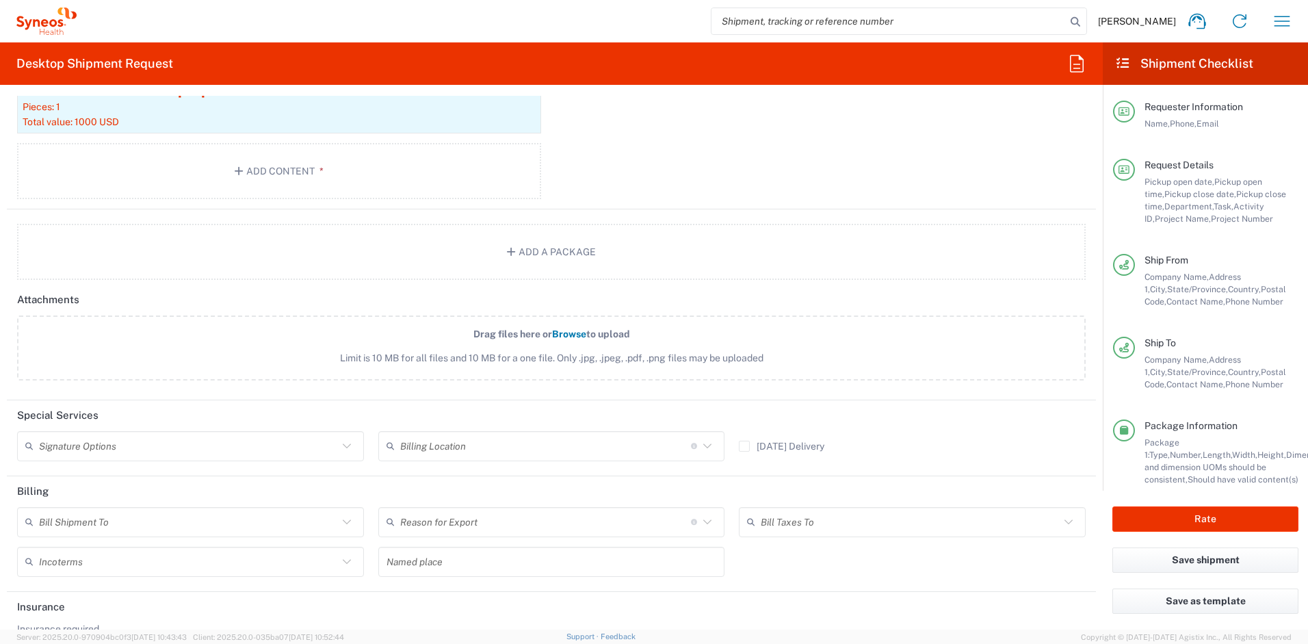
click at [118, 447] on input "text" at bounding box center [188, 446] width 299 height 24
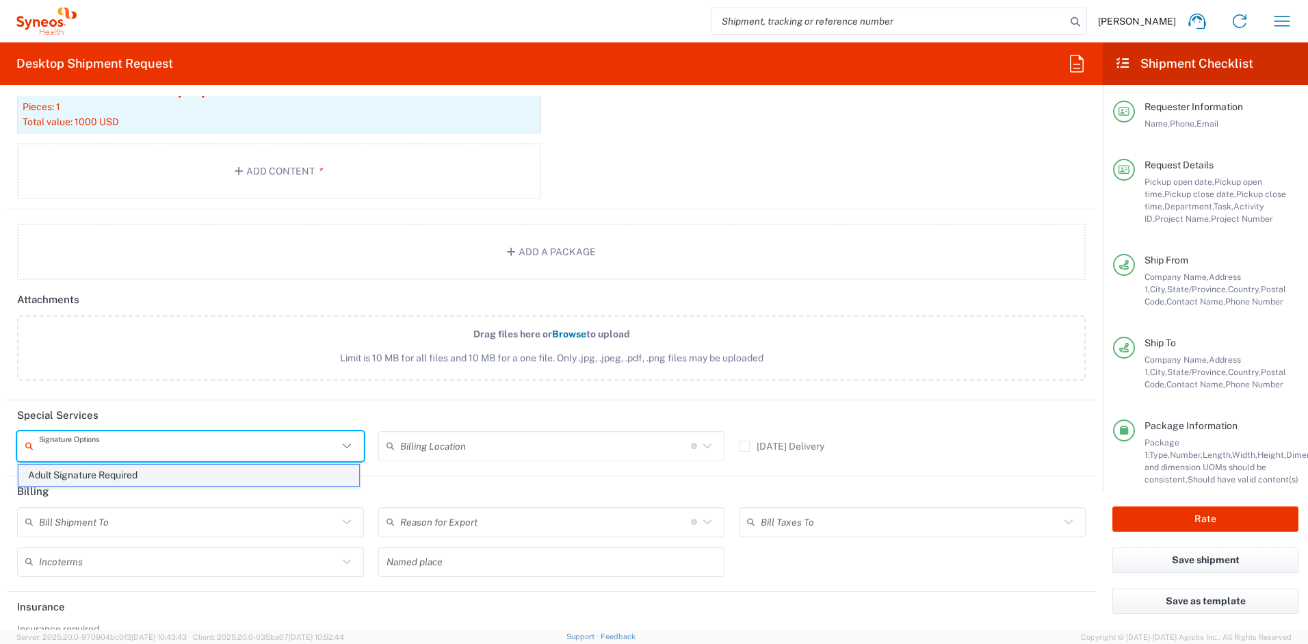
click at [112, 472] on span "Adult Signature Required" at bounding box center [188, 475] width 341 height 21
type input "Adult Signature Required"
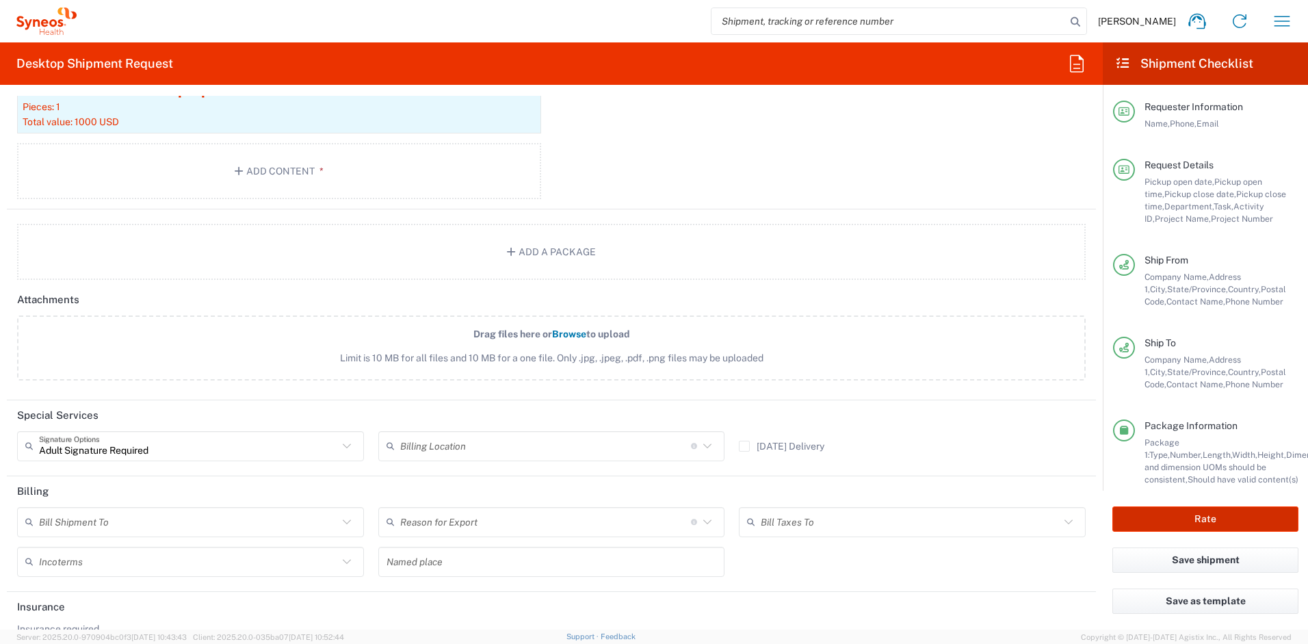
click at [1163, 521] on button "Rate" at bounding box center [1206, 518] width 186 height 25
type input "4510 DEPARTMENTAL EXPENSE"
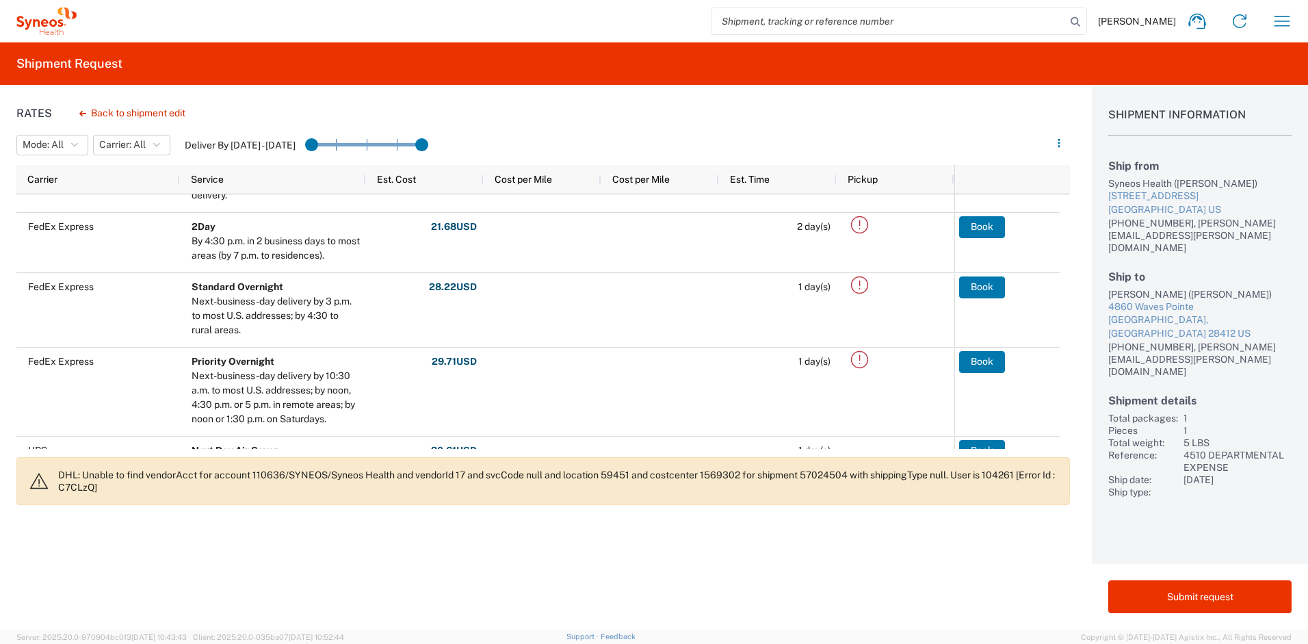
scroll to position [289, 0]
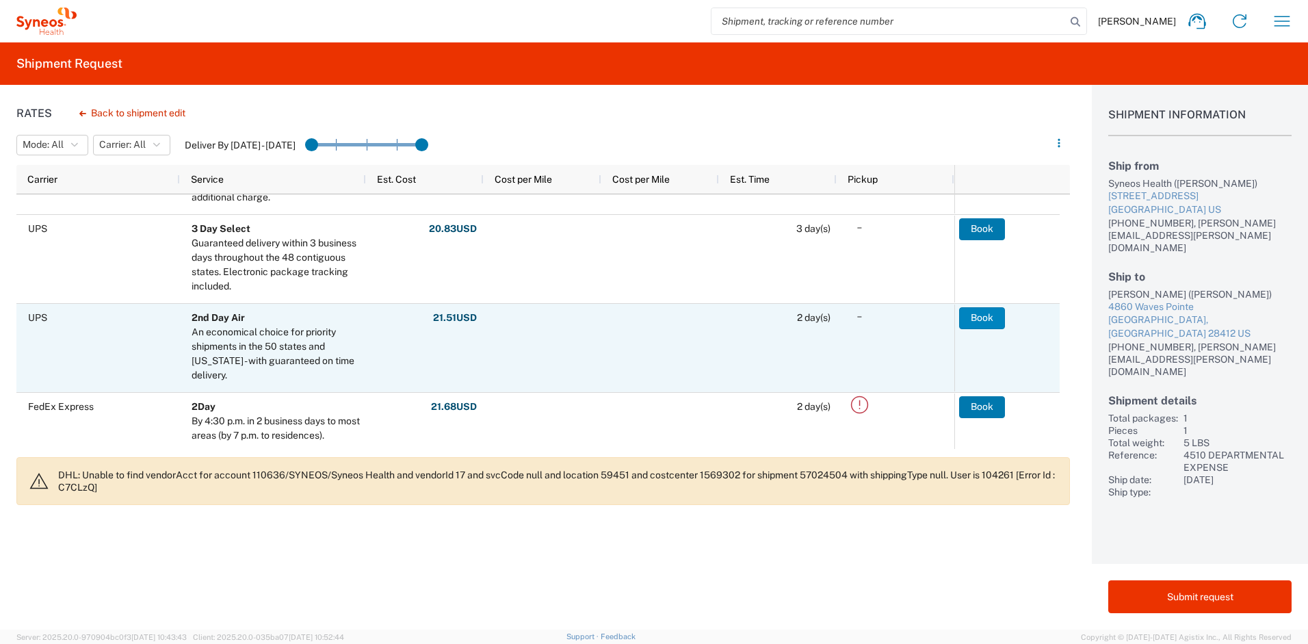
click at [984, 321] on button "Book" at bounding box center [982, 318] width 46 height 22
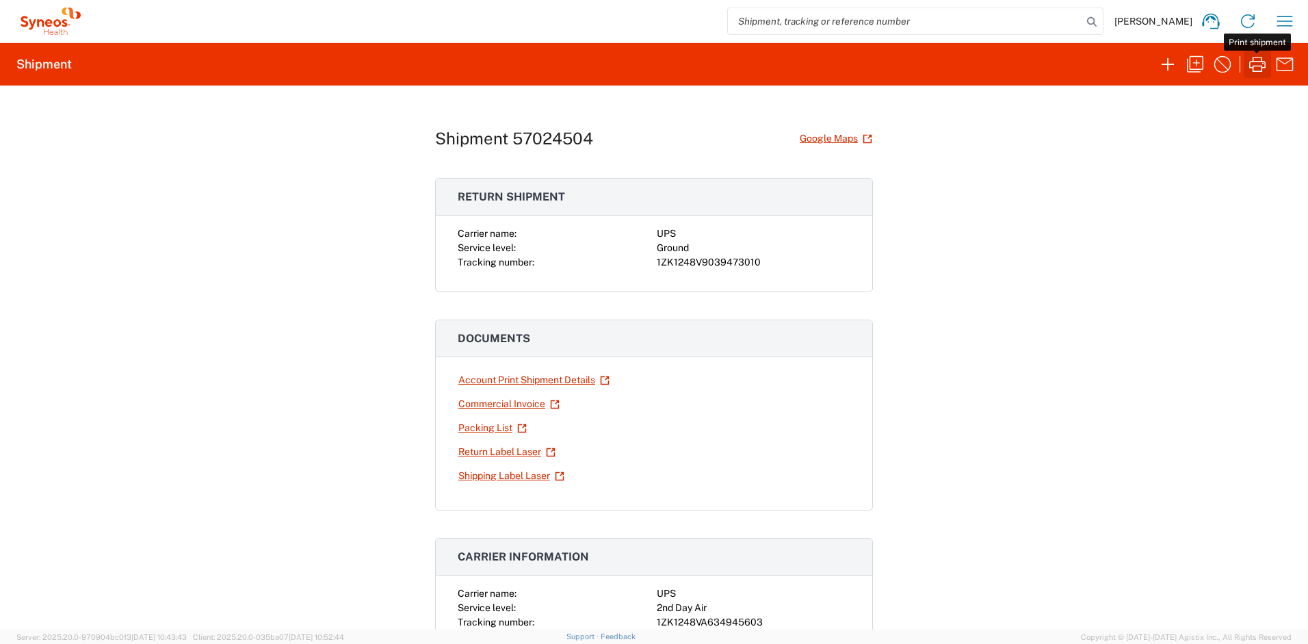
click at [1254, 64] on icon "button" at bounding box center [1258, 64] width 22 height 22
click at [1254, 66] on icon "button" at bounding box center [1258, 64] width 22 height 22
click at [497, 446] on link "Return Label Laser" at bounding box center [507, 452] width 99 height 24
click at [1253, 65] on icon "button" at bounding box center [1258, 64] width 22 height 22
click at [1292, 32] on button "button" at bounding box center [1284, 21] width 27 height 27
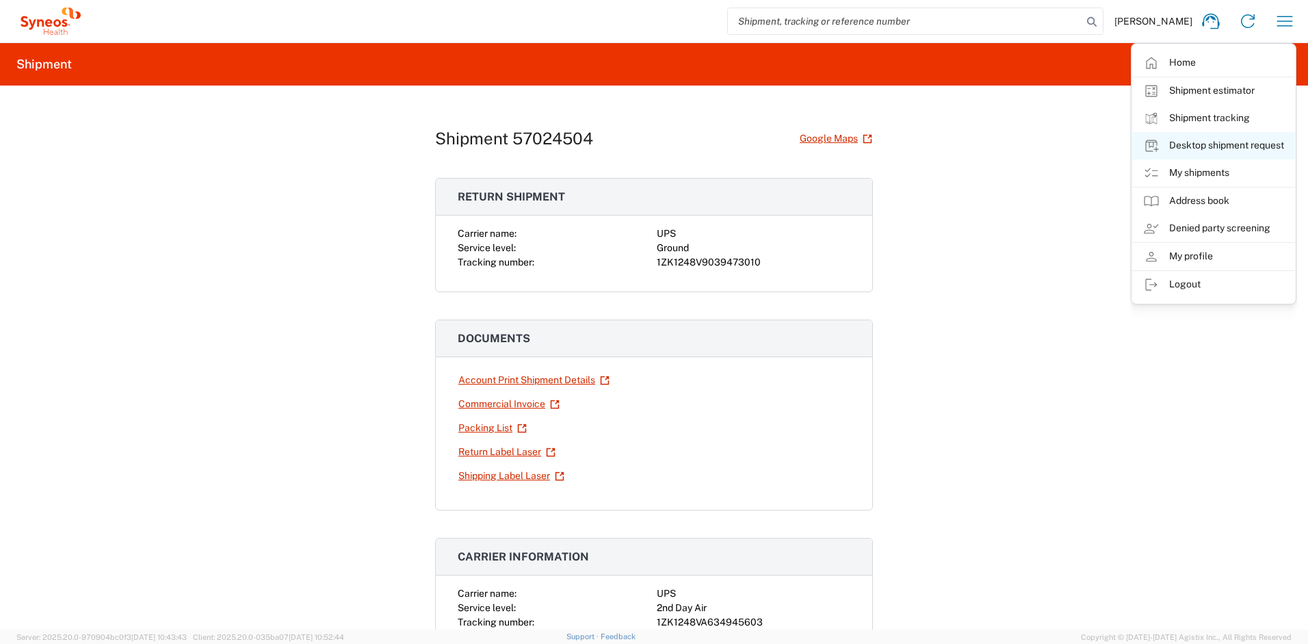
click at [1214, 141] on link "Desktop shipment request" at bounding box center [1213, 145] width 163 height 27
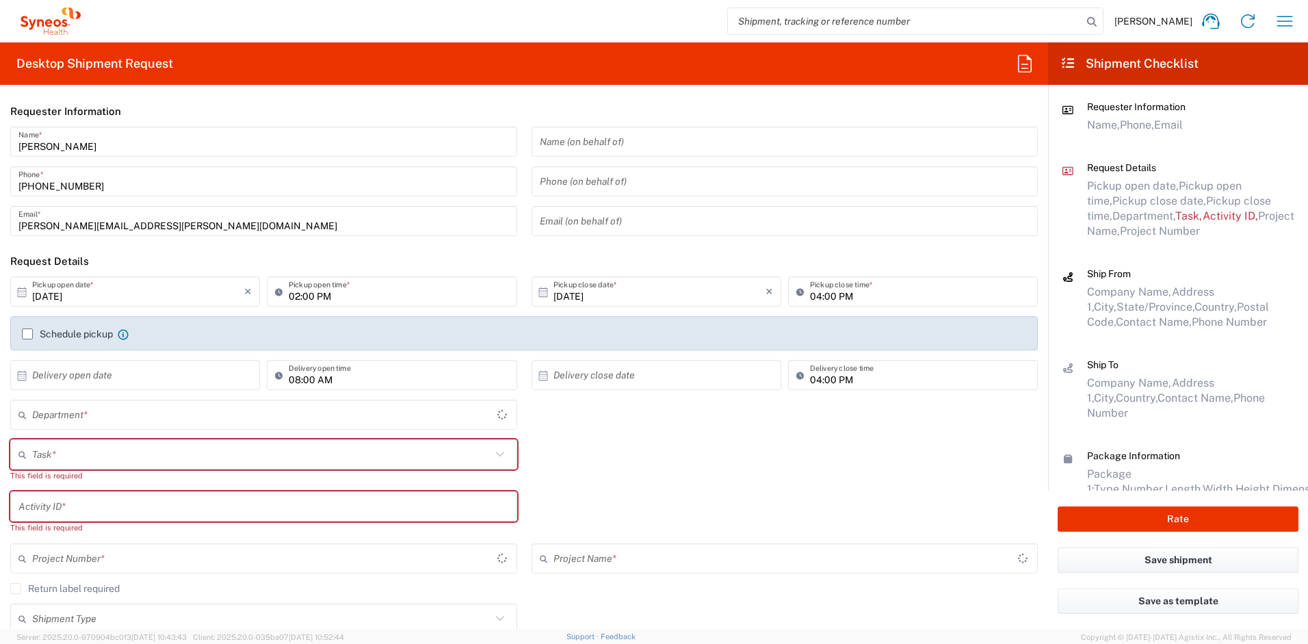
type input "[US_STATE]"
click at [107, 459] on input "text" at bounding box center [261, 455] width 459 height 24
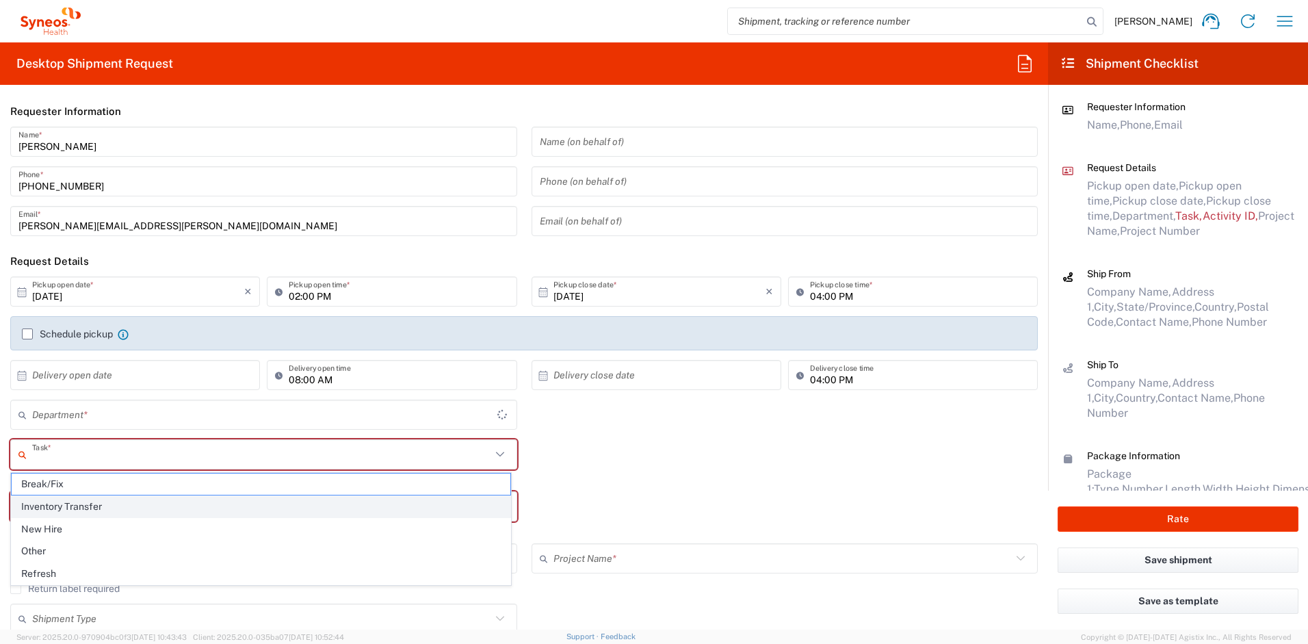
type input "4510"
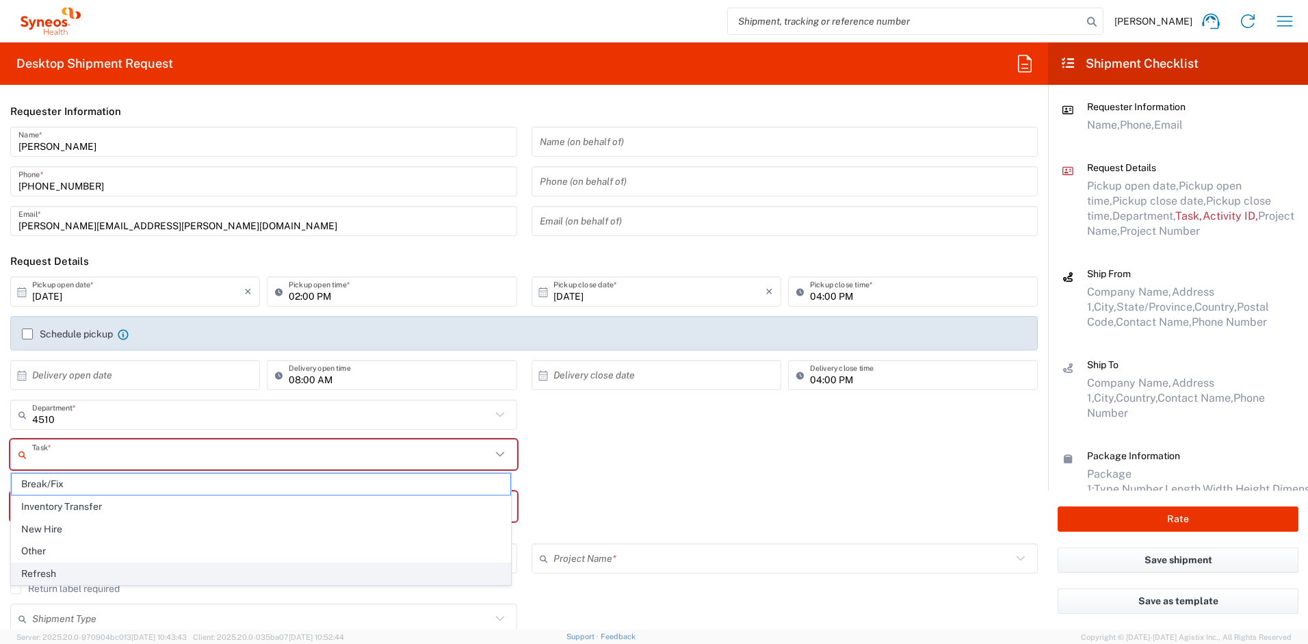
click at [79, 571] on span "Refresh" at bounding box center [261, 573] width 499 height 21
type input "Refresh"
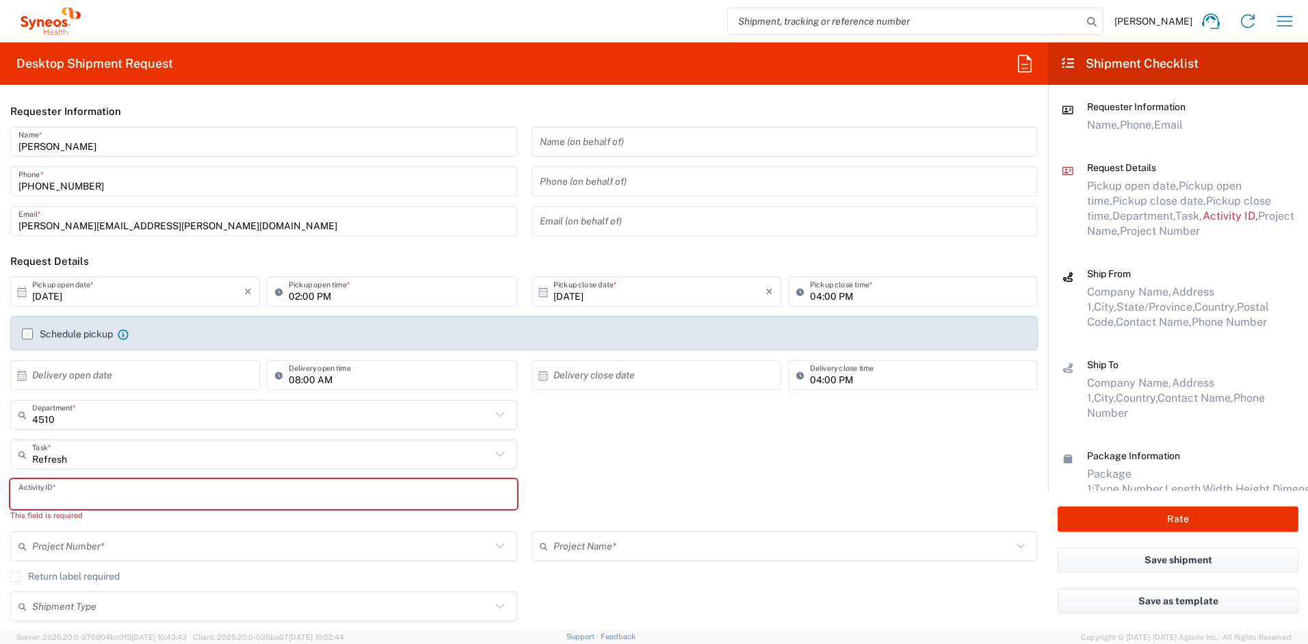
click at [71, 498] on input "text" at bounding box center [263, 494] width 491 height 24
paste input "SCTASK2730155"
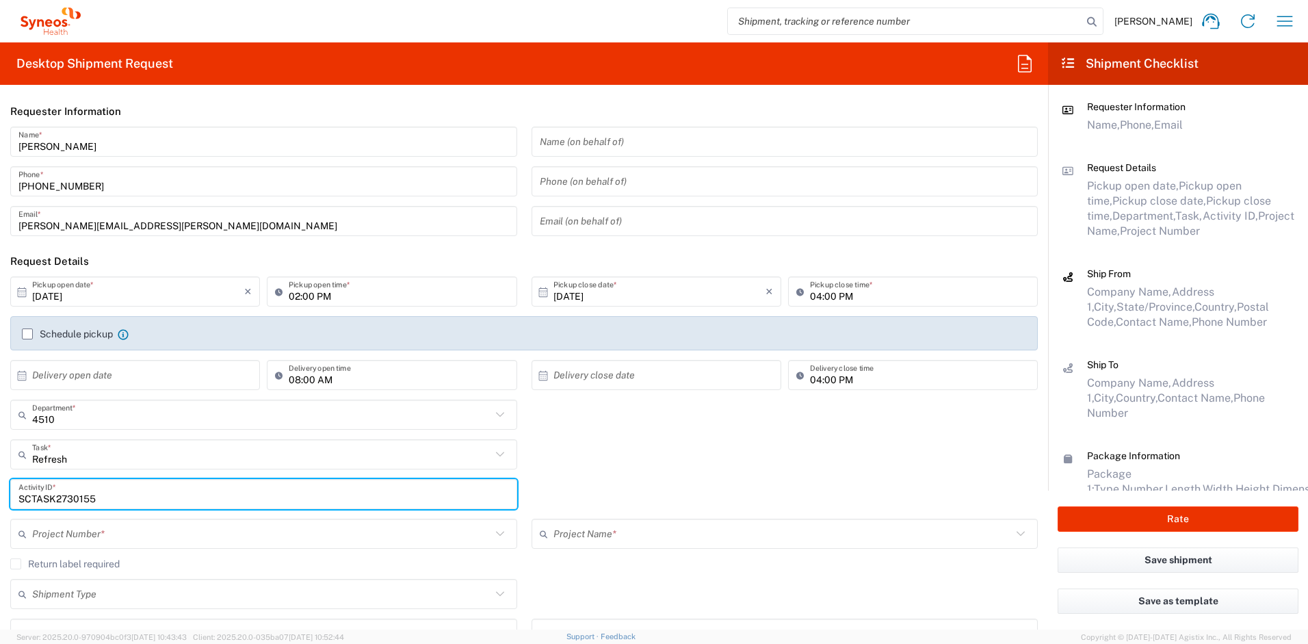
type input "SCTASK2730155"
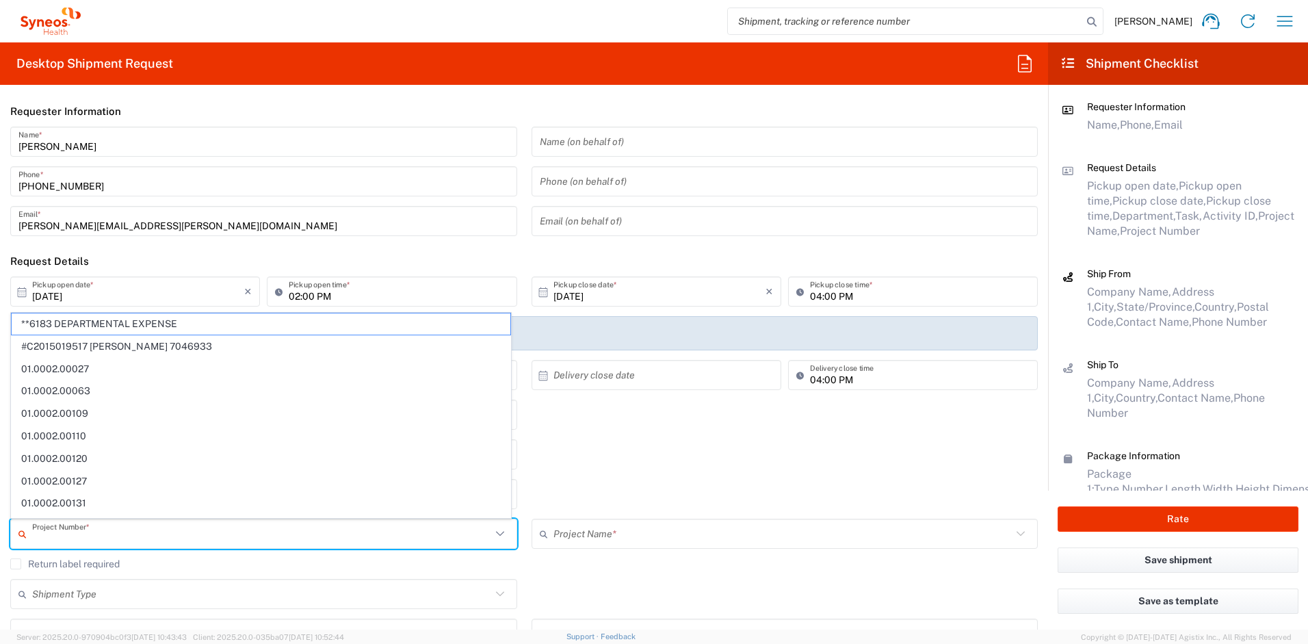
click at [90, 536] on input "text" at bounding box center [261, 534] width 459 height 24
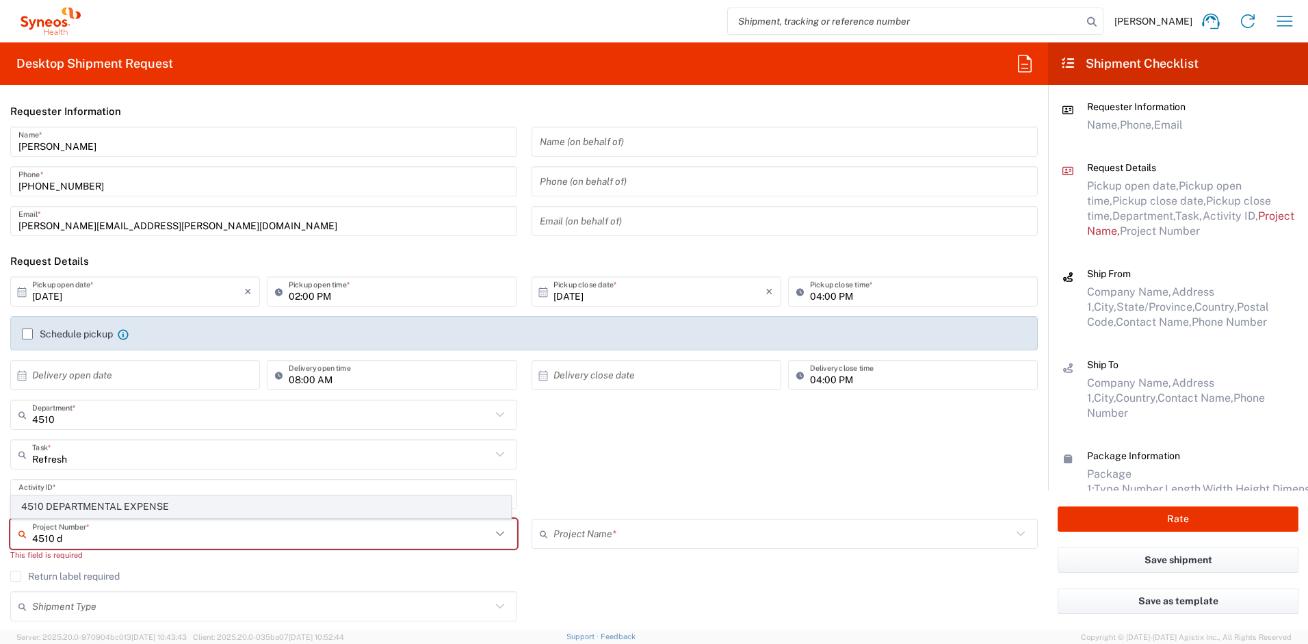
click at [99, 508] on span "4510 DEPARTMENTAL EXPENSE" at bounding box center [261, 506] width 499 height 21
type input "4510 DEPARTMENTAL EXPENSE"
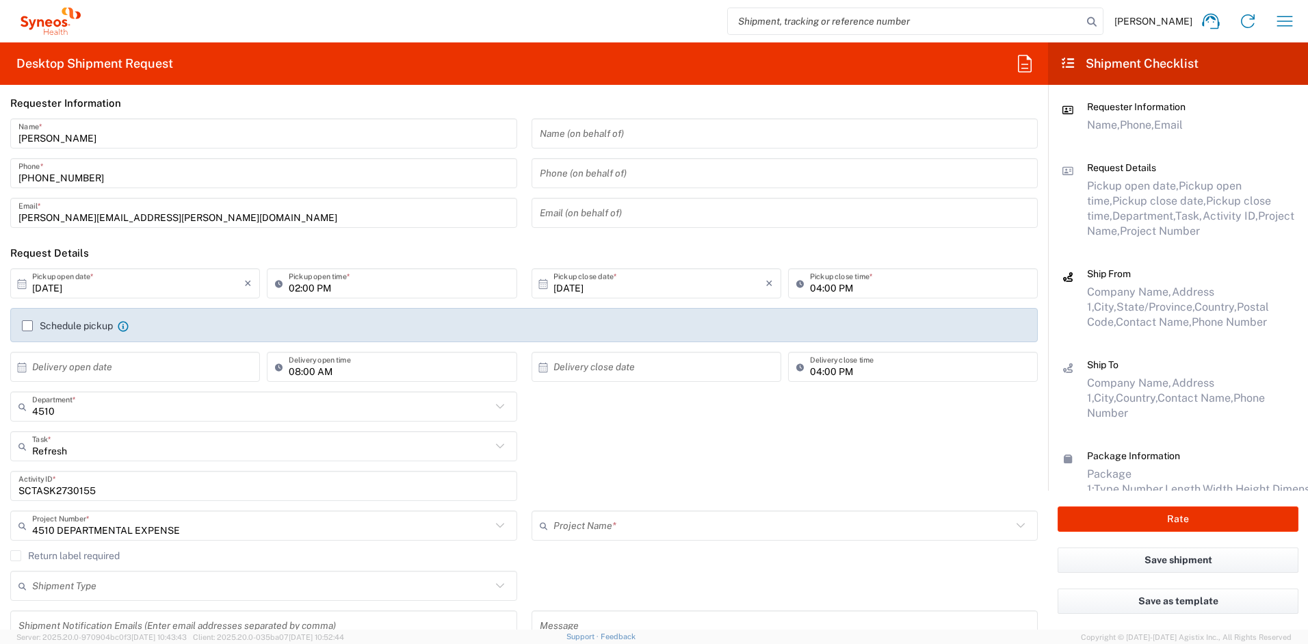
type input "4510 DEPARTMENTAL EXPENSE"
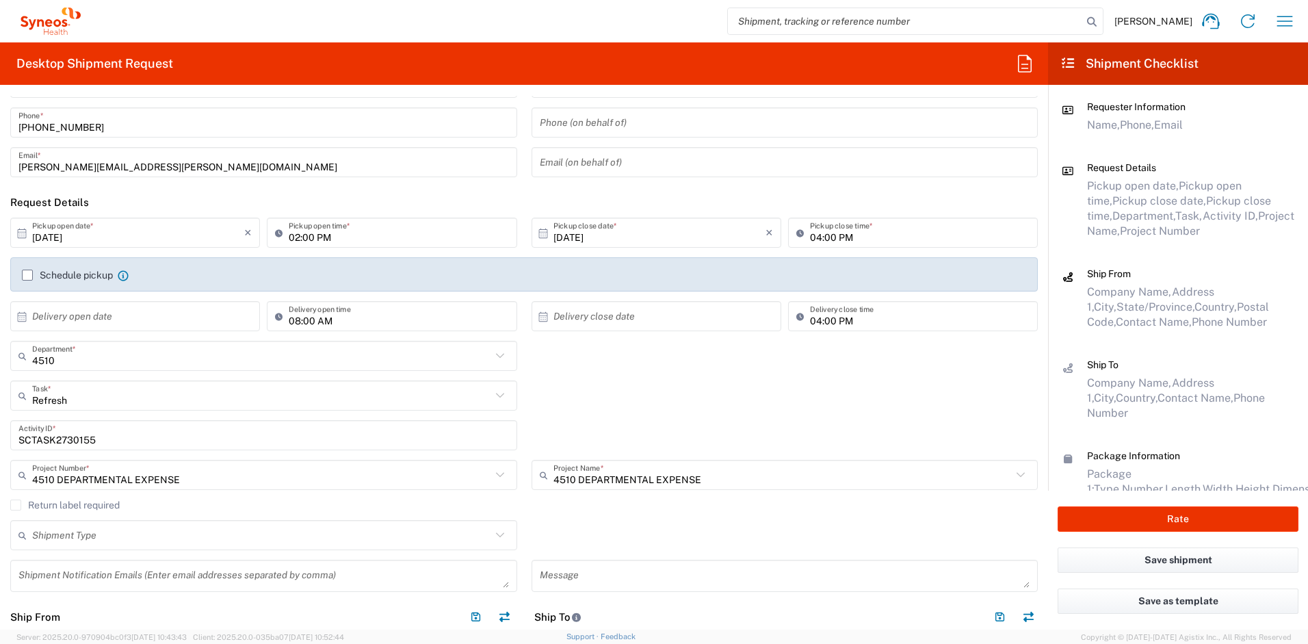
scroll to position [66, 0]
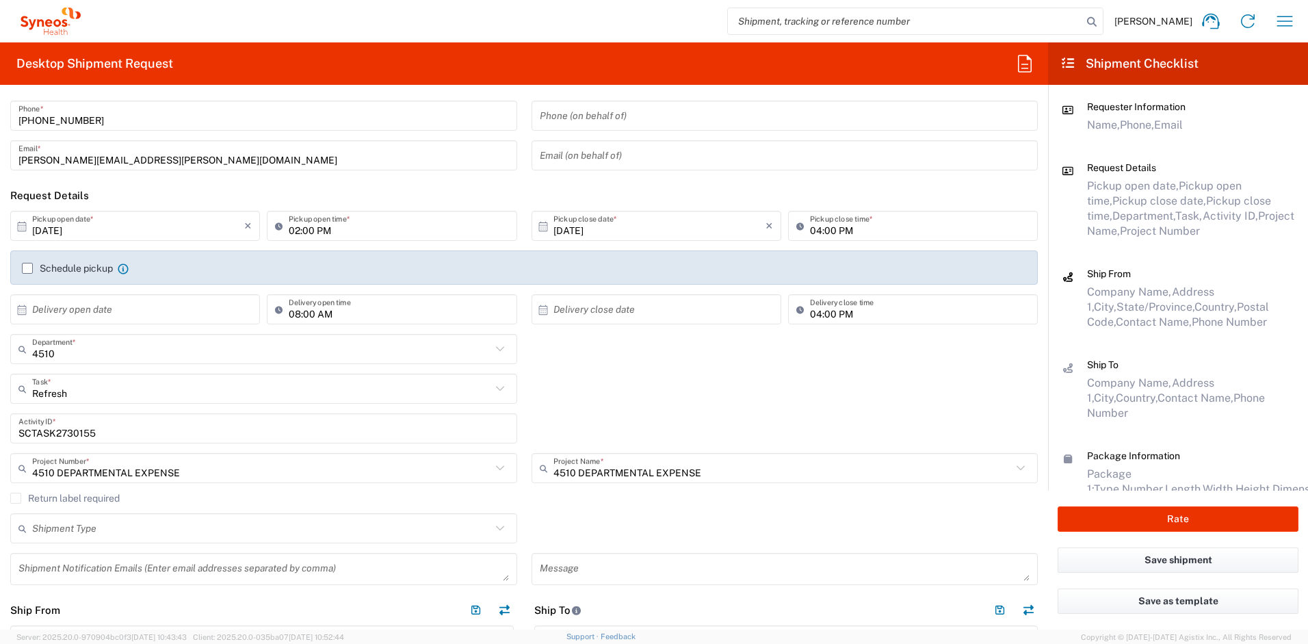
click at [17, 497] on label "Return label required" at bounding box center [64, 498] width 109 height 11
click at [16, 498] on input "Return label required" at bounding box center [16, 498] width 0 height 0
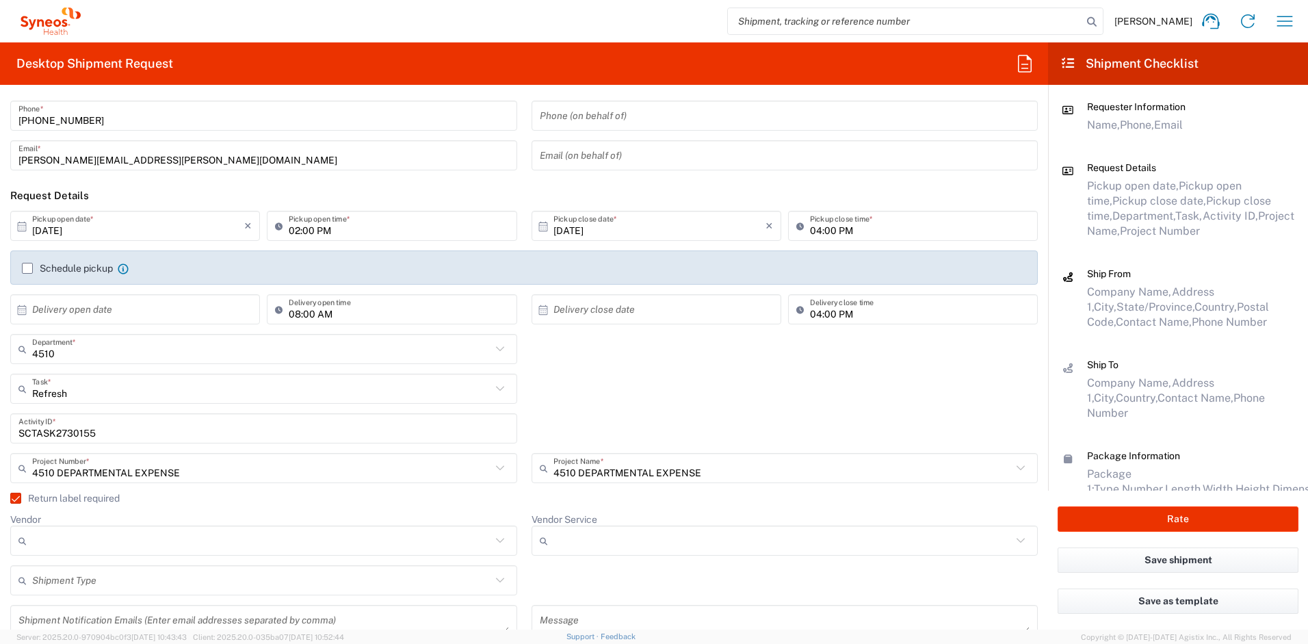
click at [88, 543] on input "Vendor" at bounding box center [261, 541] width 459 height 22
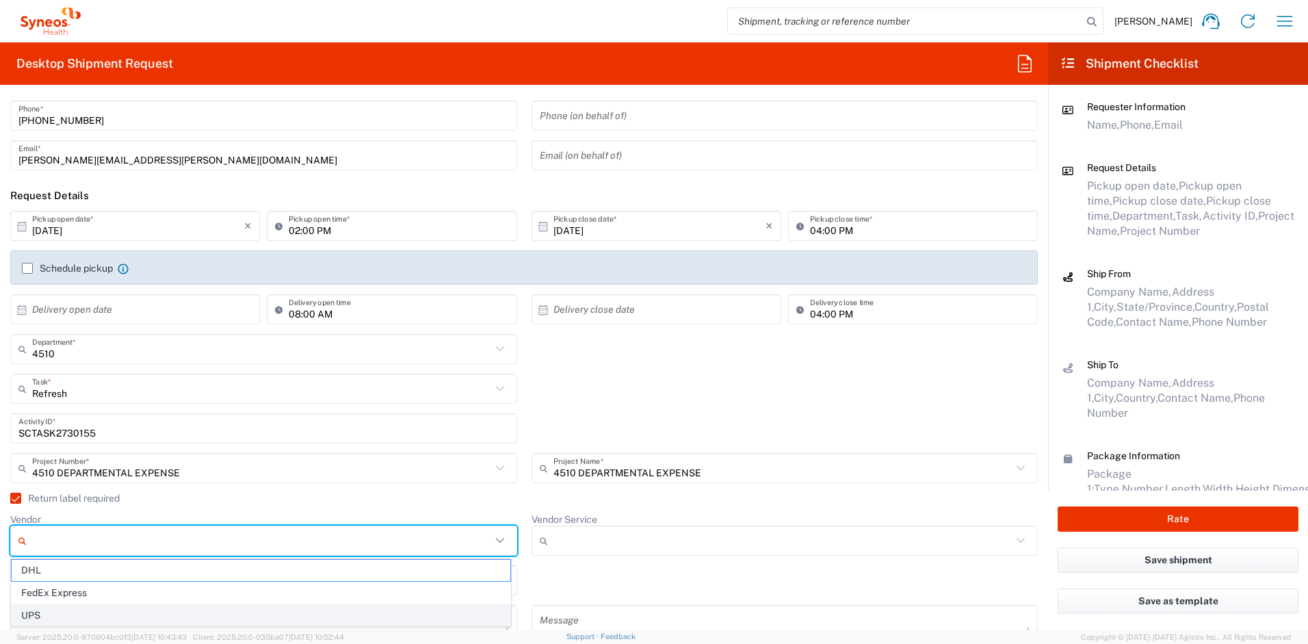
click at [70, 608] on span "UPS" at bounding box center [261, 615] width 499 height 21
type input "UPS"
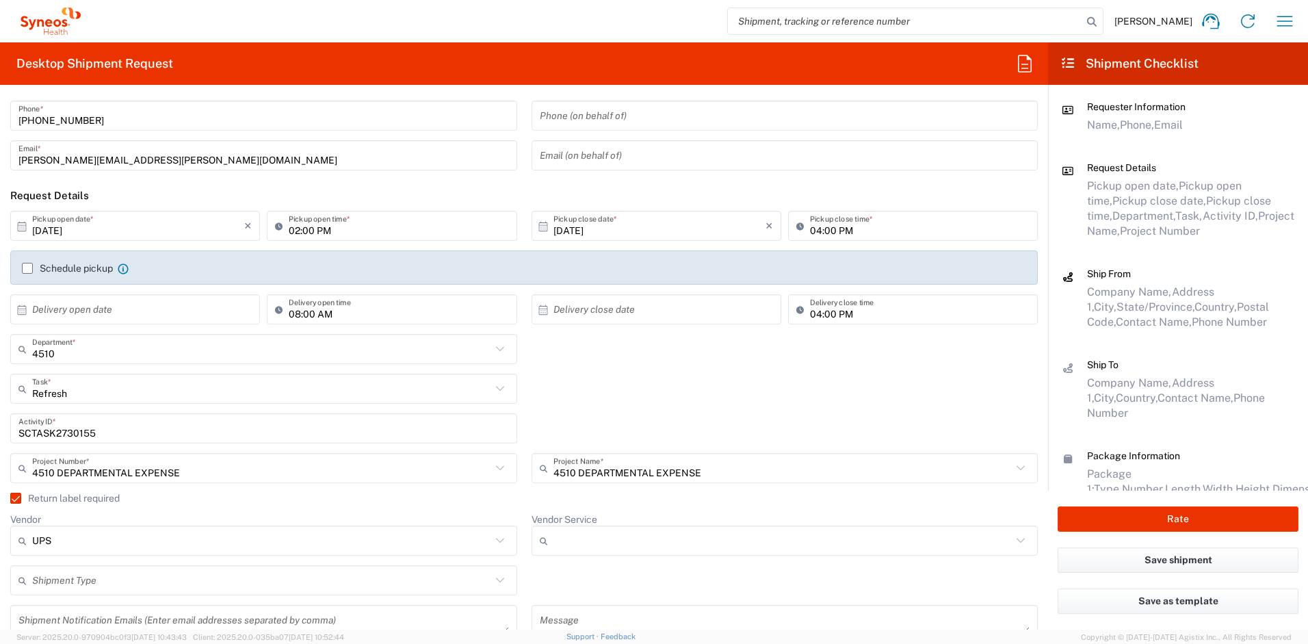
click at [590, 536] on input "Vendor Service" at bounding box center [783, 541] width 459 height 22
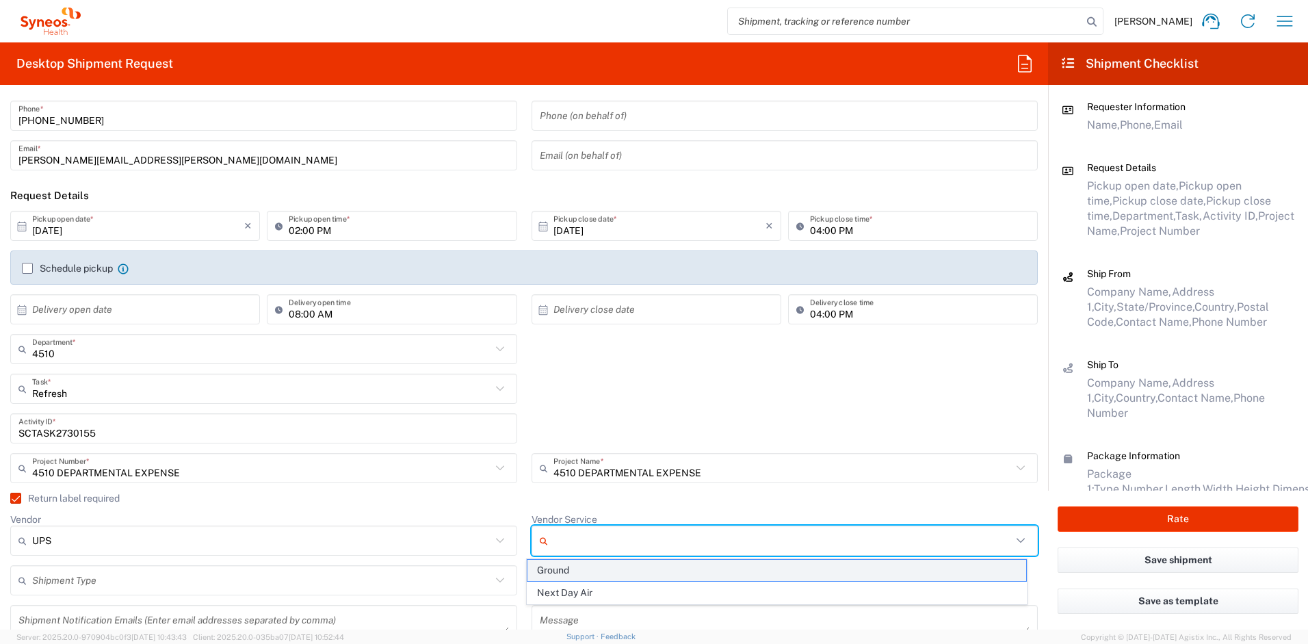
click at [581, 564] on span "Ground" at bounding box center [777, 570] width 499 height 21
type input "Ground"
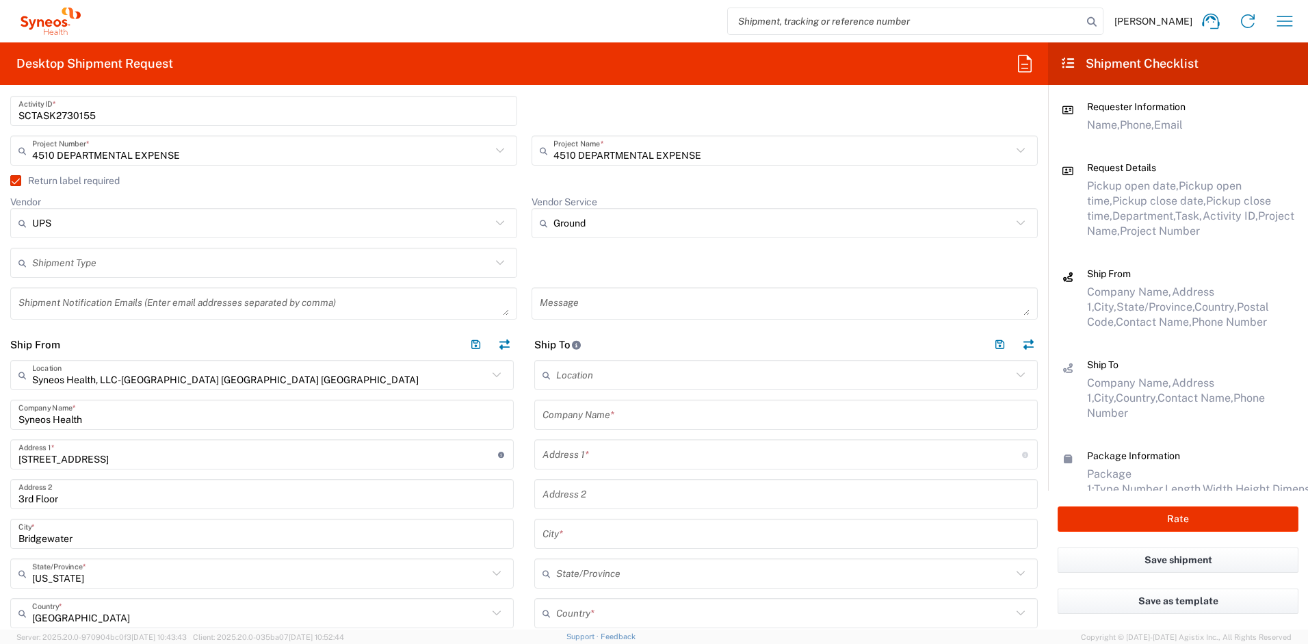
scroll to position [386, 0]
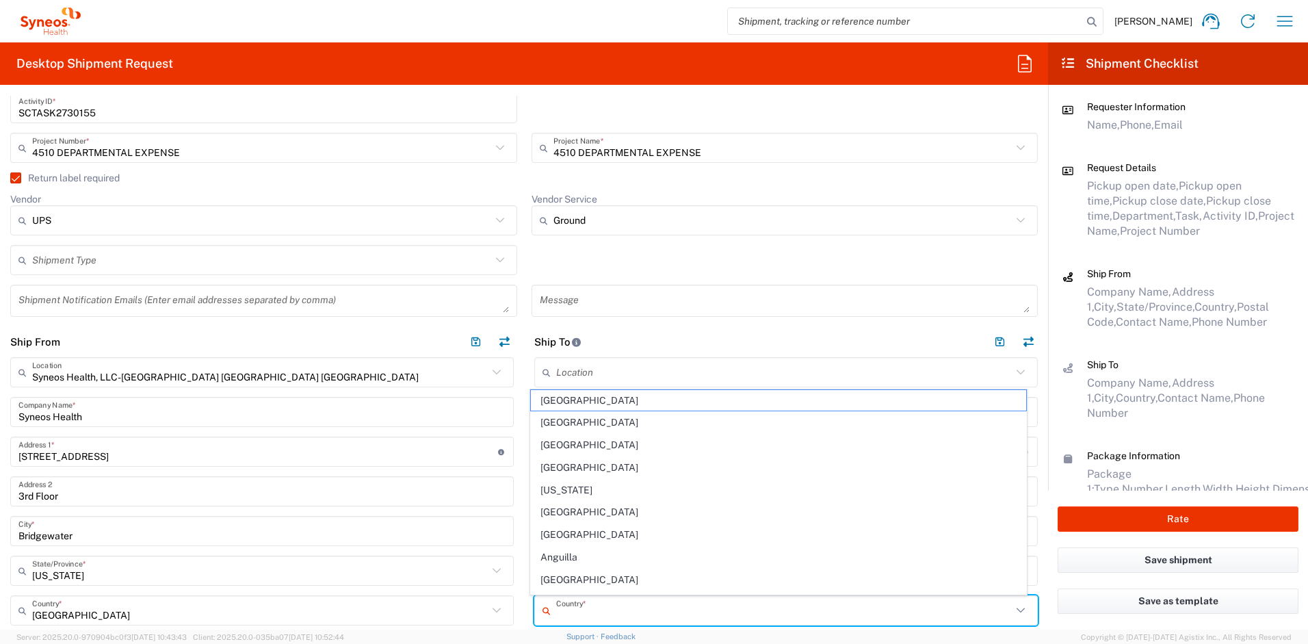
click at [593, 605] on input "text" at bounding box center [784, 611] width 456 height 24
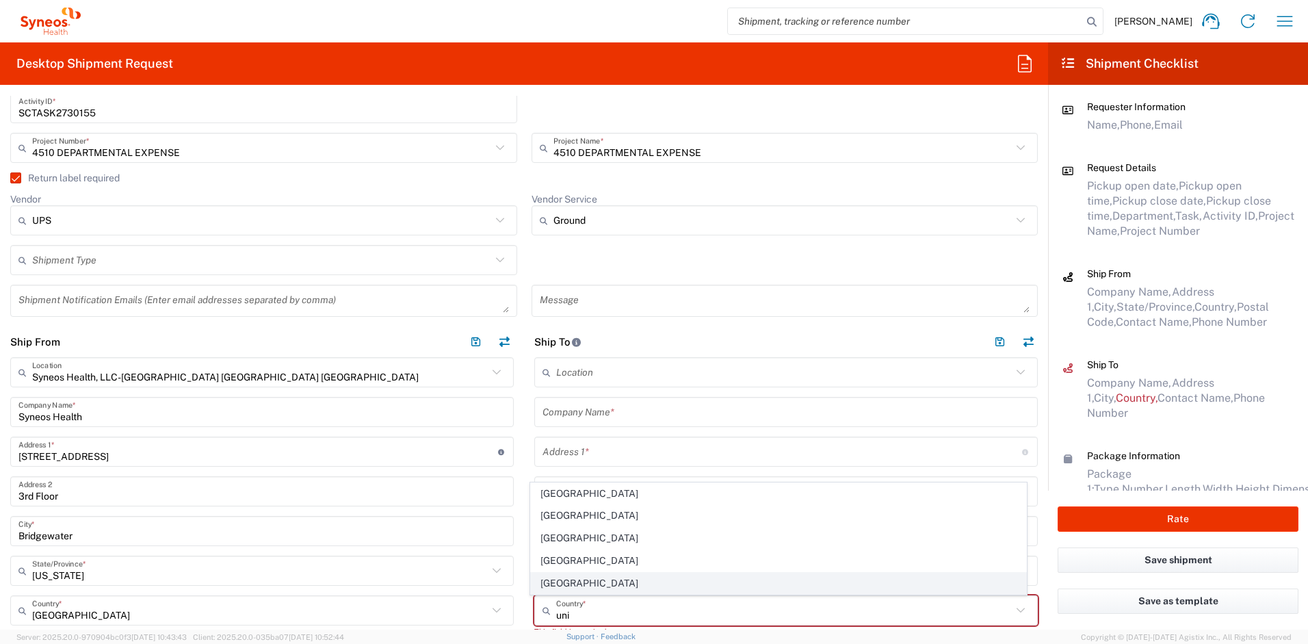
click at [576, 586] on span "[GEOGRAPHIC_DATA]" at bounding box center [779, 583] width 496 height 21
type input "[GEOGRAPHIC_DATA]"
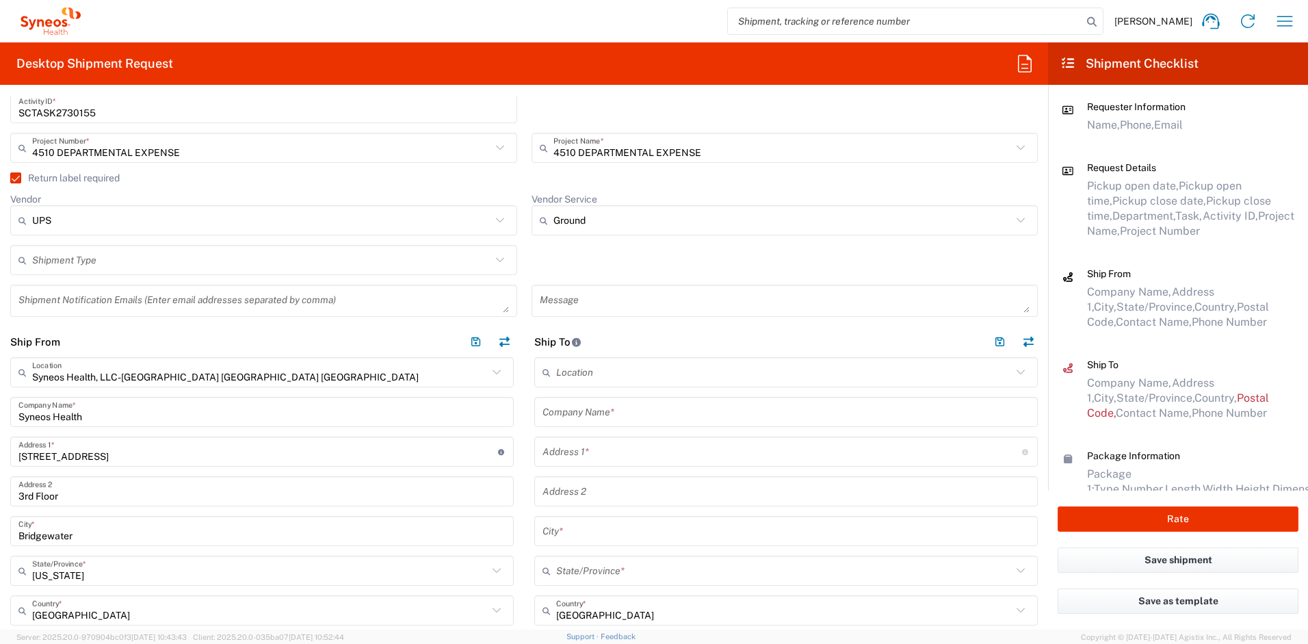
click at [586, 419] on input "text" at bounding box center [786, 412] width 487 height 24
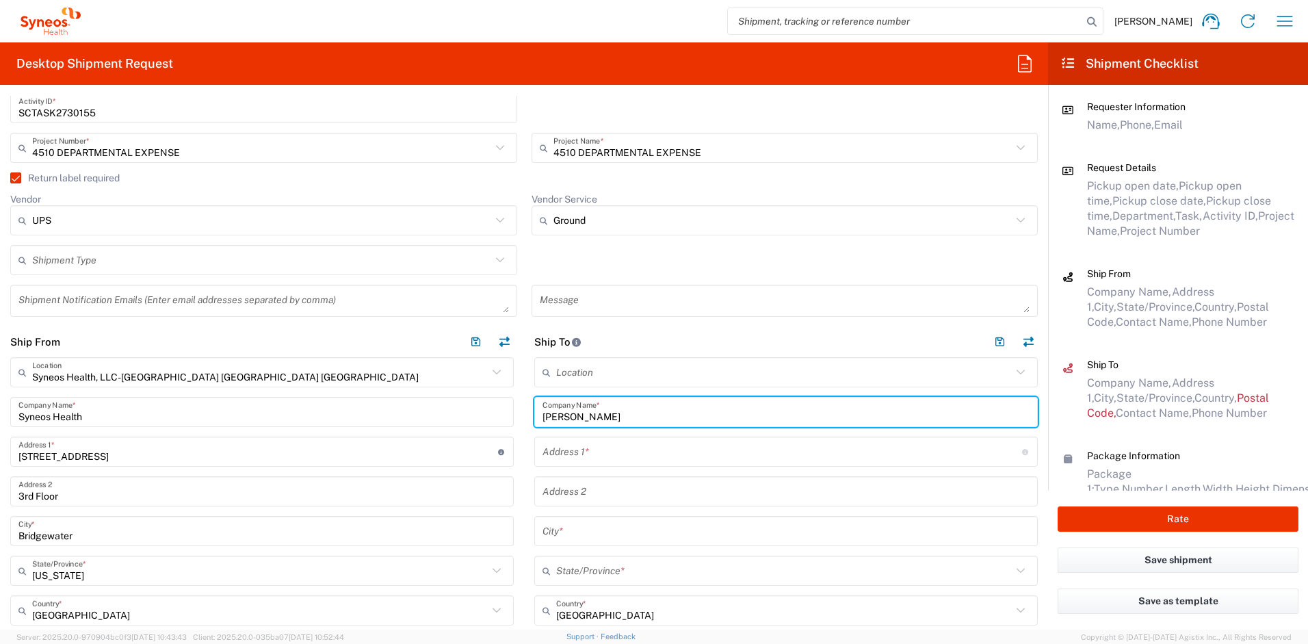
click at [566, 417] on input "Penny Dolton" at bounding box center [786, 412] width 487 height 24
drag, startPoint x: 641, startPoint y: 412, endPoint x: 502, endPoint y: 415, distance: 139.6
click at [502, 415] on div "Ship From Syneos Health, LLC-Morrisville NC US Location Syneos Health, LLC-Morr…" at bounding box center [524, 632] width 1048 height 612
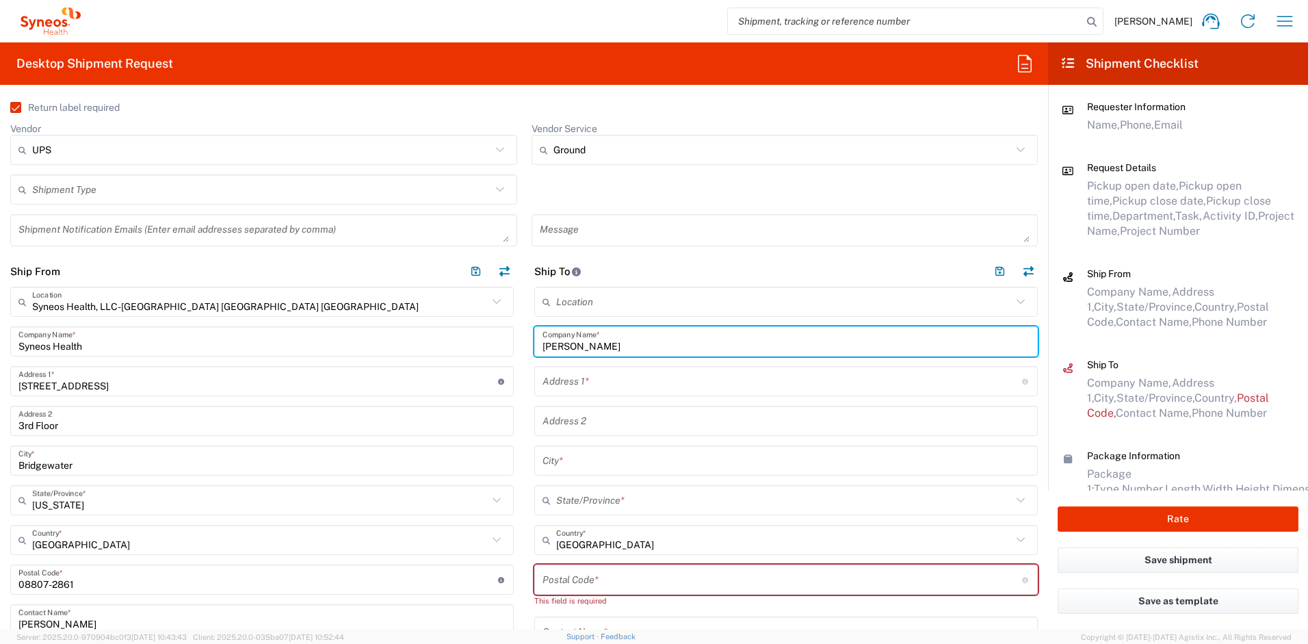
scroll to position [603, 0]
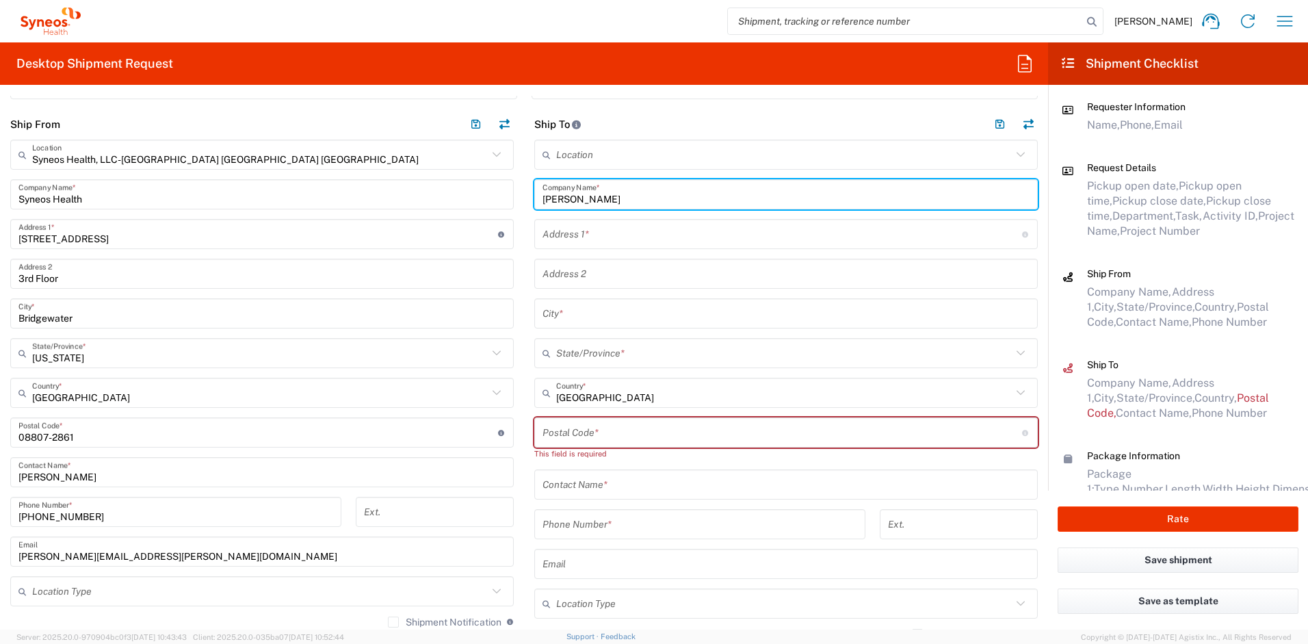
type input "Penni Dolton"
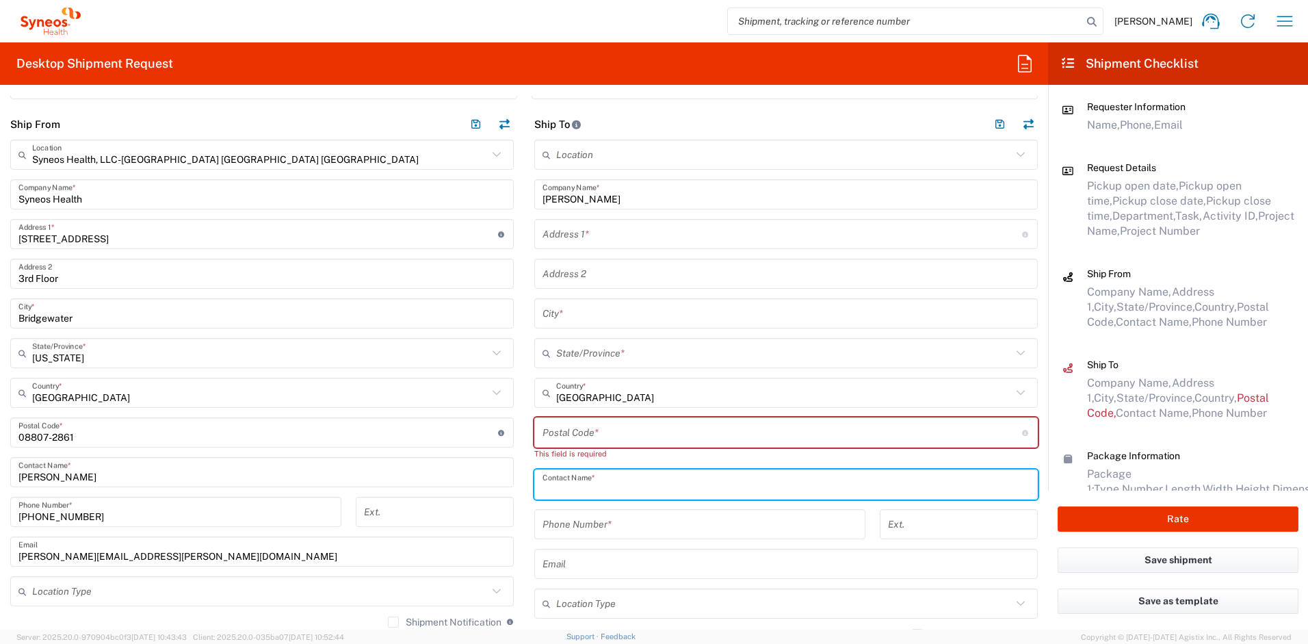
click at [561, 477] on input "text" at bounding box center [786, 485] width 487 height 24
paste input "Penni Dolton"
type input "Penni Dolton"
click at [577, 238] on input "text" at bounding box center [783, 234] width 480 height 24
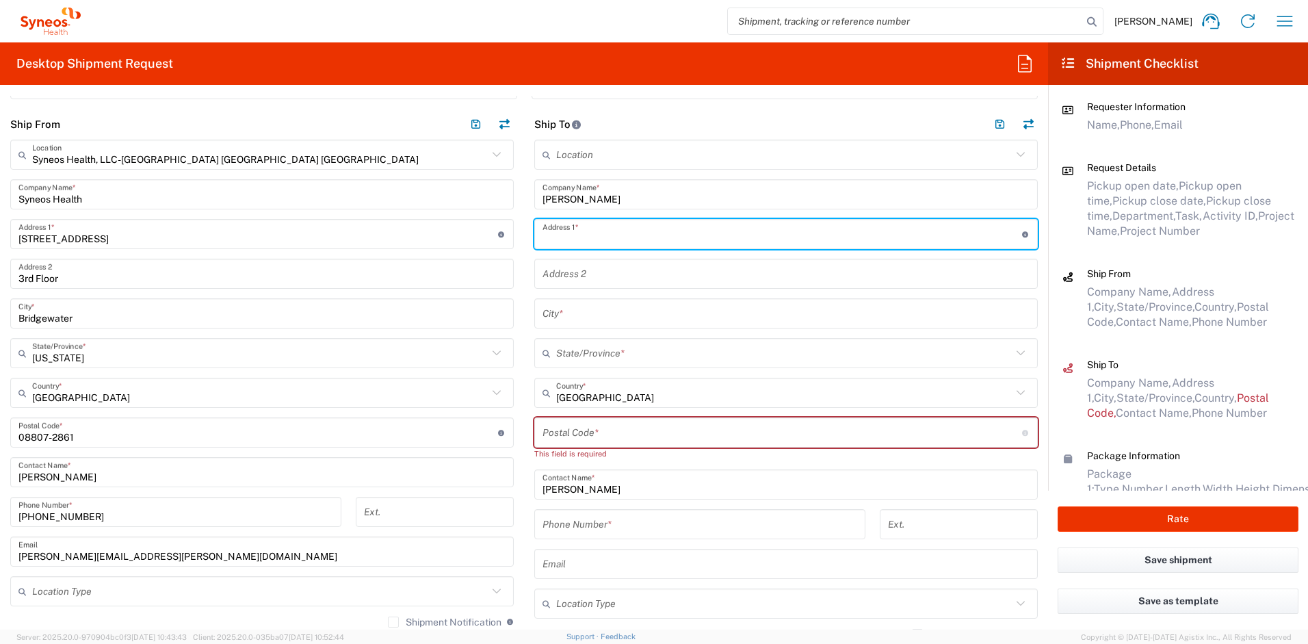
paste input "582 Judd Rd"
type input "582 Judd Rd"
click at [558, 314] on input "text" at bounding box center [786, 314] width 487 height 24
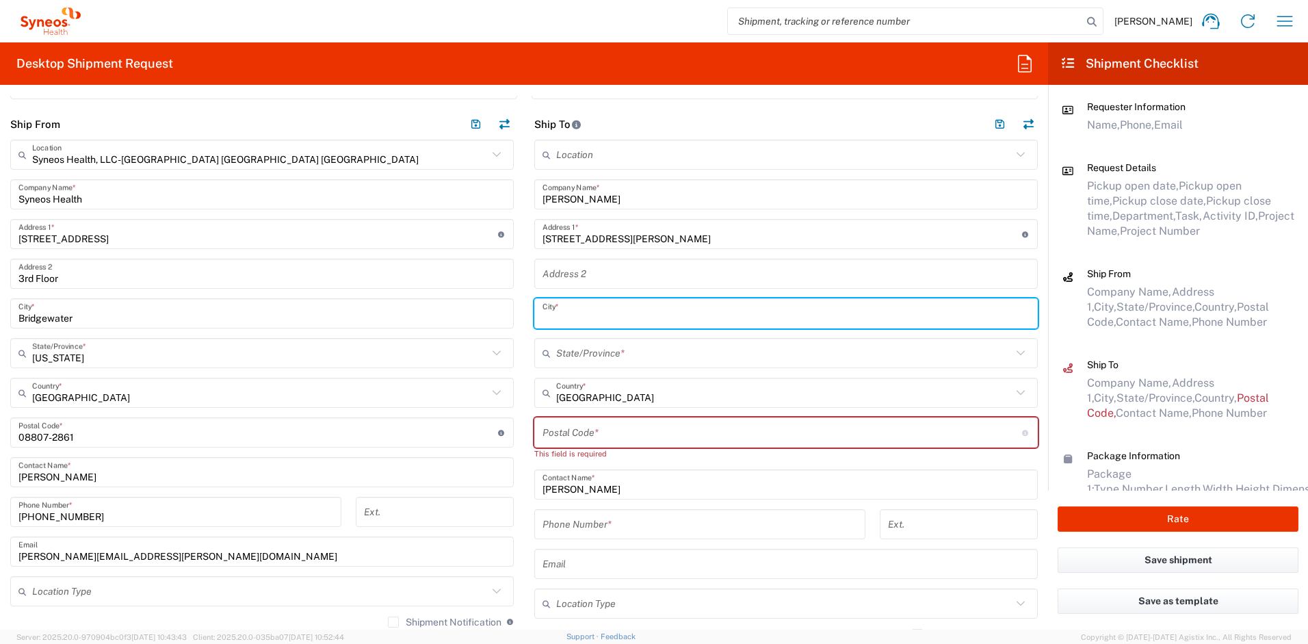
paste input "Van Alstyne"
type input "Van Alstyne"
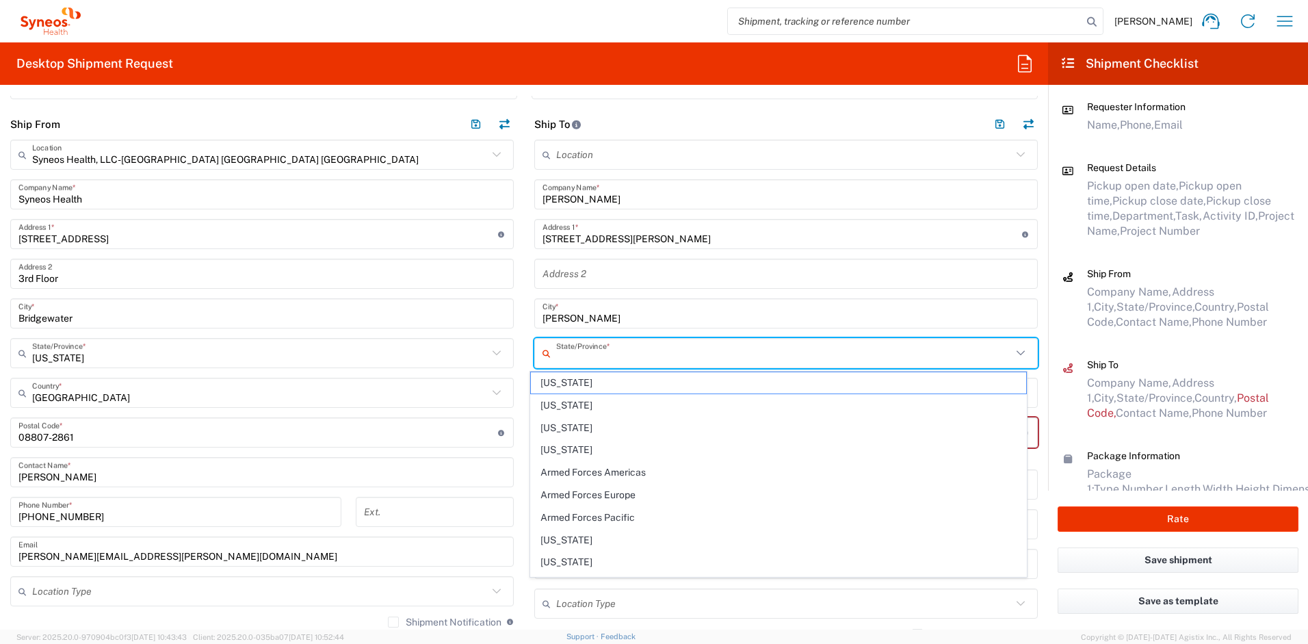
click at [591, 354] on input "text" at bounding box center [784, 353] width 456 height 24
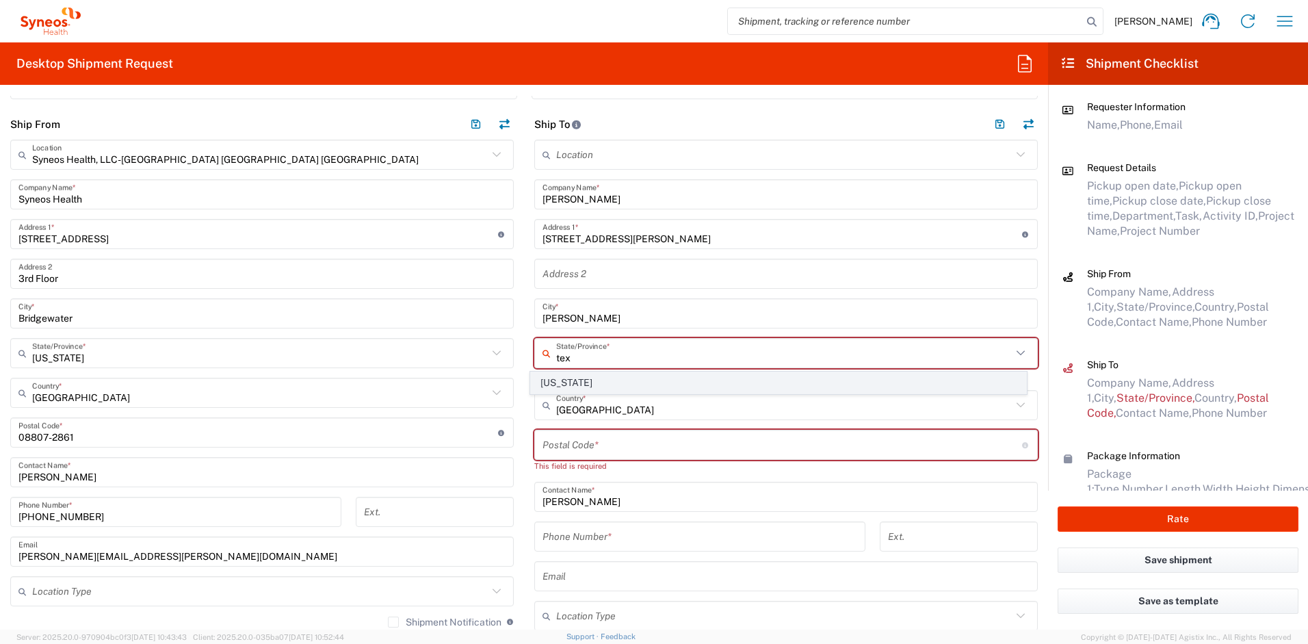
click at [575, 380] on span "[US_STATE]" at bounding box center [779, 382] width 496 height 21
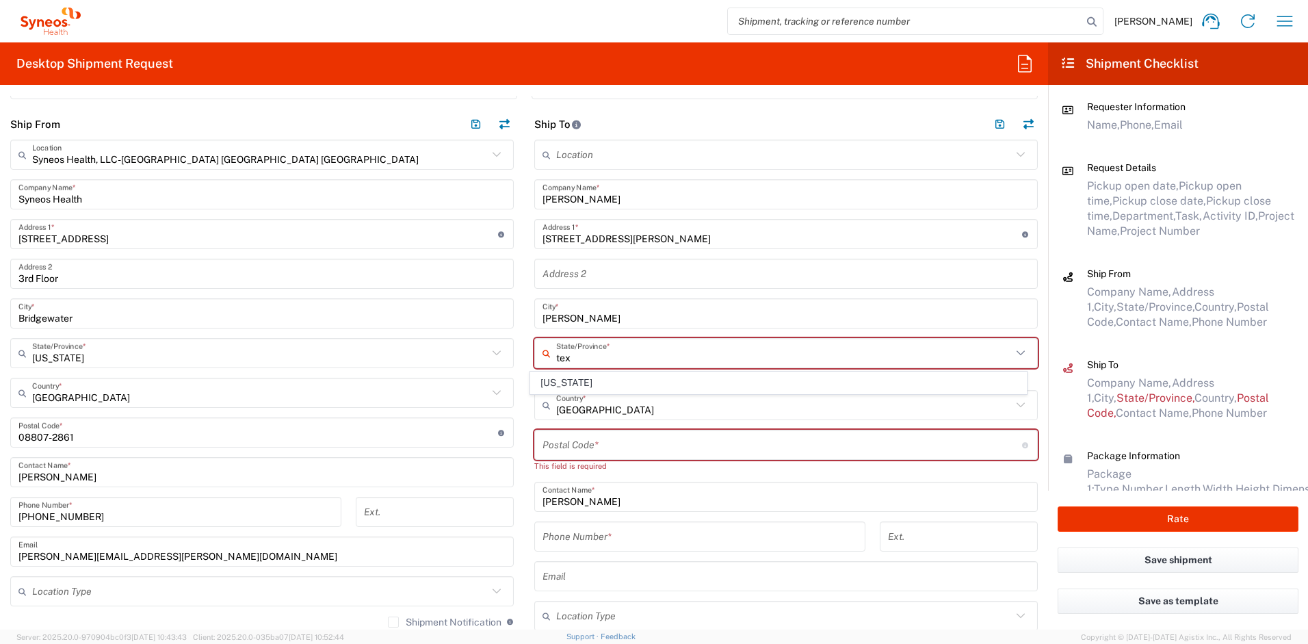
type input "[US_STATE]"
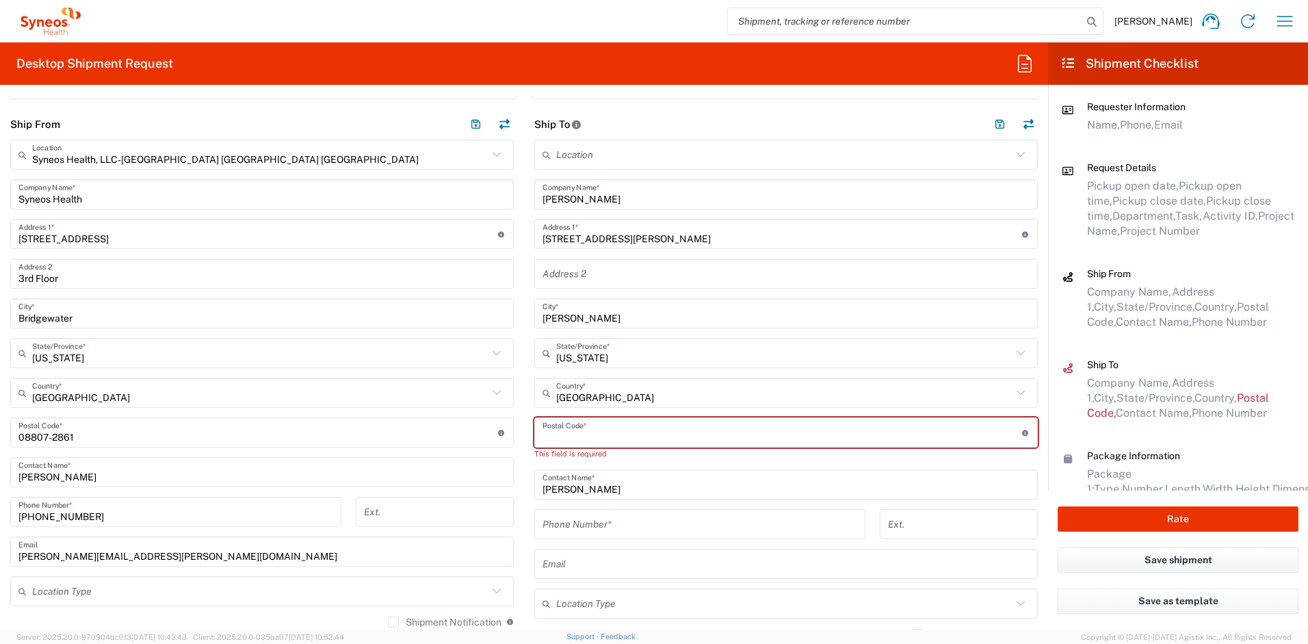
click at [571, 443] on input "undefined" at bounding box center [783, 433] width 480 height 24
paste input "75495"
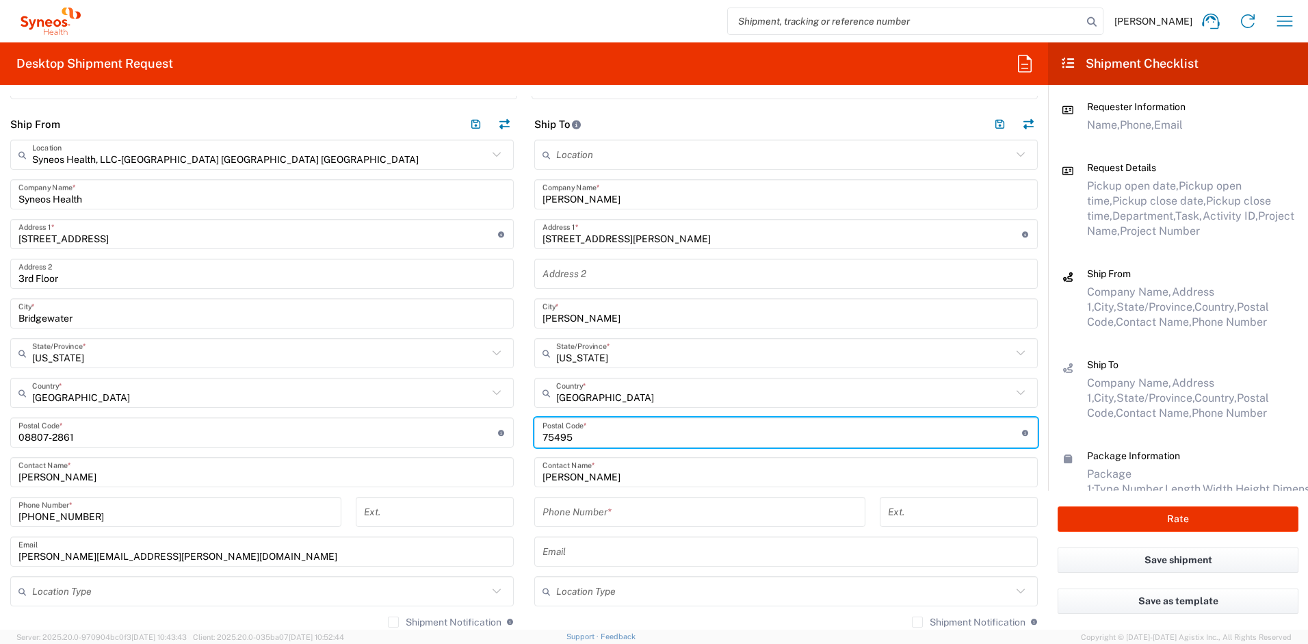
type input "75495"
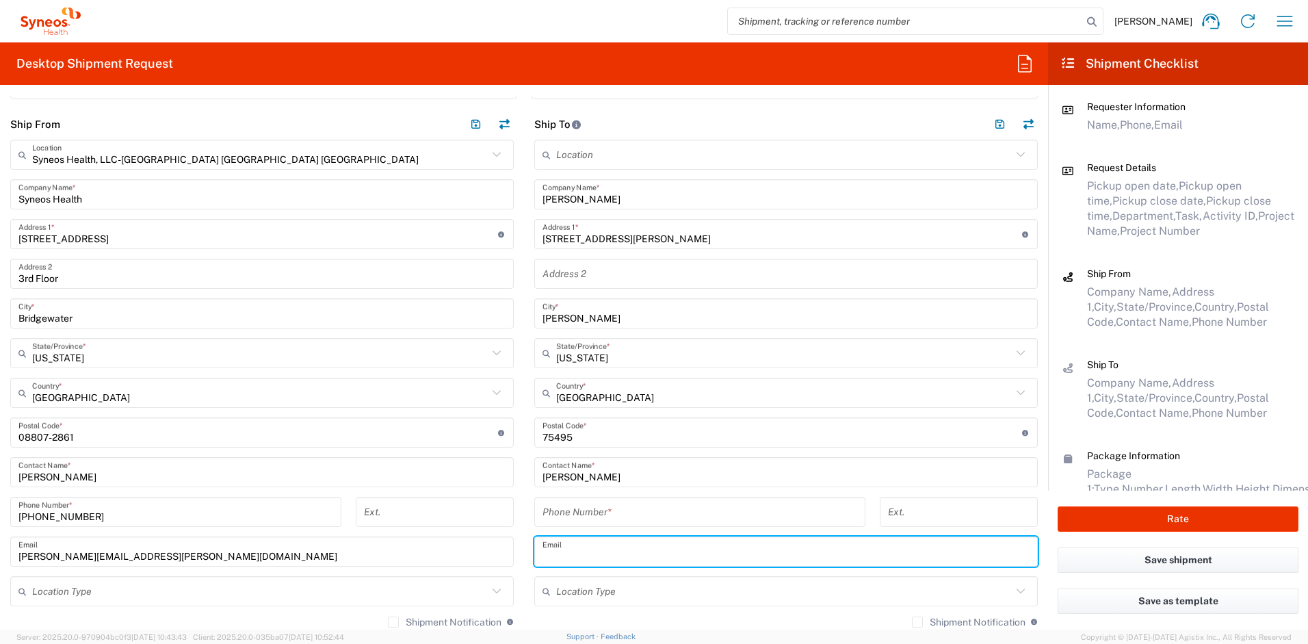
click at [565, 554] on input "text" at bounding box center [786, 552] width 487 height 24
paste input "penni.dolton@illingworthresearch.com"
type input "penni.dolton@illingworthresearch.com"
click at [912, 623] on label "Shipment Notification" at bounding box center [969, 621] width 114 height 11
click at [918, 622] on input "Shipment Notification" at bounding box center [918, 622] width 0 height 0
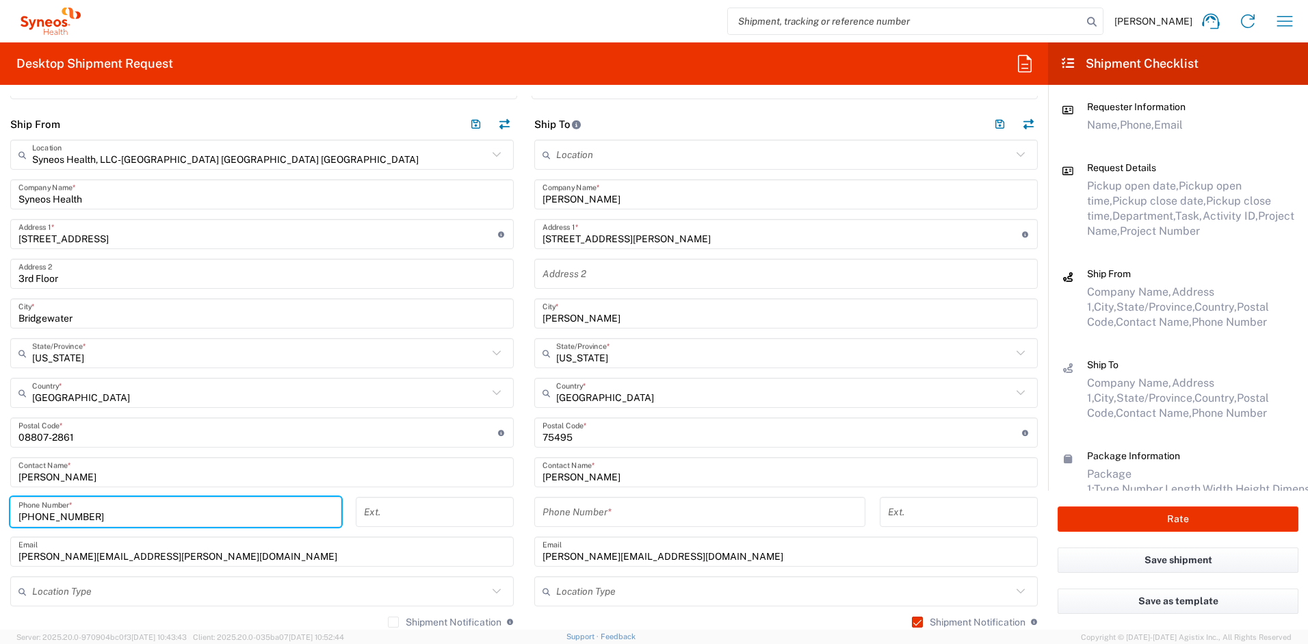
drag, startPoint x: 89, startPoint y: 519, endPoint x: -9, endPoint y: 506, distance: 98.7
click at [0, 506] on html "Ayman Abboud Home Shipment estimator Shipment tracking Desktop shipment request…" at bounding box center [654, 322] width 1308 height 644
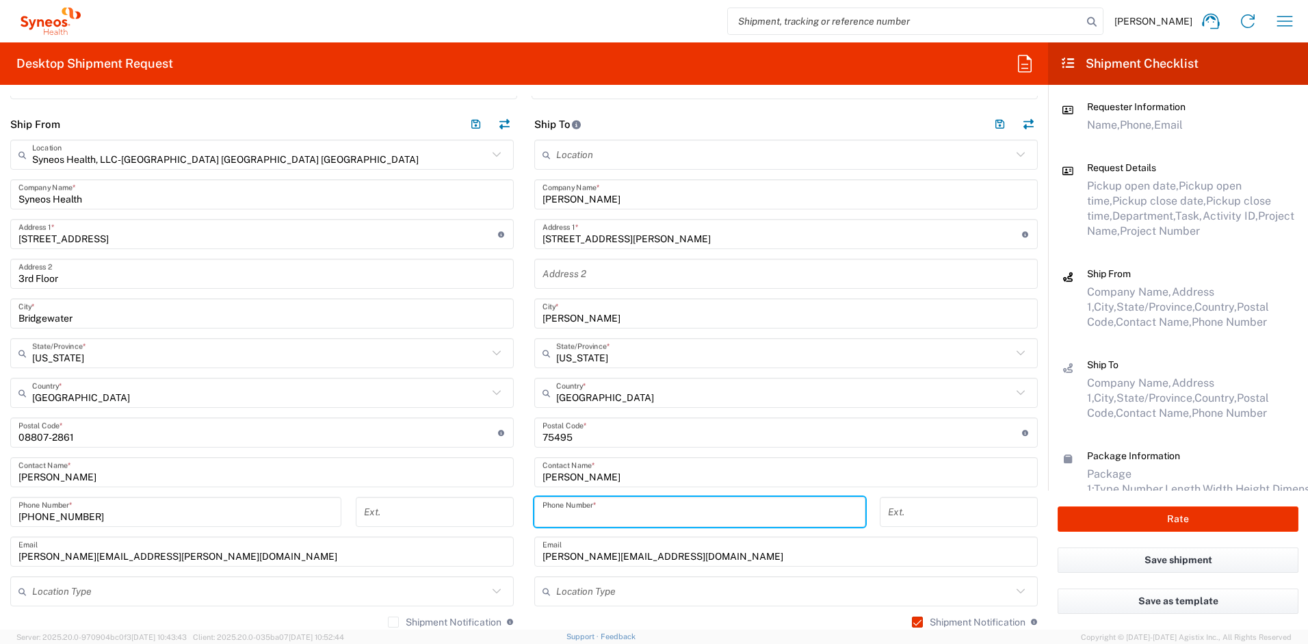
click at [584, 502] on input "tel" at bounding box center [700, 512] width 315 height 24
paste input "[PHONE_NUMBER]"
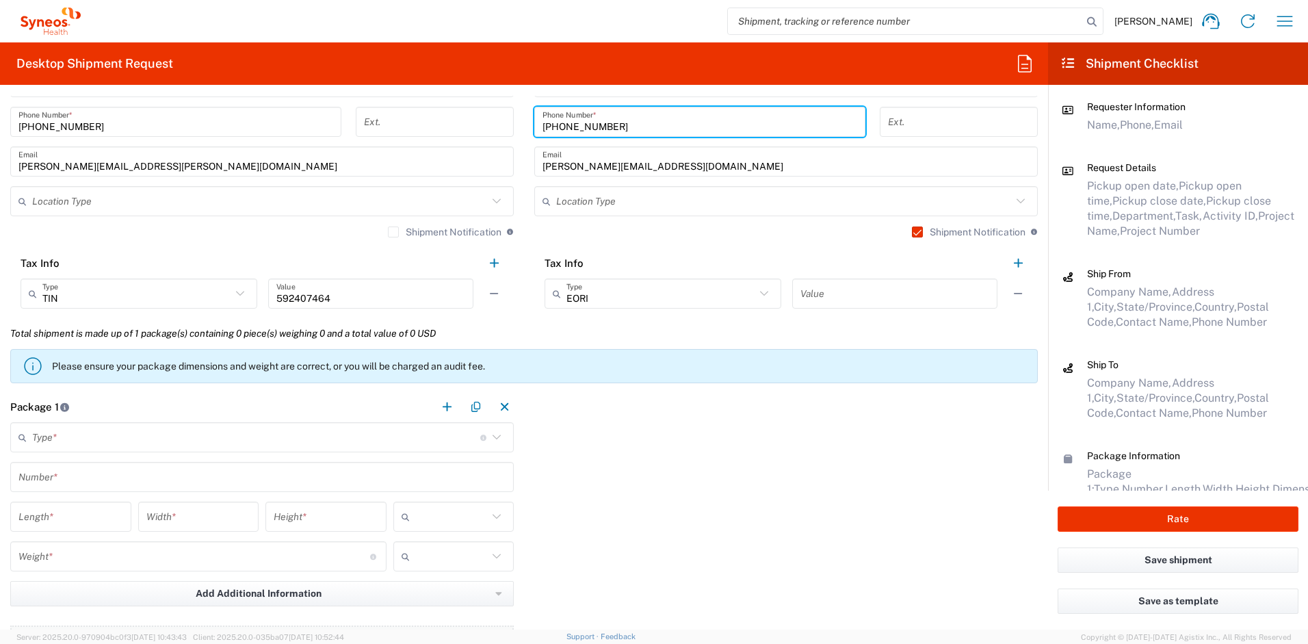
scroll to position [1125, 0]
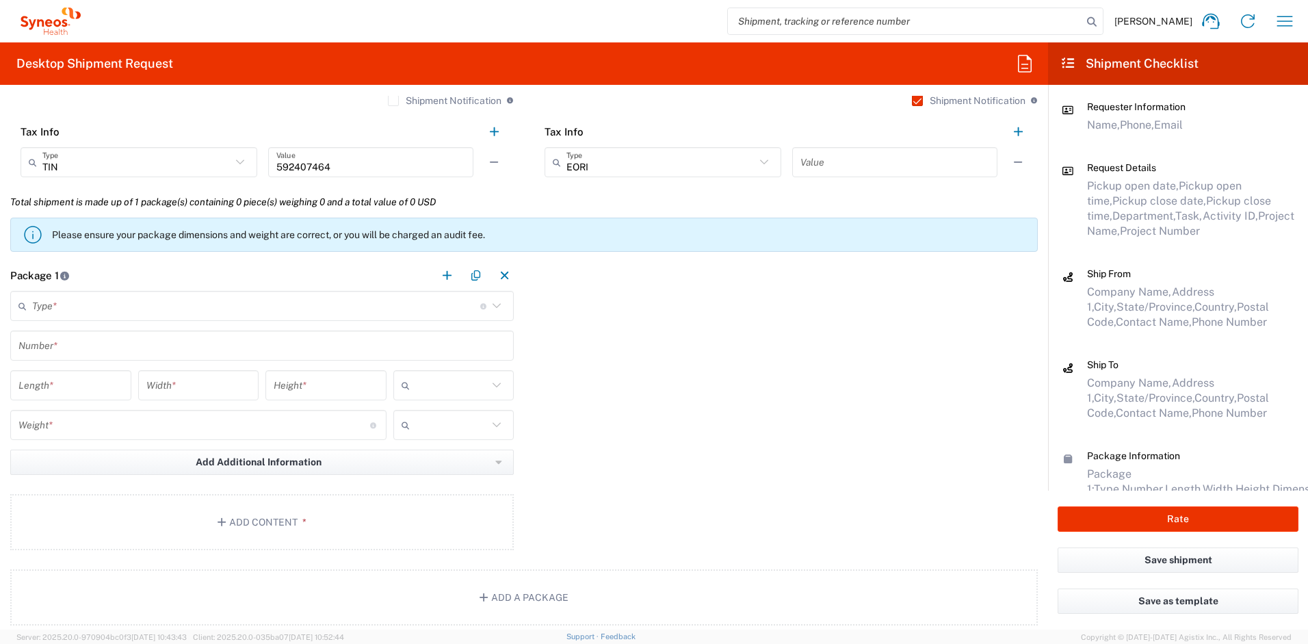
type input "[PHONE_NUMBER]"
click at [126, 307] on input "text" at bounding box center [256, 306] width 448 height 24
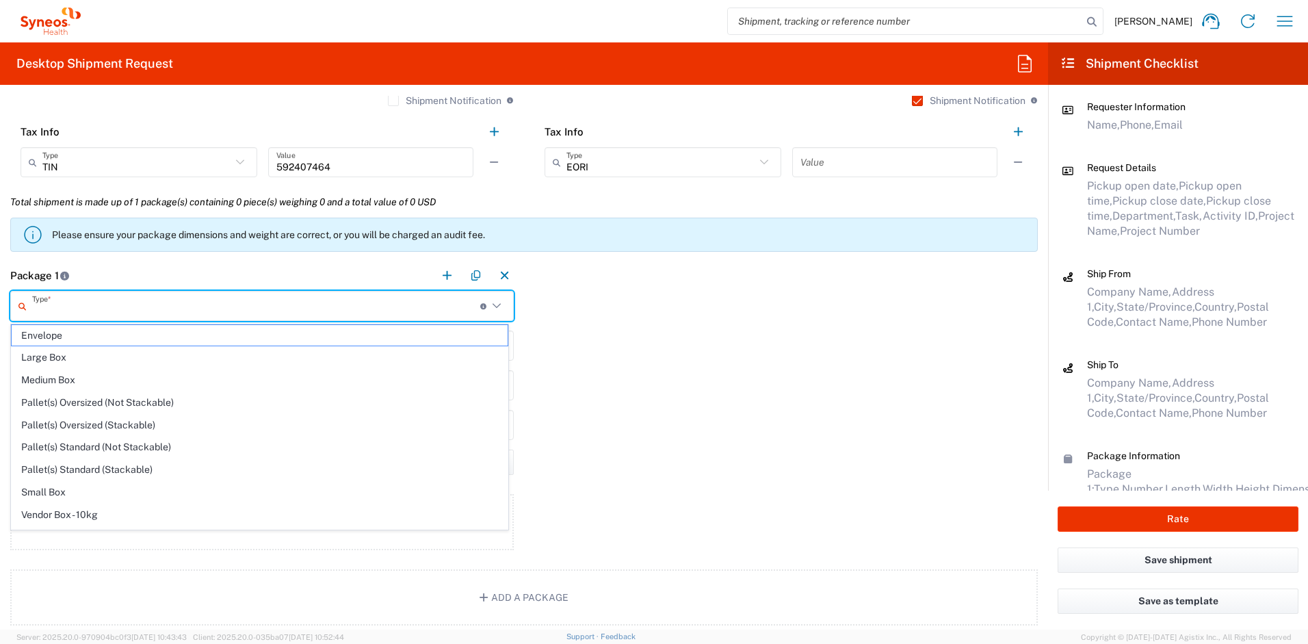
scroll to position [42, 0]
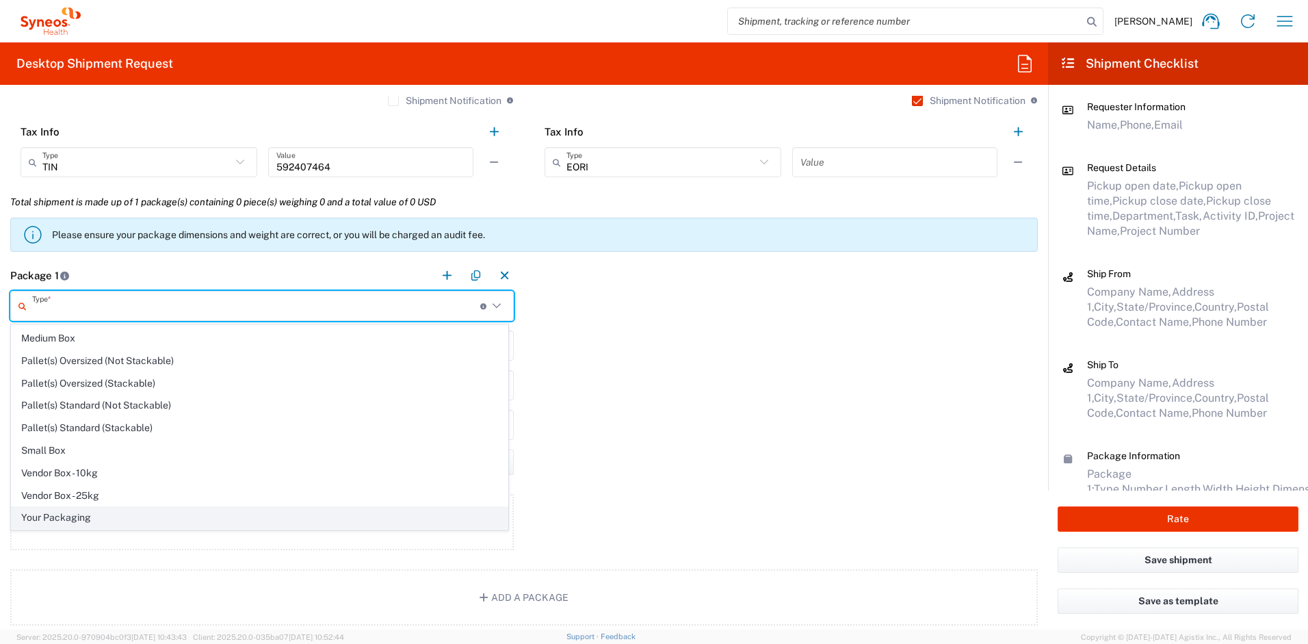
click at [133, 517] on span "Your Packaging" at bounding box center [260, 517] width 496 height 21
type input "Your Packaging"
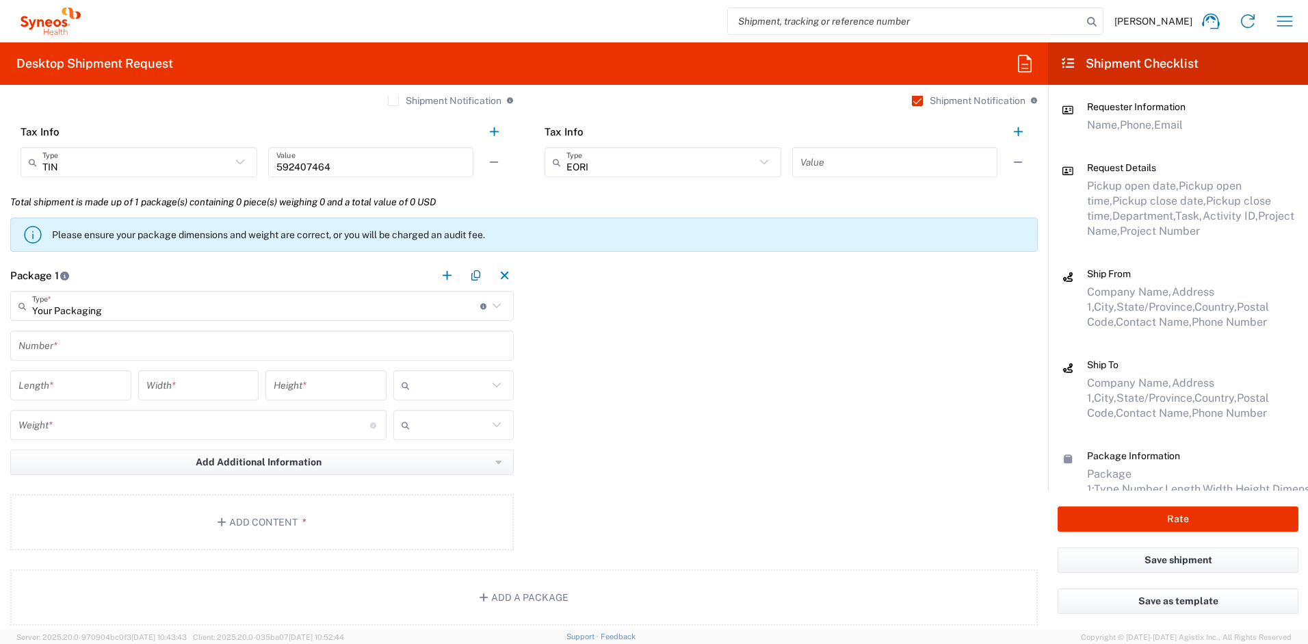
click at [80, 350] on input "text" at bounding box center [261, 346] width 487 height 24
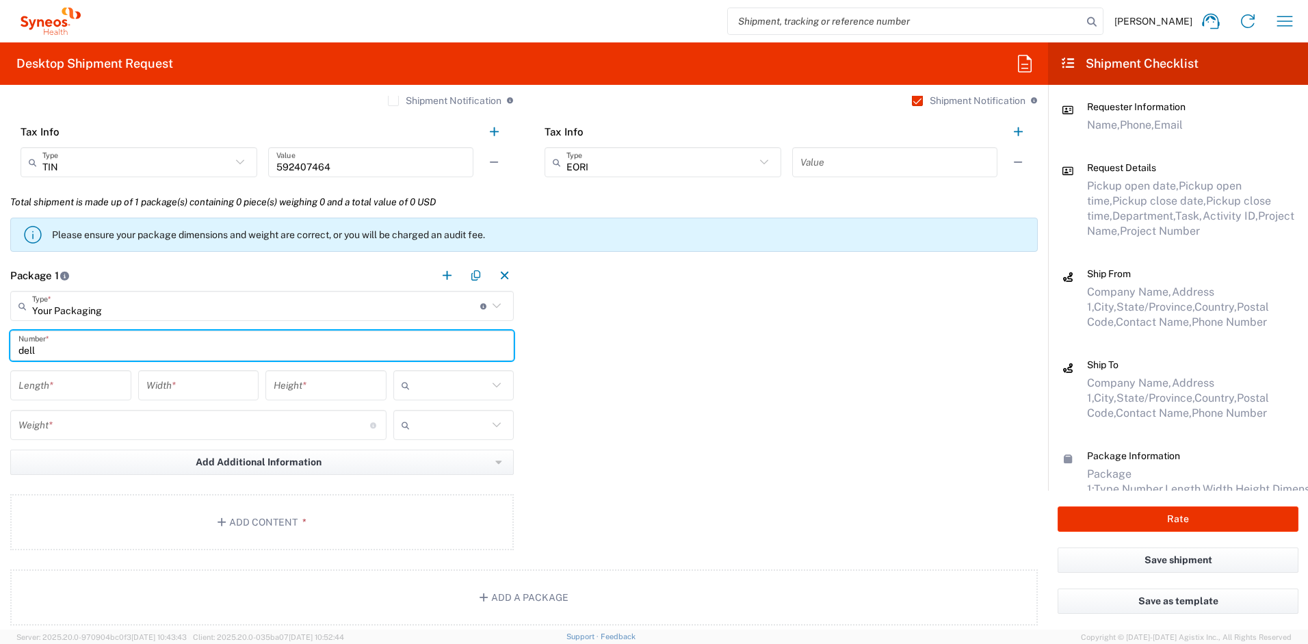
drag, startPoint x: 73, startPoint y: 353, endPoint x: 1, endPoint y: 347, distance: 72.8
click at [1, 347] on main "Your Packaging Type * Material used to package goods Envelope Large Box Medium …" at bounding box center [262, 423] width 524 height 264
type input "1"
click at [34, 385] on input "number" at bounding box center [70, 386] width 105 height 24
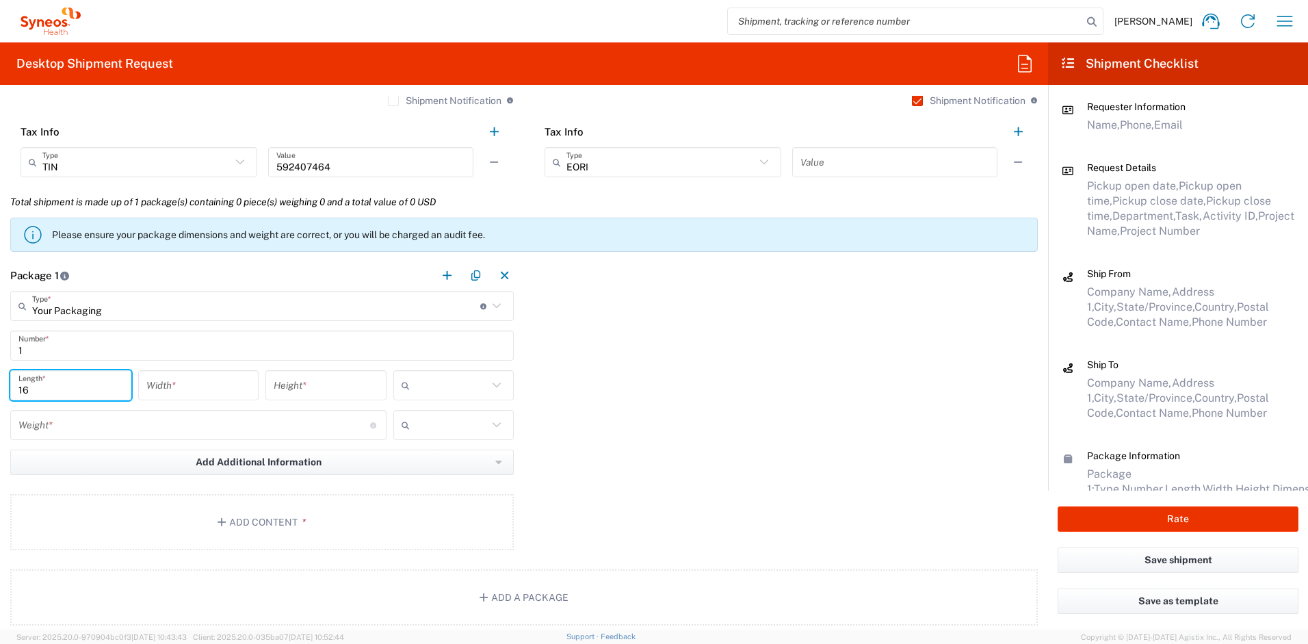
type input "16"
type input "12"
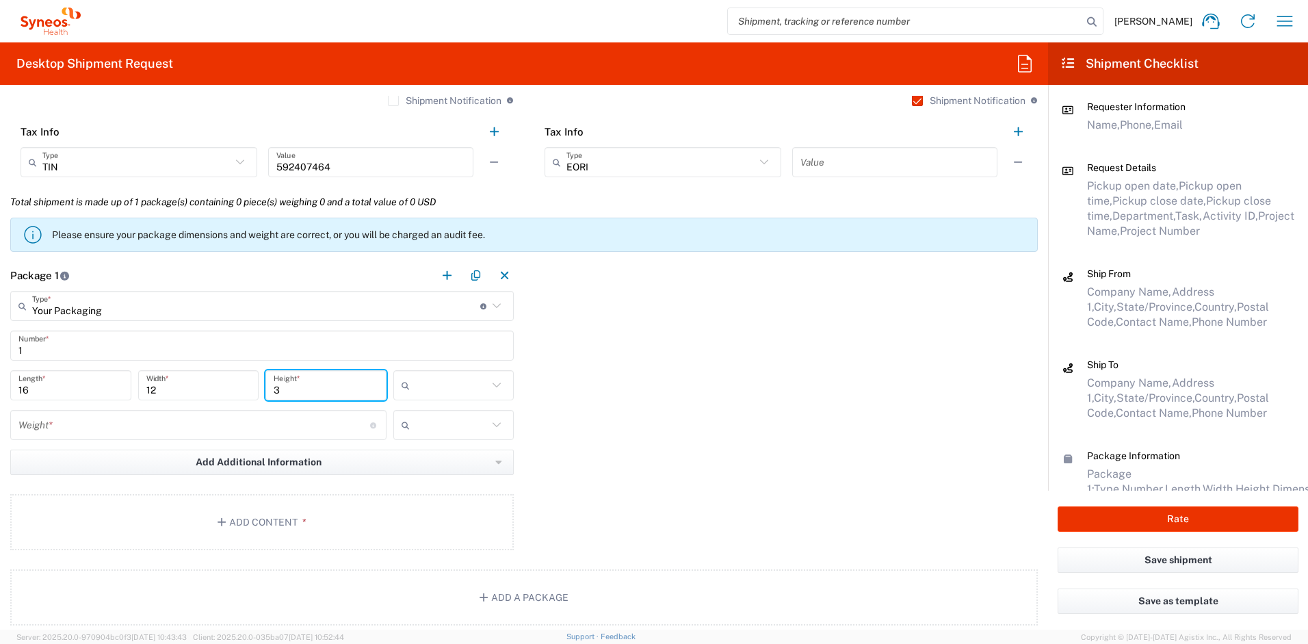
type input "3"
click at [405, 391] on icon at bounding box center [409, 385] width 14 height 22
click at [403, 454] on span "in" at bounding box center [449, 459] width 117 height 21
type input "in"
click at [122, 426] on input "number" at bounding box center [194, 425] width 352 height 24
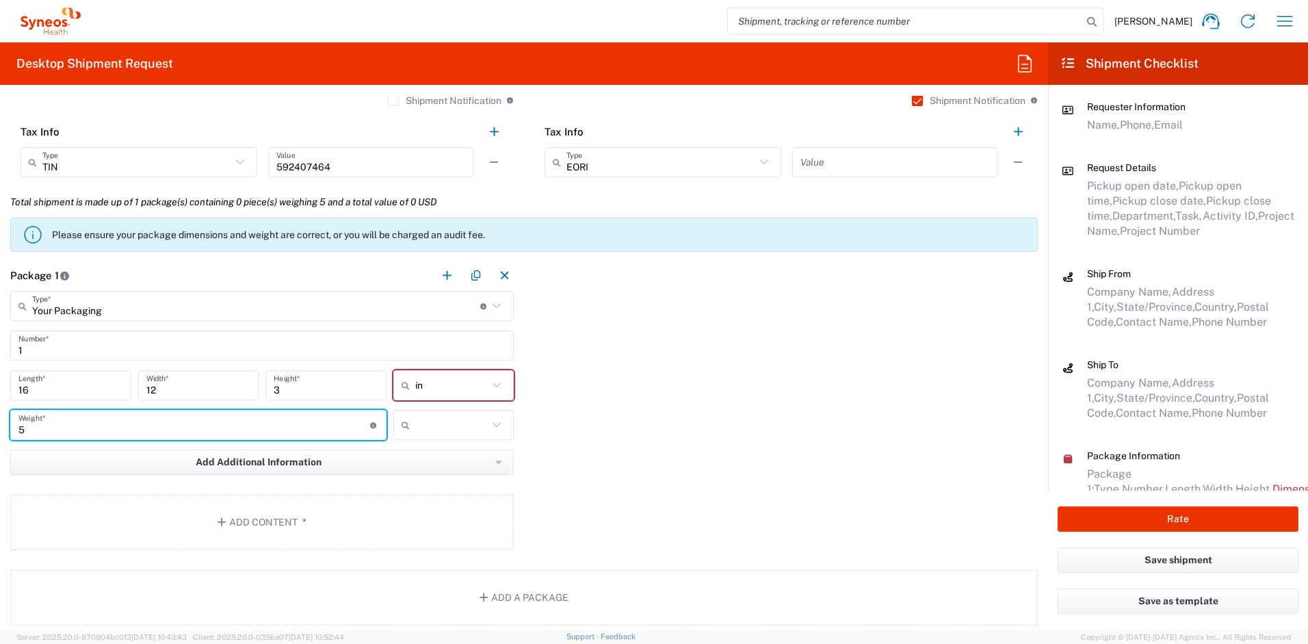
type input "5"
click at [420, 428] on input "text" at bounding box center [451, 425] width 73 height 22
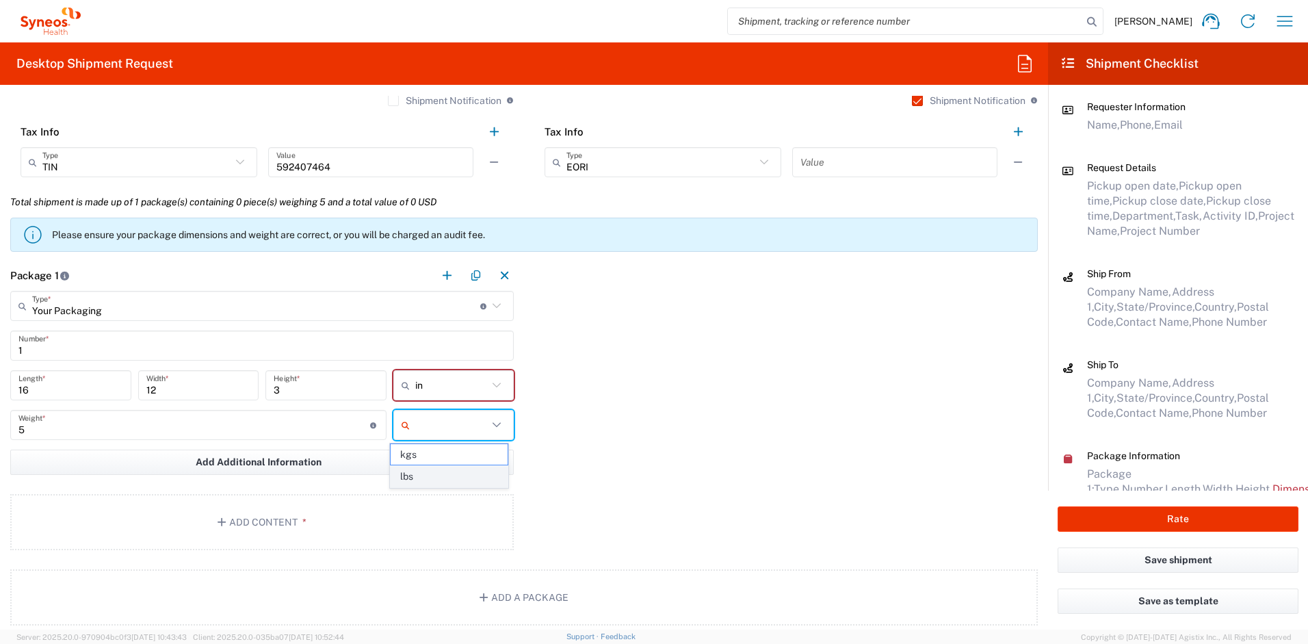
click at [427, 473] on span "lbs" at bounding box center [449, 476] width 117 height 21
type input "lbs"
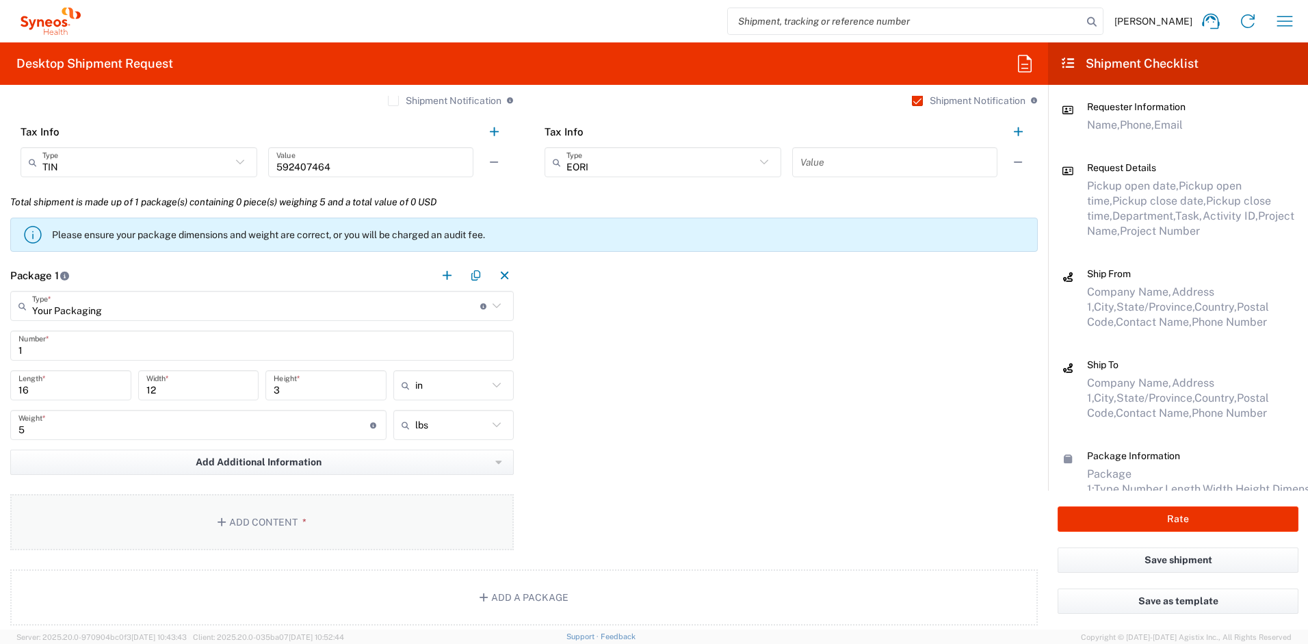
click at [398, 515] on button "Add Content *" at bounding box center [262, 522] width 504 height 56
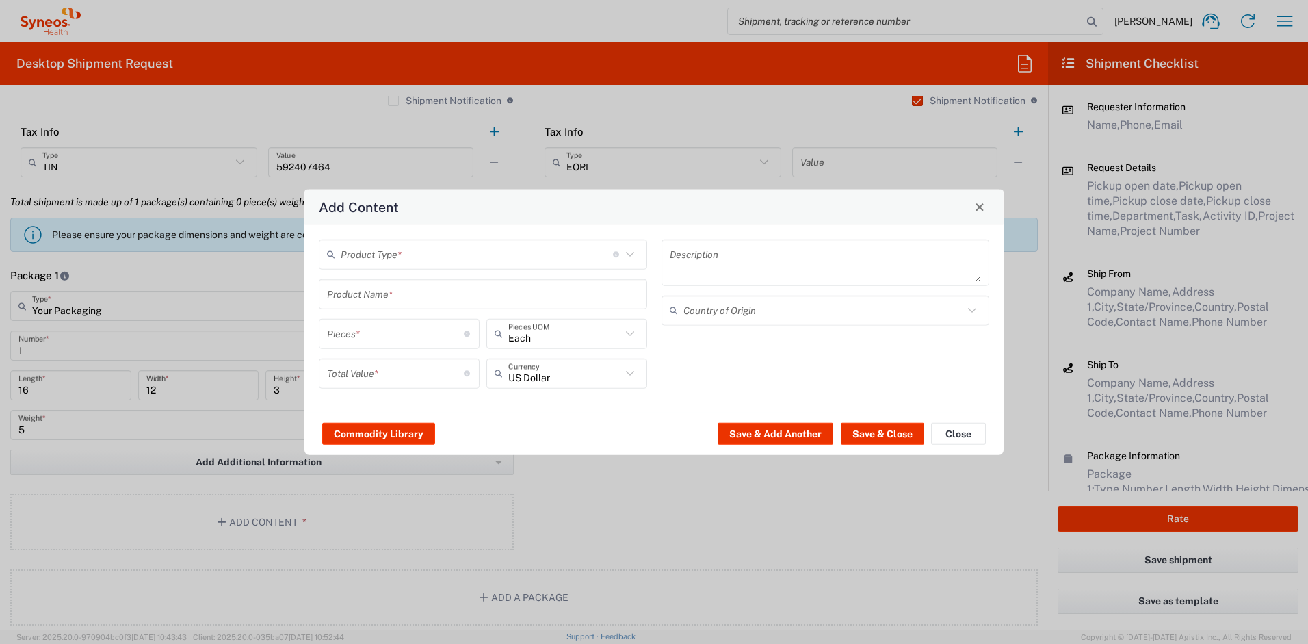
click at [456, 258] on input "text" at bounding box center [477, 254] width 272 height 24
click at [447, 302] on span "General Commodity" at bounding box center [483, 306] width 326 height 21
type input "General Commodity"
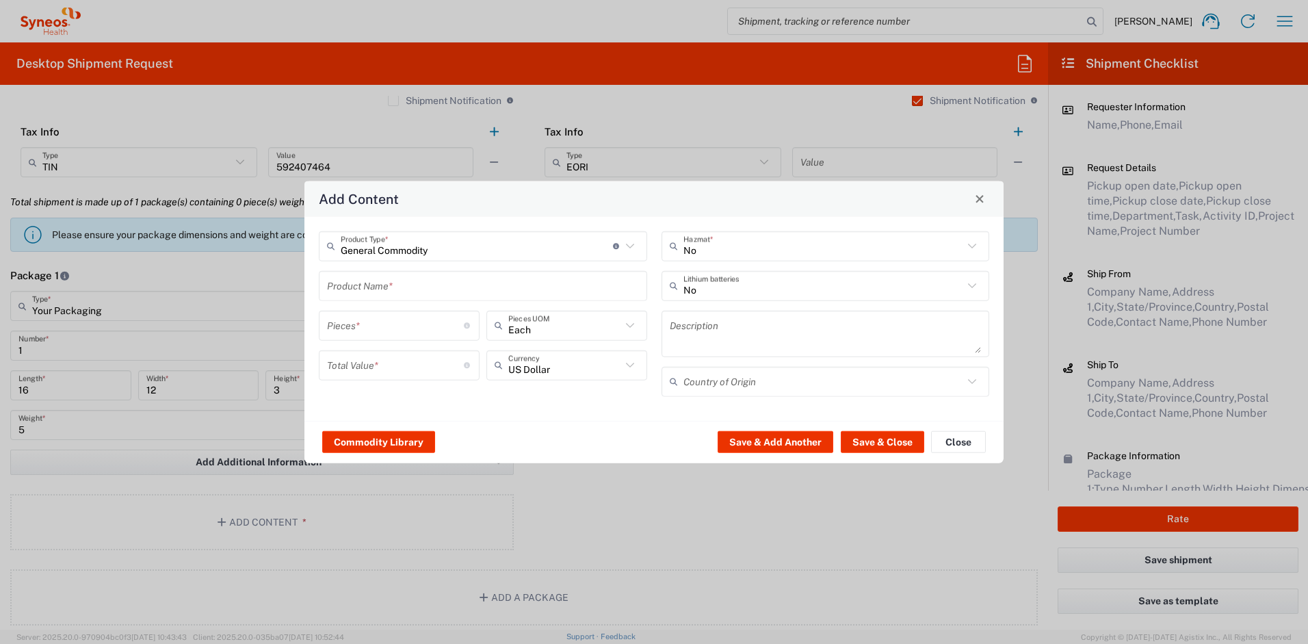
click at [417, 283] on input "text" at bounding box center [483, 286] width 312 height 24
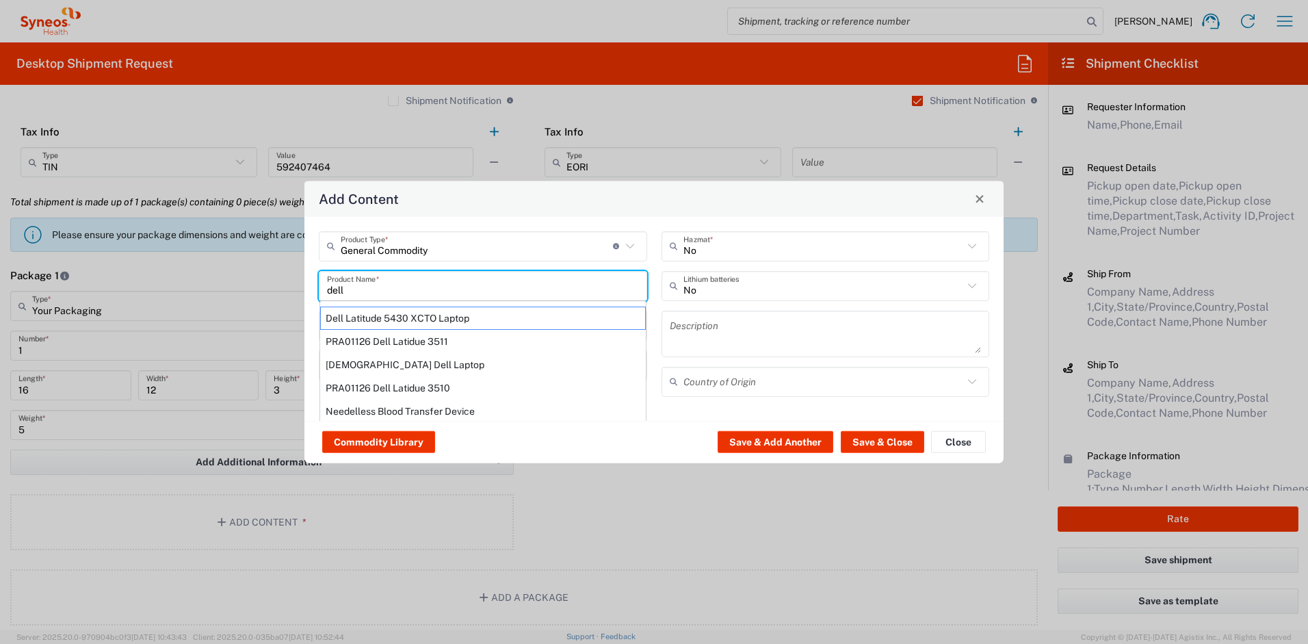
click at [408, 313] on div "Dell Latitude 5430 XCTO Laptop" at bounding box center [483, 317] width 326 height 23
type input "Dell Latitude 5430 XCTO Laptop"
type input "1"
type textarea "BaseIntel Core i7-1265U vProÂ® Processor - 14" 16 GB RAM - 512 GB SSD"
type input "[GEOGRAPHIC_DATA]"
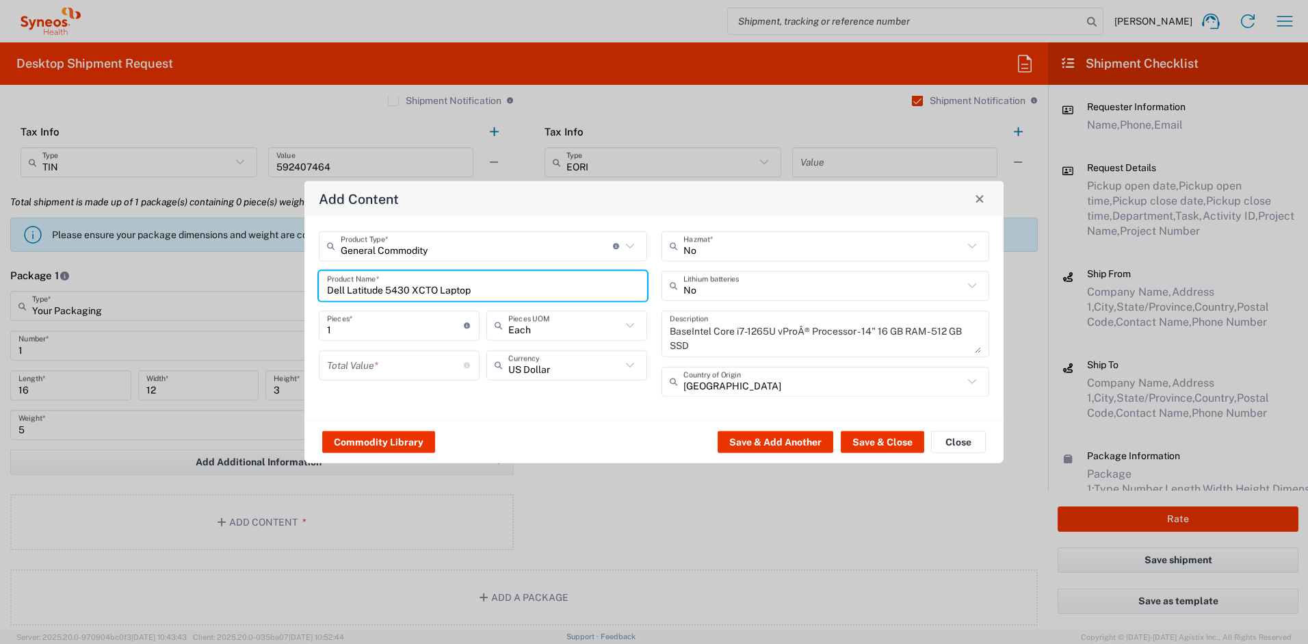
click at [392, 359] on input "number" at bounding box center [395, 365] width 137 height 24
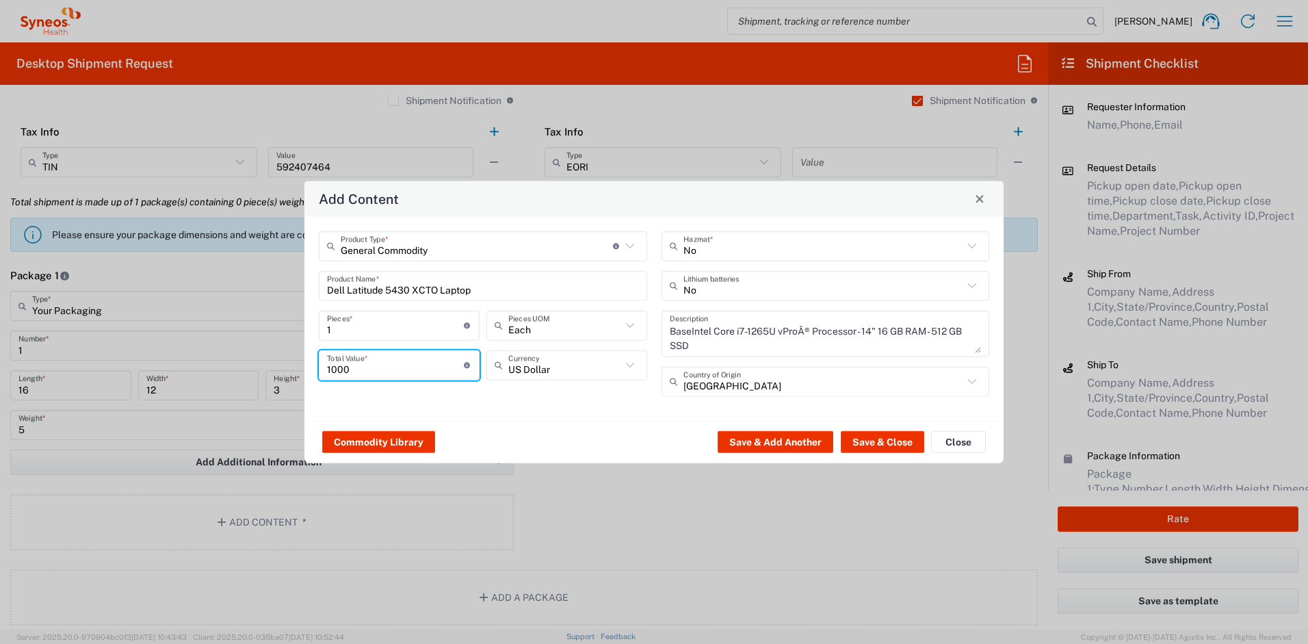
type input "1000"
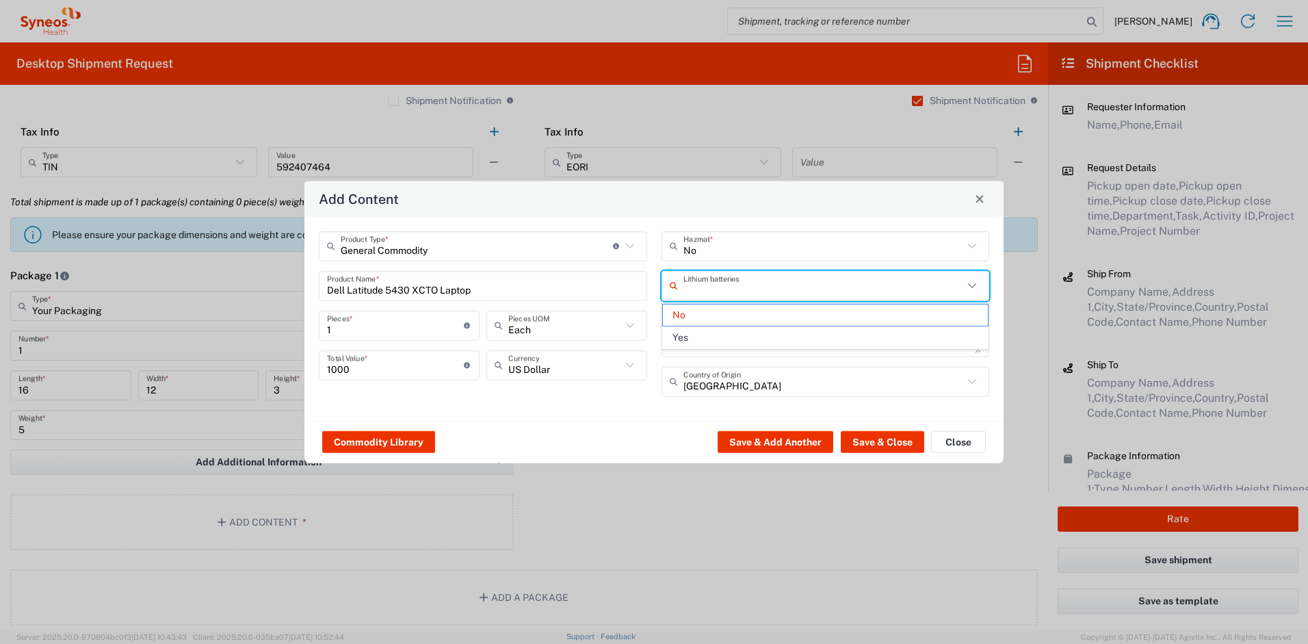
click at [714, 283] on input "text" at bounding box center [824, 286] width 281 height 24
click at [696, 336] on span "Yes" at bounding box center [826, 337] width 326 height 21
type input "Yes"
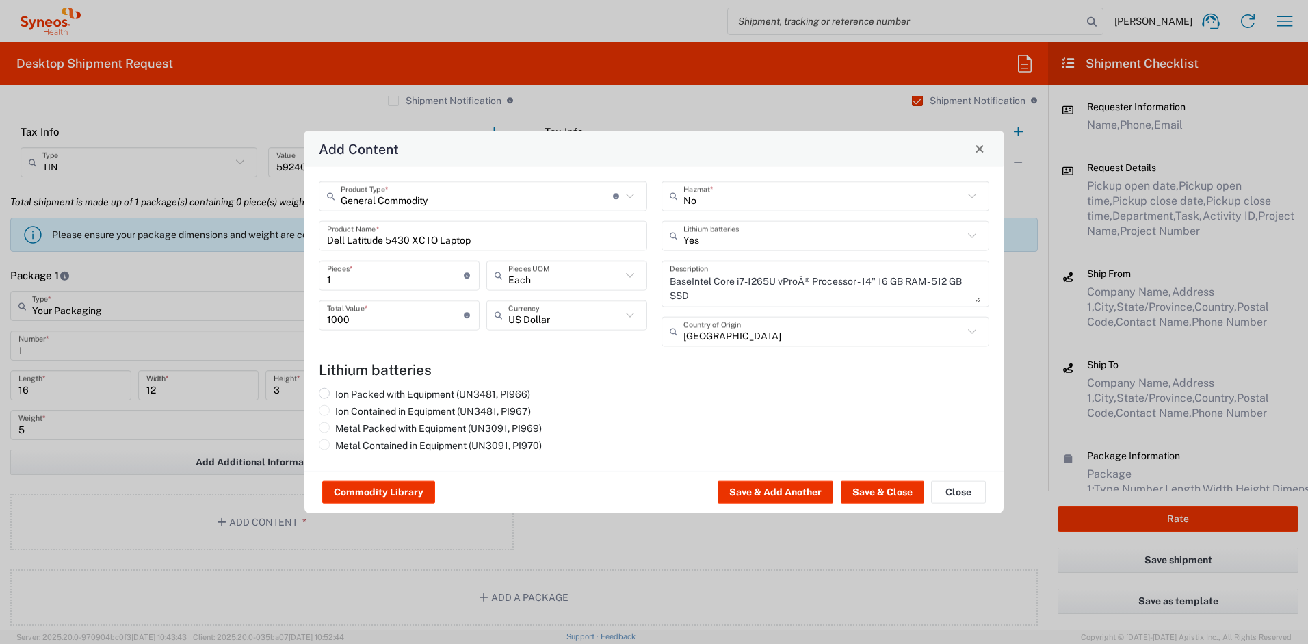
click at [505, 396] on label "Ion Packed with Equipment (UN3481, PI966)" at bounding box center [424, 393] width 211 height 12
click at [344, 396] on input "Ion Packed with Equipment (UN3481, PI966)" at bounding box center [339, 391] width 9 height 9
radio input "true"
click at [887, 495] on button "Save & Close" at bounding box center [882, 492] width 83 height 22
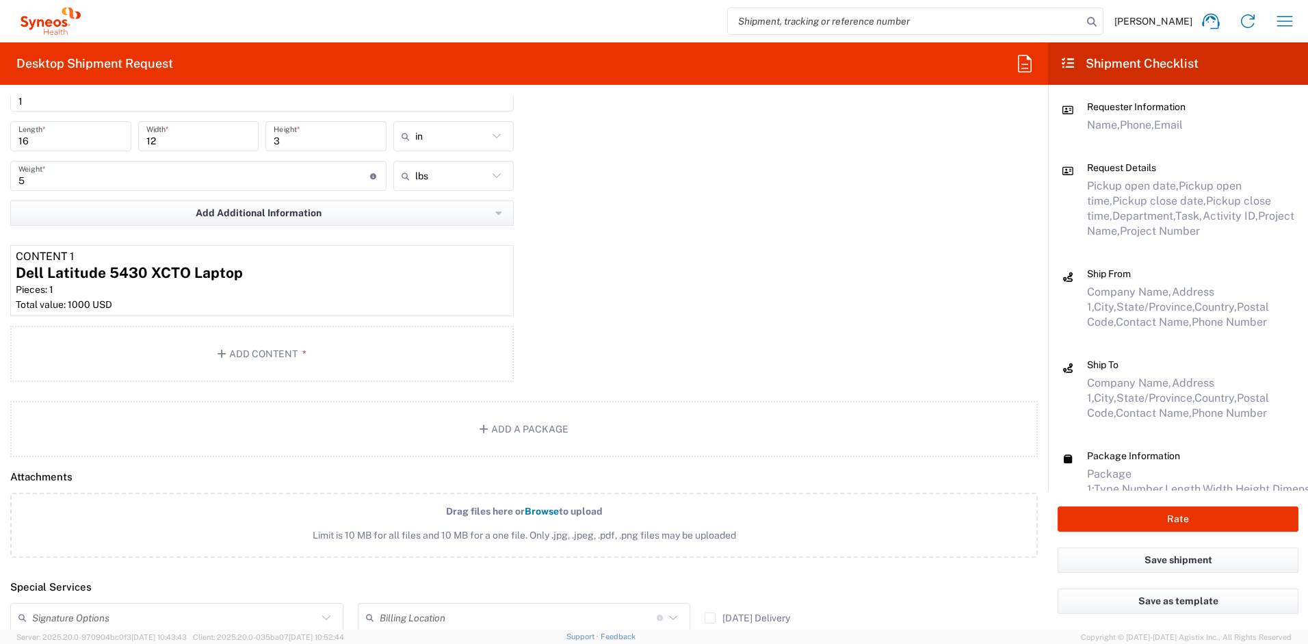
scroll to position [1548, 0]
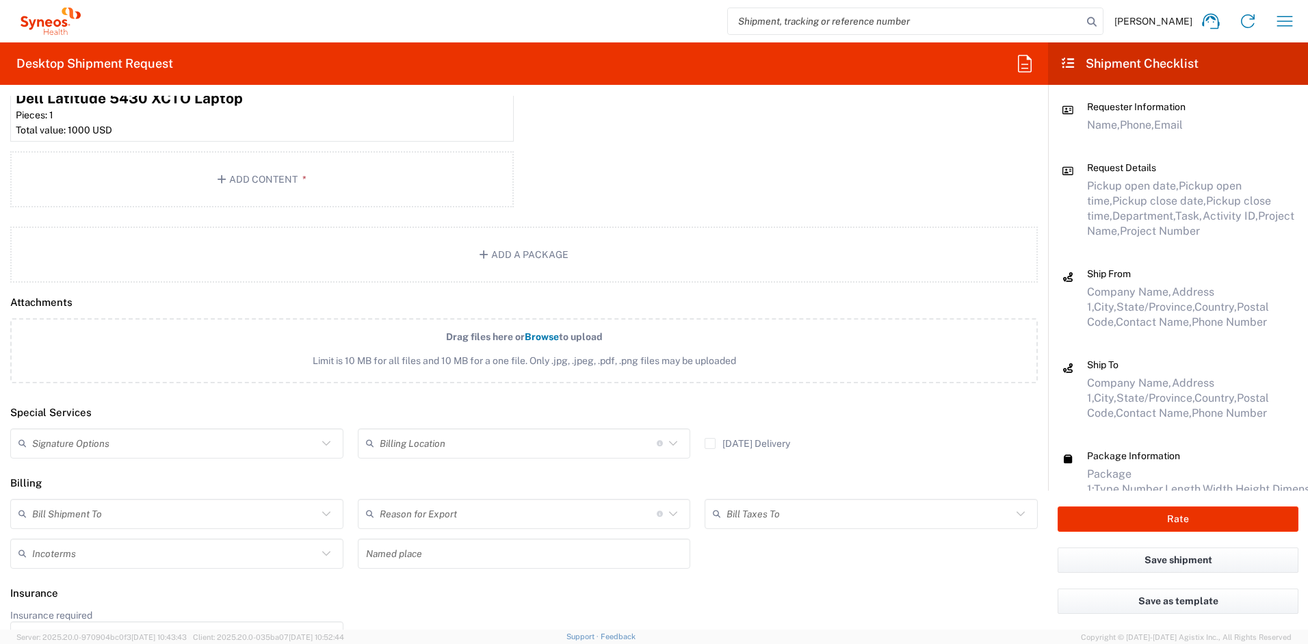
click at [120, 441] on input "text" at bounding box center [174, 443] width 285 height 24
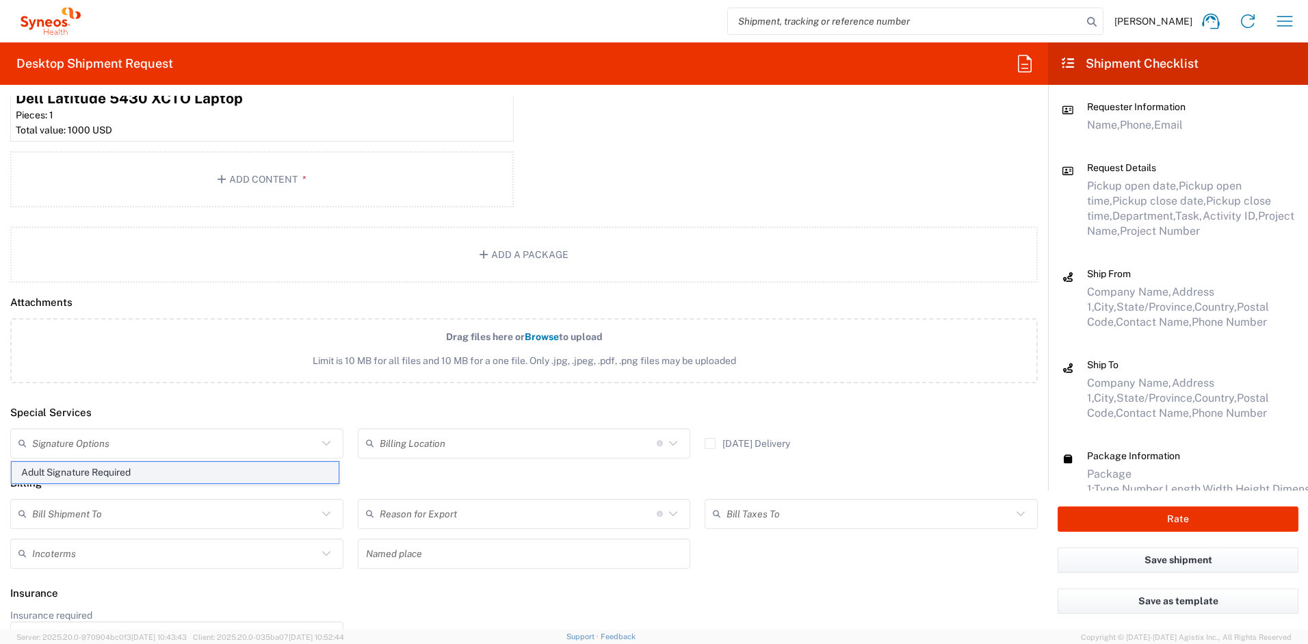
click at [105, 469] on span "Adult Signature Required" at bounding box center [175, 472] width 327 height 21
type input "Adult Signature Required"
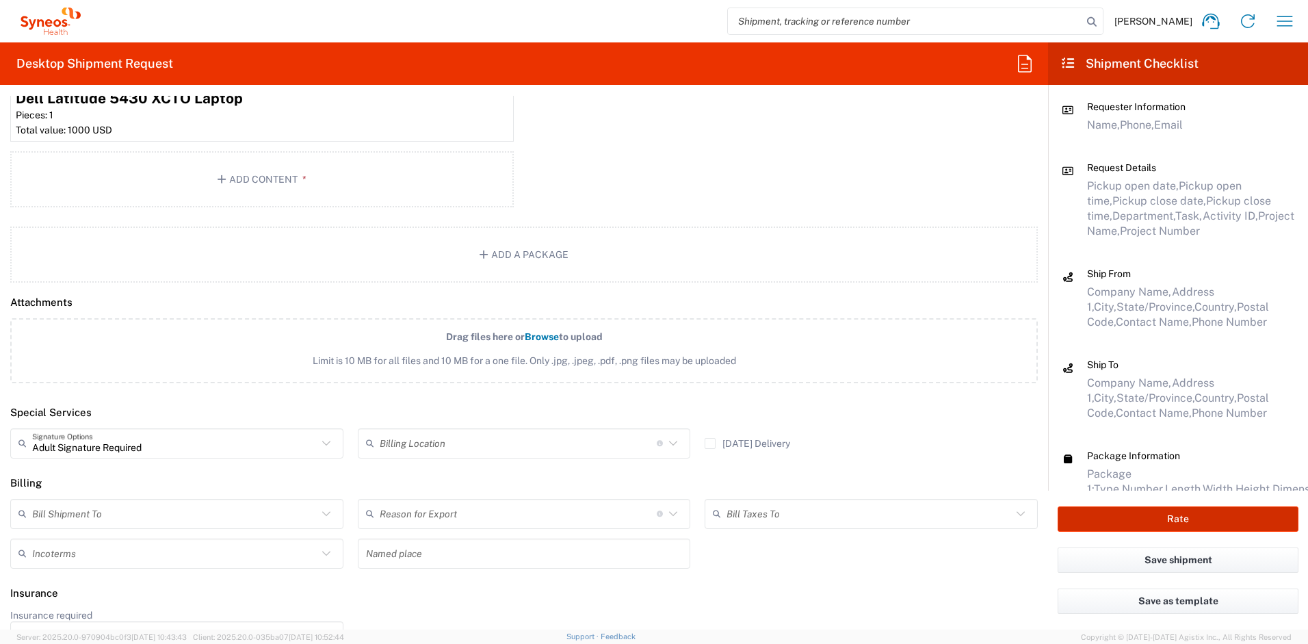
click at [1106, 510] on button "Rate" at bounding box center [1178, 518] width 241 height 25
type input "4510 DEPARTMENTAL EXPENSE"
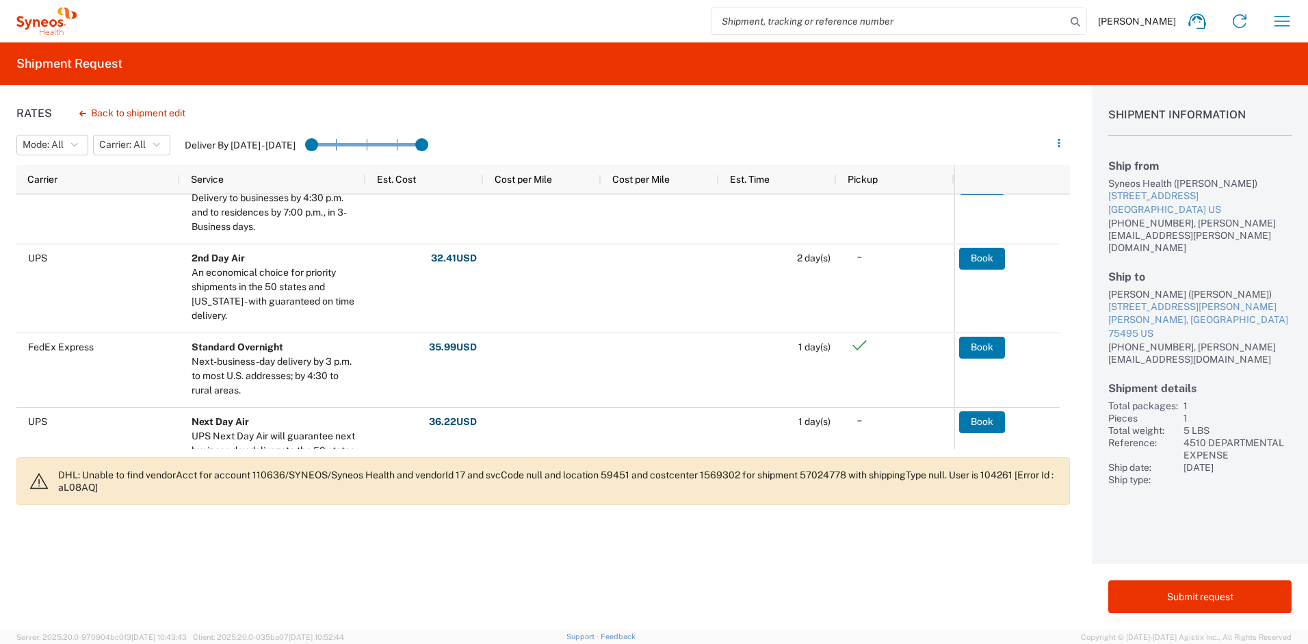
scroll to position [205, 0]
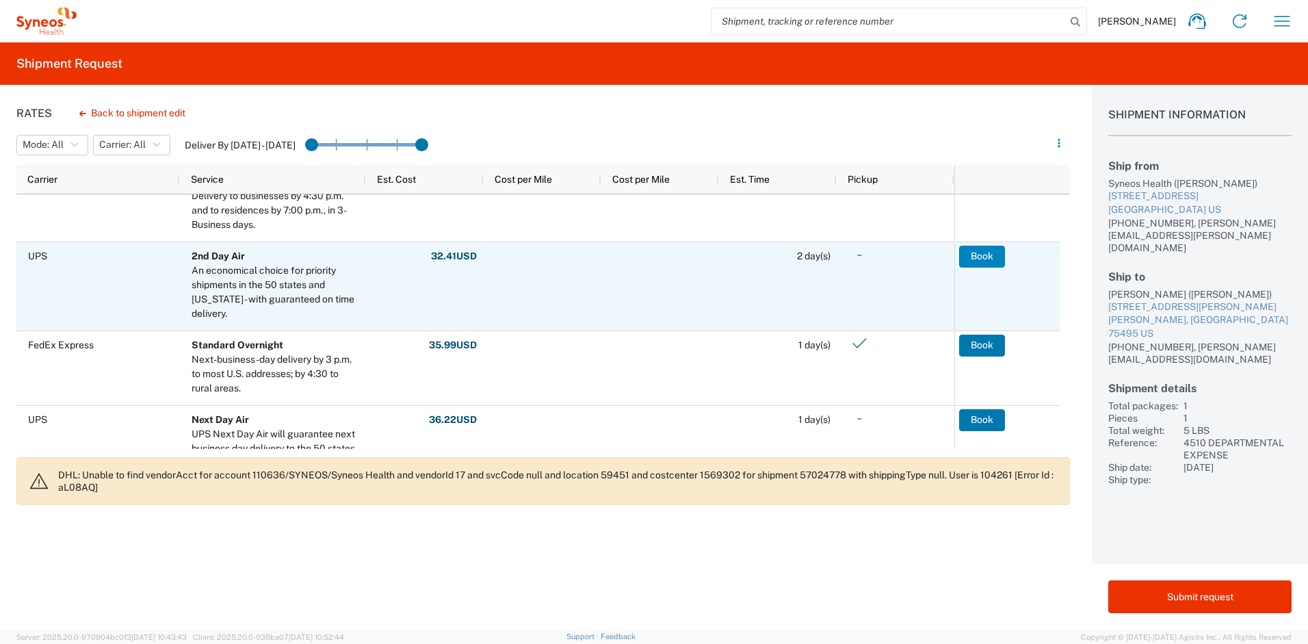
click at [976, 252] on button "Book" at bounding box center [982, 257] width 46 height 22
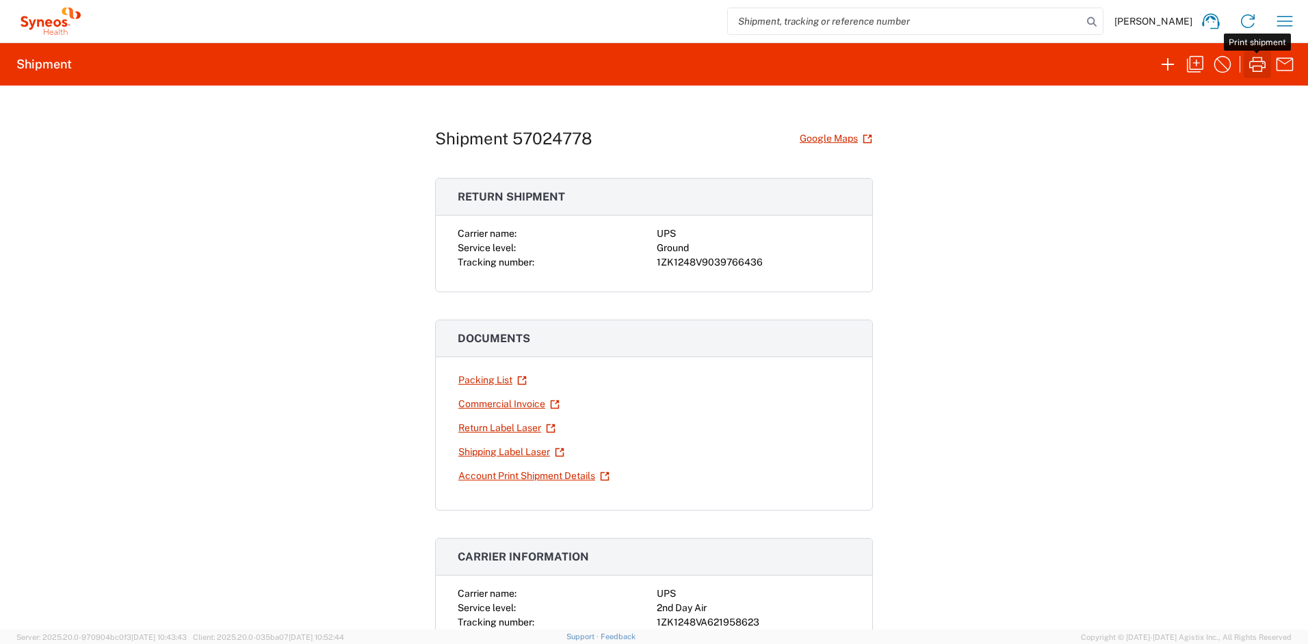
click at [1260, 64] on icon "button" at bounding box center [1258, 64] width 22 height 22
click at [502, 430] on link "Return Label Laser" at bounding box center [507, 428] width 99 height 24
